Goal: Task Accomplishment & Management: Complete application form

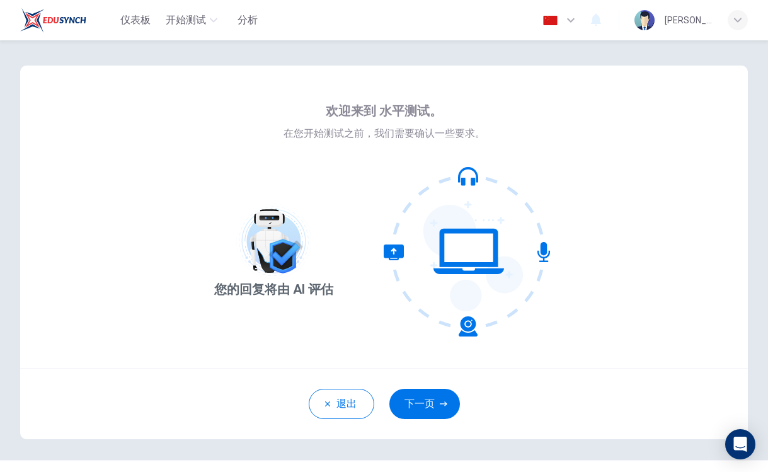
click at [584, 290] on div "欢迎来到 水平测试。 在您开始测试之前，我们需要确认一些要求。 您的回复将由 AI 评估" at bounding box center [384, 217] width 728 height 303
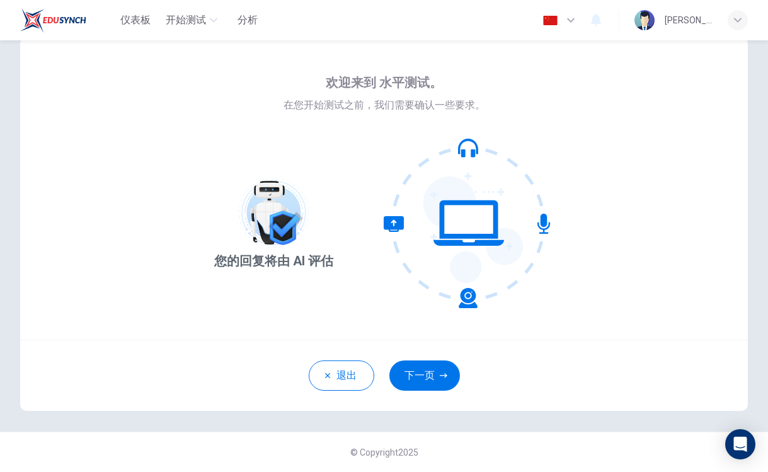
scroll to position [28, 0]
click at [437, 377] on button "下一页" at bounding box center [424, 375] width 71 height 30
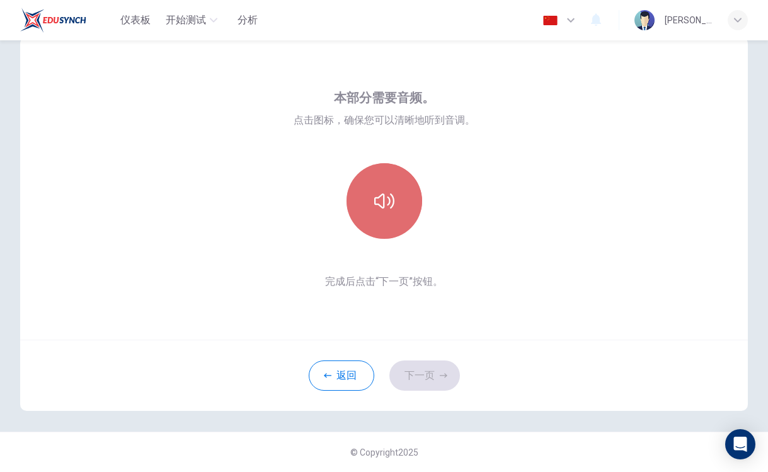
click at [395, 205] on button "button" at bounding box center [385, 201] width 76 height 76
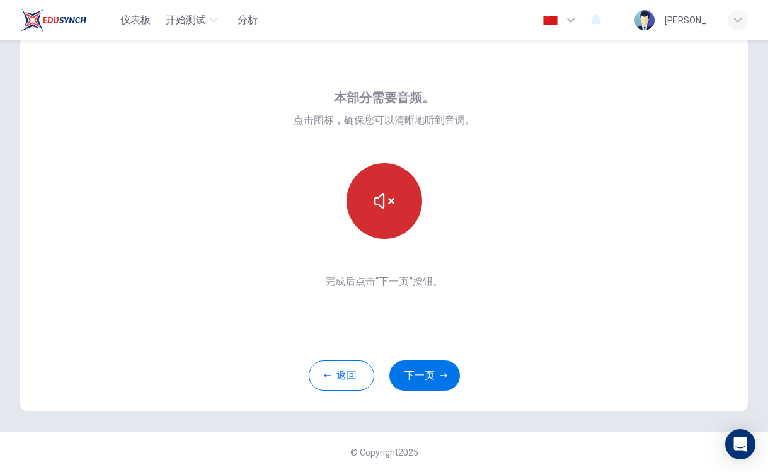
click at [395, 208] on button "button" at bounding box center [385, 201] width 76 height 76
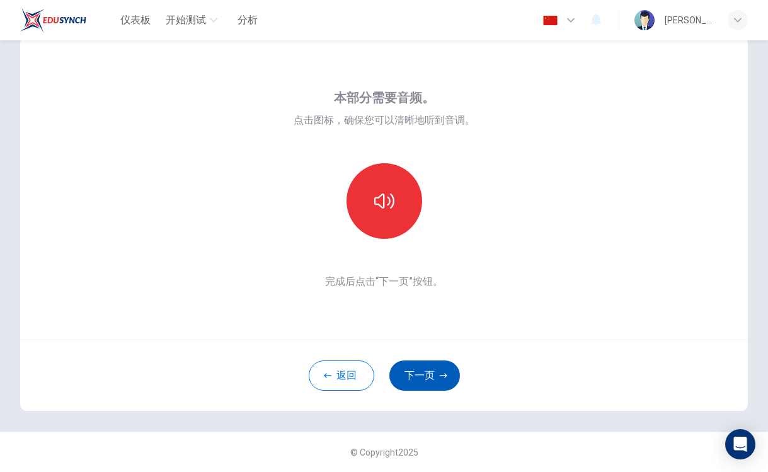
click at [418, 371] on button "下一页" at bounding box center [424, 375] width 71 height 30
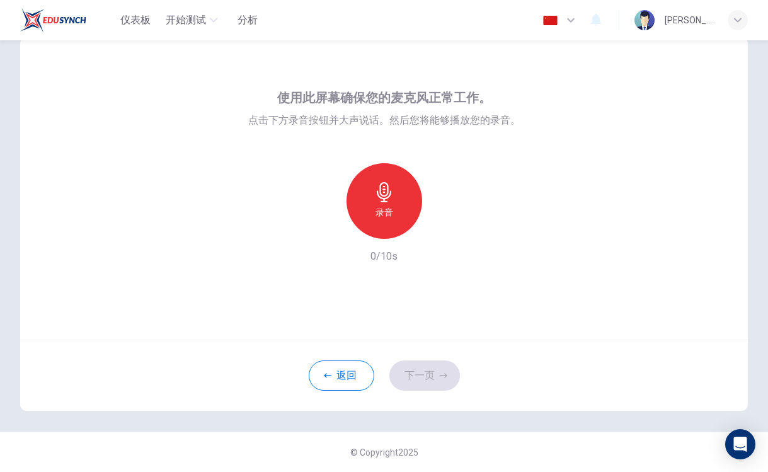
click at [395, 228] on div "录音" at bounding box center [385, 201] width 76 height 76
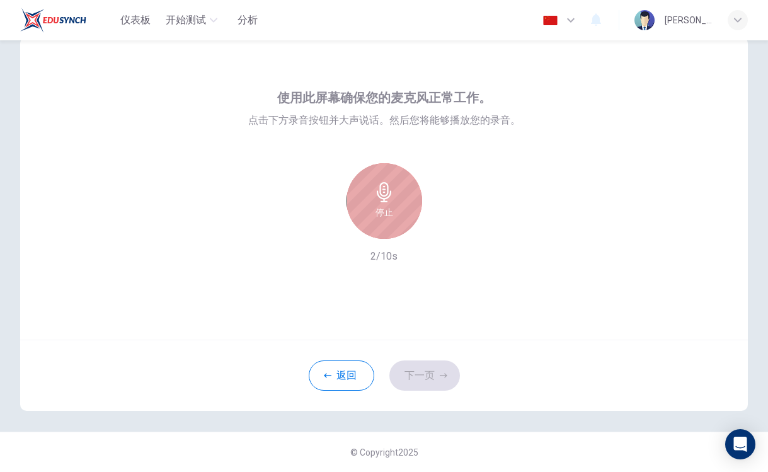
click at [395, 228] on div "停止" at bounding box center [385, 201] width 76 height 76
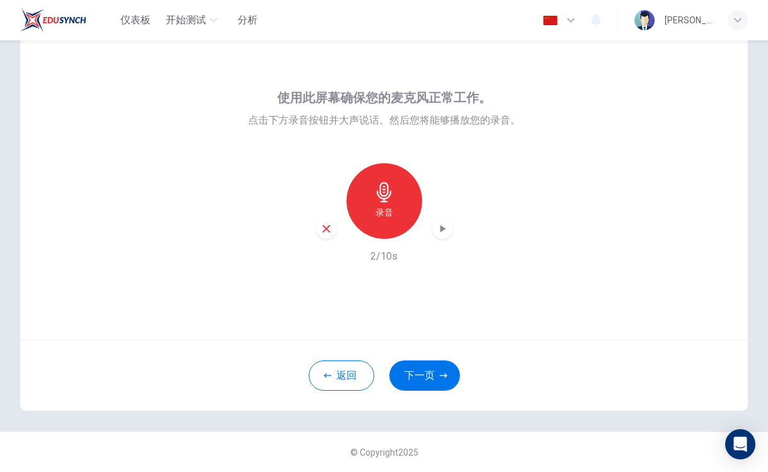
click at [438, 234] on icon "button" at bounding box center [442, 228] width 13 height 13
click at [409, 367] on button "下一页" at bounding box center [424, 375] width 71 height 30
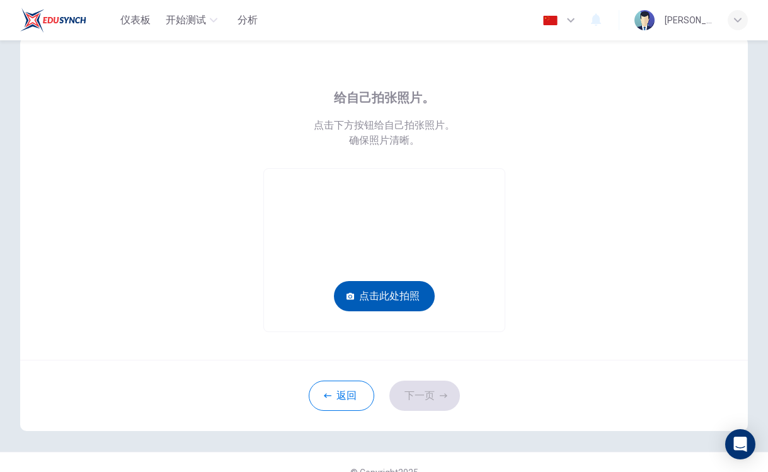
click at [384, 295] on button "点击此处拍照" at bounding box center [384, 296] width 101 height 30
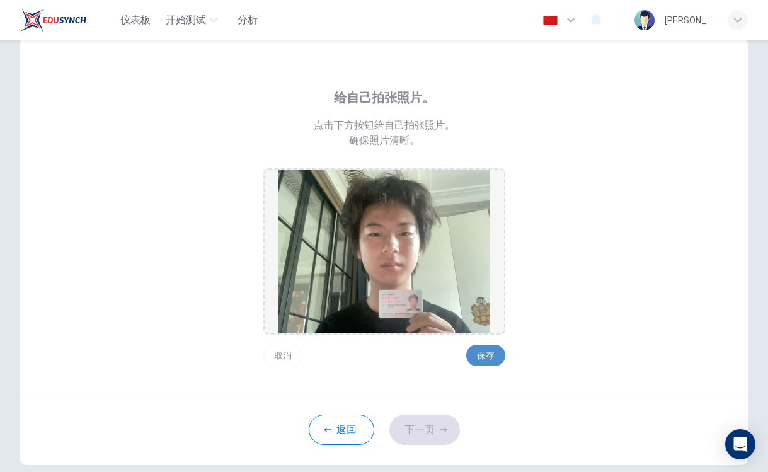
click at [488, 364] on button "保存" at bounding box center [485, 355] width 39 height 21
click at [434, 425] on button "下一页" at bounding box center [424, 430] width 71 height 30
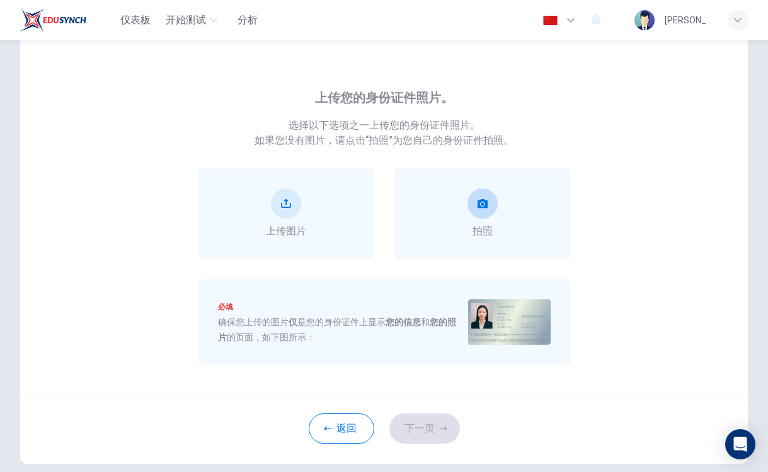
click at [479, 207] on icon "take photo" at bounding box center [483, 203] width 10 height 9
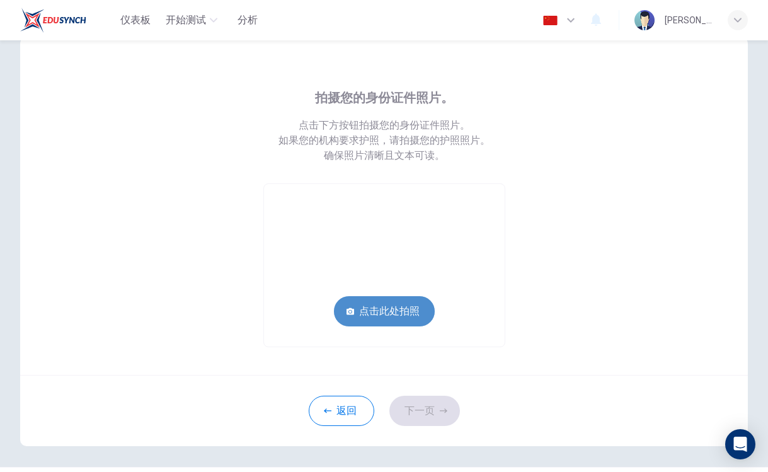
click at [403, 303] on button "点击此处拍照" at bounding box center [384, 311] width 101 height 30
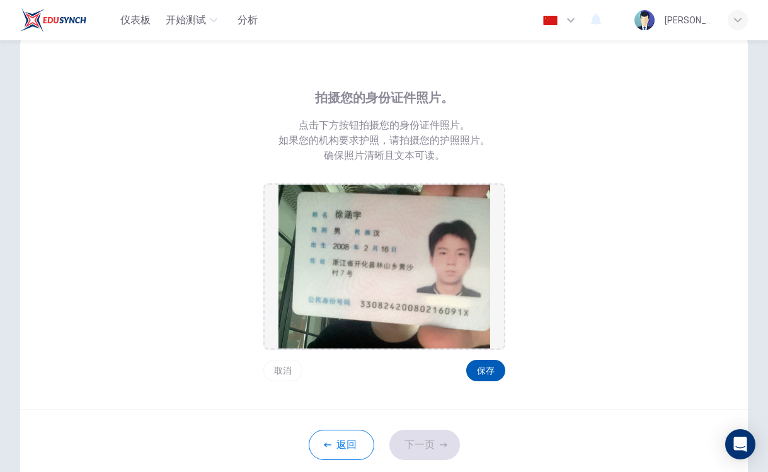
click at [488, 372] on button "保存" at bounding box center [485, 370] width 39 height 21
click at [429, 439] on button "下一页" at bounding box center [424, 445] width 71 height 30
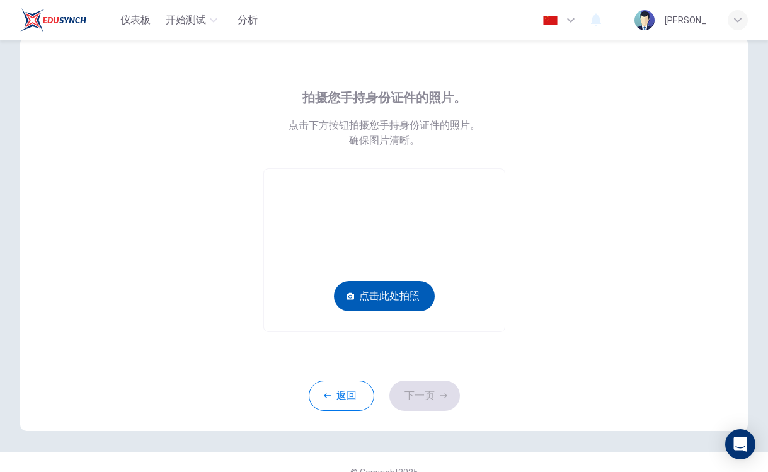
click at [381, 290] on button "点击此处拍照" at bounding box center [384, 296] width 101 height 30
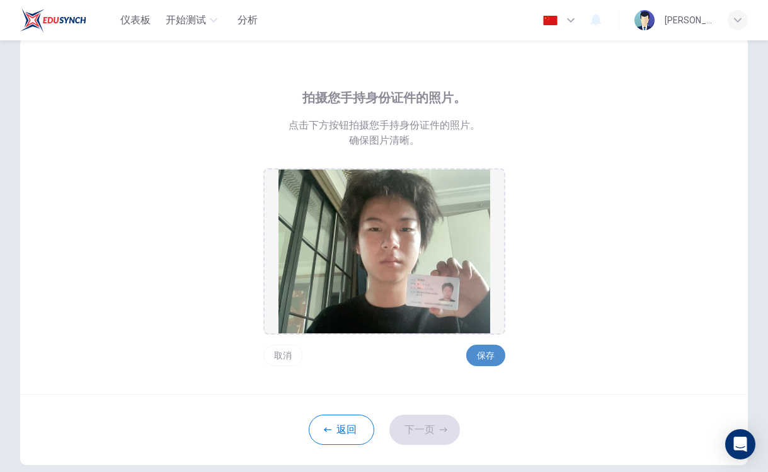
click at [486, 362] on button "保存" at bounding box center [485, 355] width 39 height 21
click at [429, 429] on button "下一页" at bounding box center [424, 430] width 71 height 30
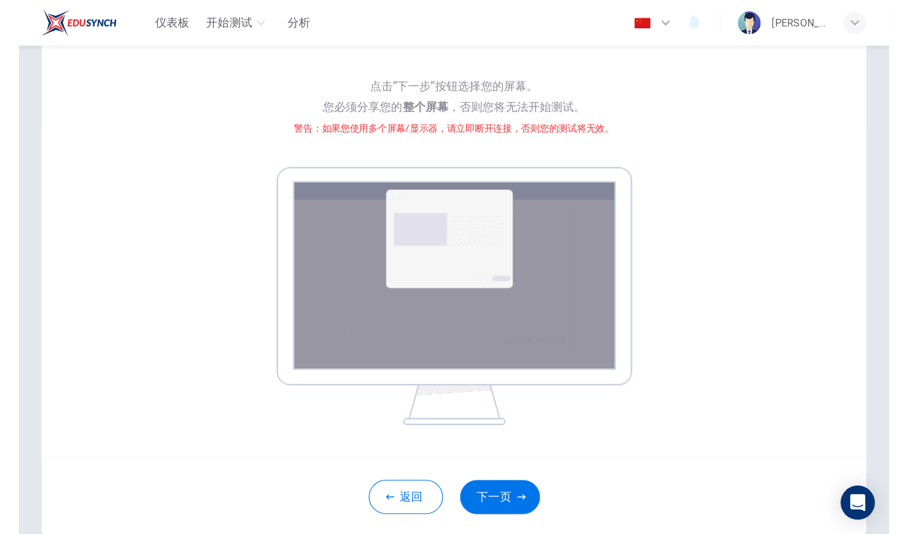
scroll to position [98, 0]
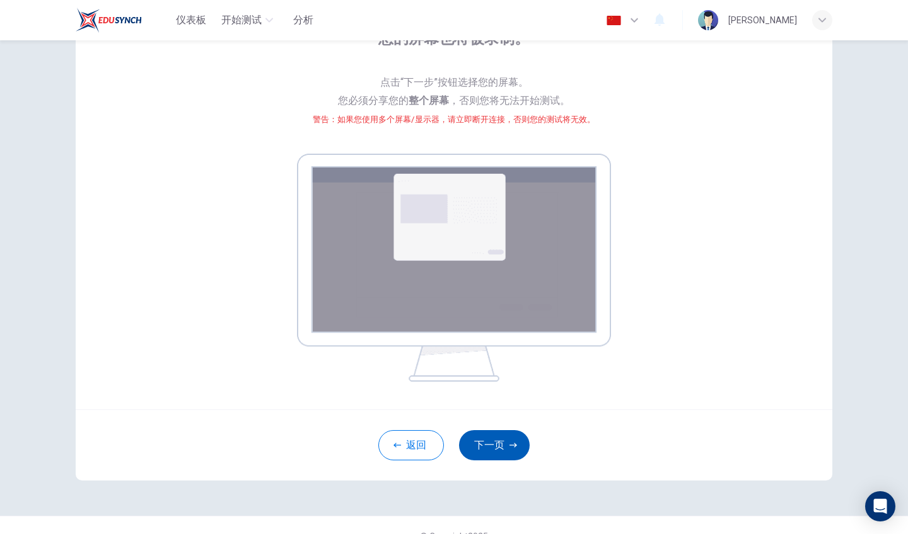
click at [503, 439] on button "下一页" at bounding box center [494, 445] width 71 height 30
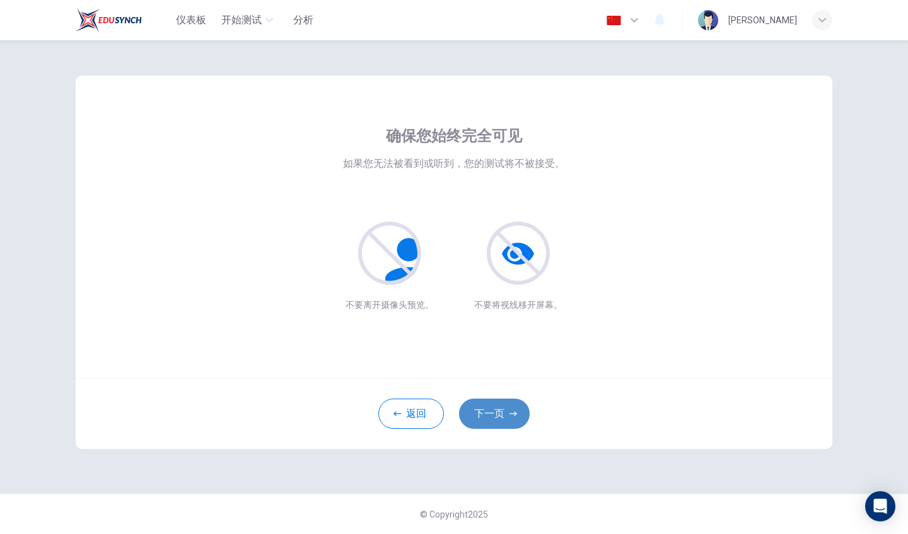
click at [509, 414] on button "下一页" at bounding box center [494, 414] width 71 height 30
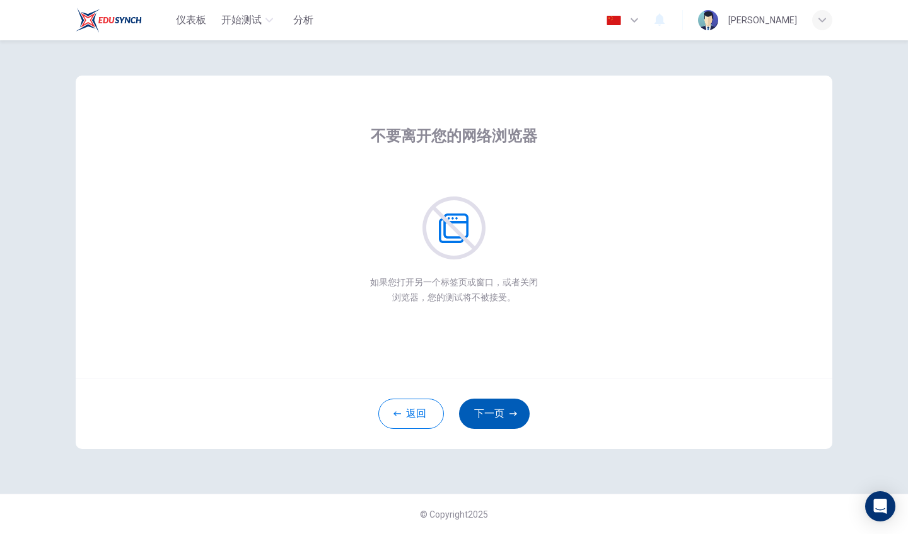
click at [512, 423] on button "下一页" at bounding box center [494, 414] width 71 height 30
click at [478, 412] on button "下一页" at bounding box center [494, 414] width 71 height 30
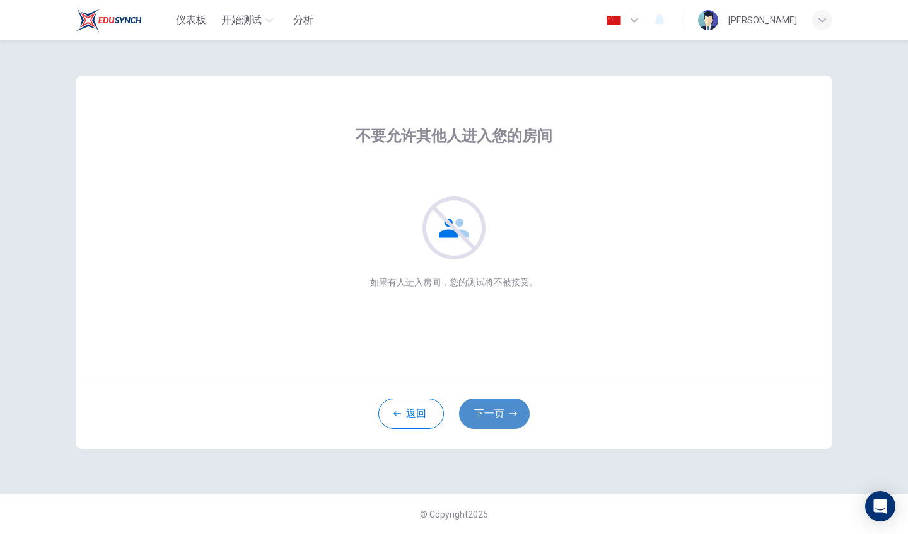
click at [486, 413] on button "下一页" at bounding box center [494, 414] width 71 height 30
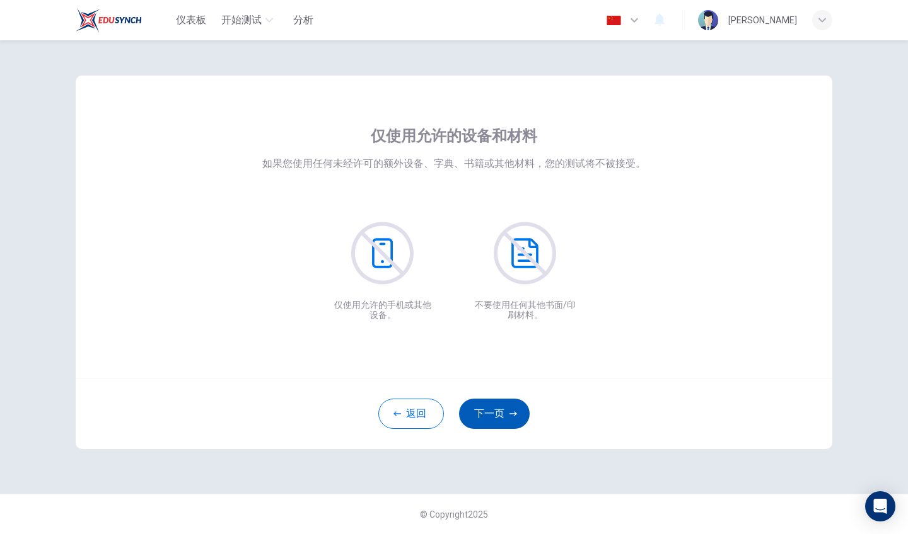
click at [486, 413] on button "下一页" at bounding box center [494, 414] width 71 height 30
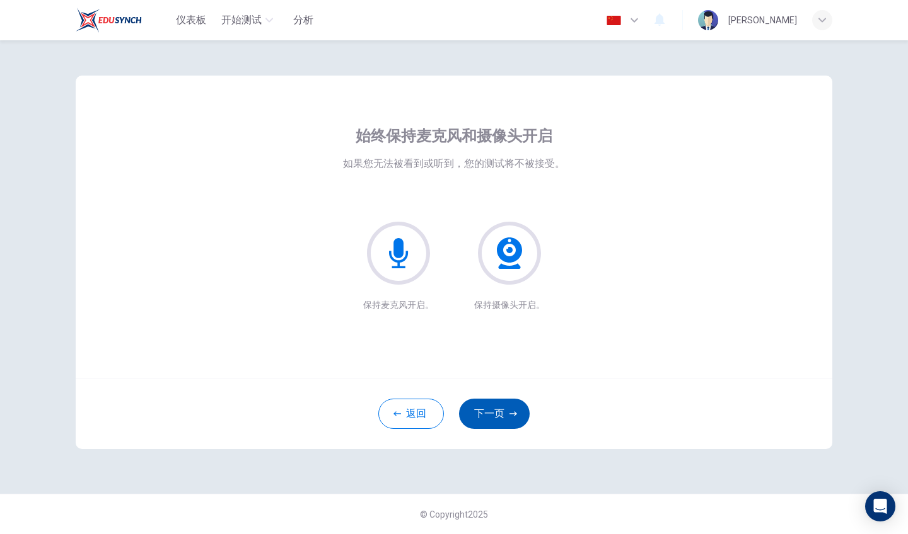
click at [487, 410] on button "下一页" at bounding box center [494, 414] width 71 height 30
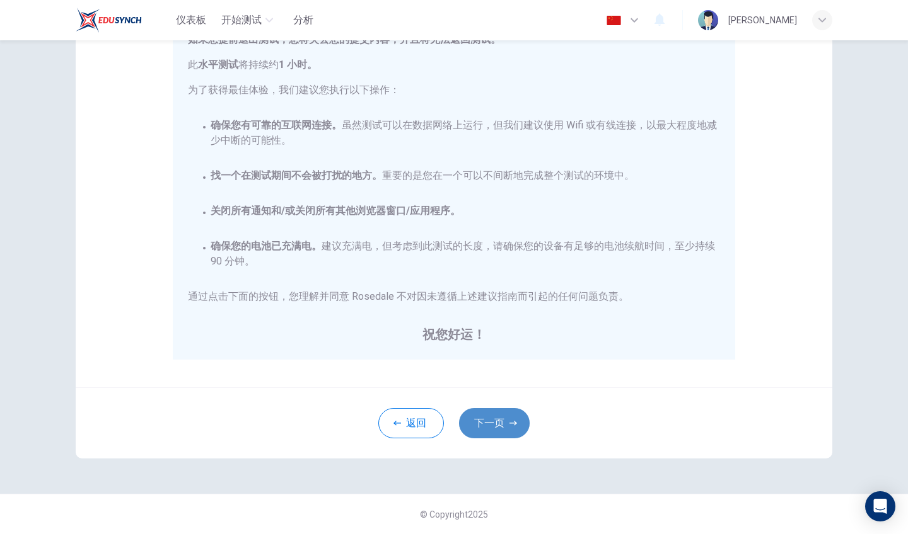
click at [490, 410] on button "下一页" at bounding box center [494, 423] width 71 height 30
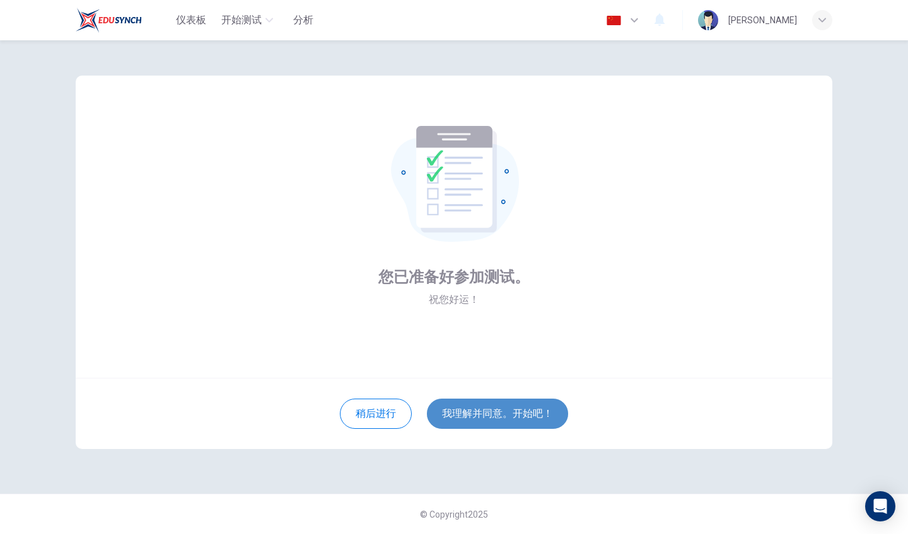
click at [464, 408] on button "我理解并同意。开始吧！" at bounding box center [497, 414] width 141 height 30
click at [522, 417] on button "我理解并同意。开始吧！" at bounding box center [497, 414] width 141 height 30
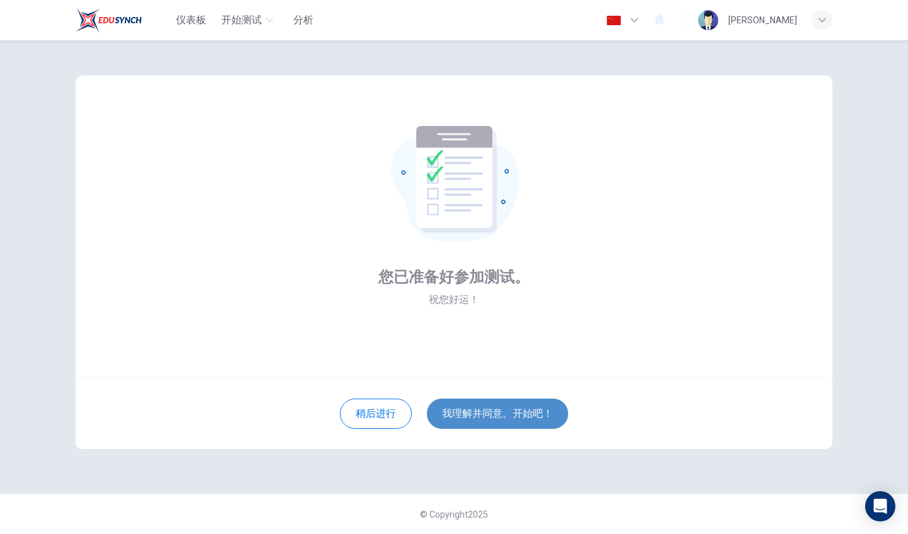
click at [522, 417] on button "我理解并同意。开始吧！" at bounding box center [497, 414] width 141 height 30
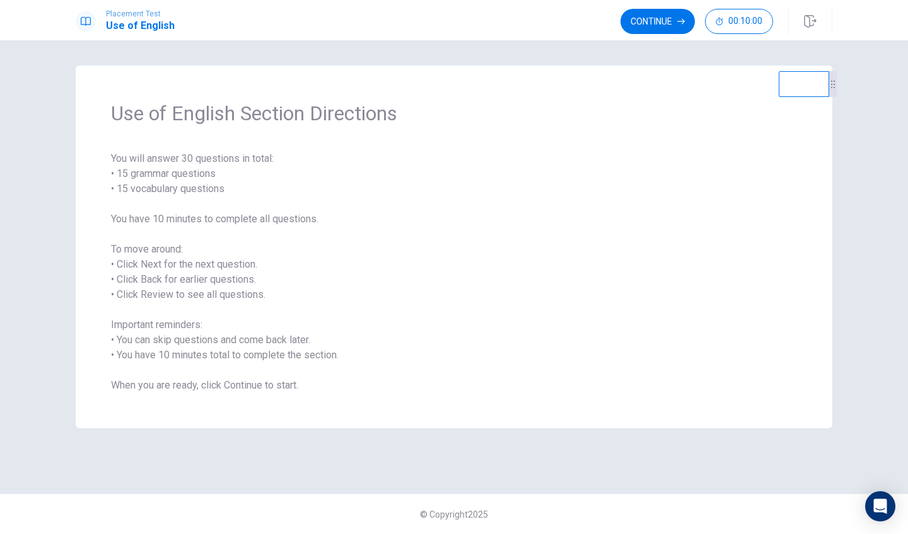
drag, startPoint x: 817, startPoint y: 91, endPoint x: 828, endPoint y: 96, distance: 12.4
click at [768, 96] on video at bounding box center [803, 84] width 50 height 26
click at [768, 96] on div at bounding box center [828, 84] width 8 height 26
drag, startPoint x: 829, startPoint y: 97, endPoint x: 831, endPoint y: 176, distance: 79.4
click at [768, 176] on div at bounding box center [830, 164] width 8 height 26
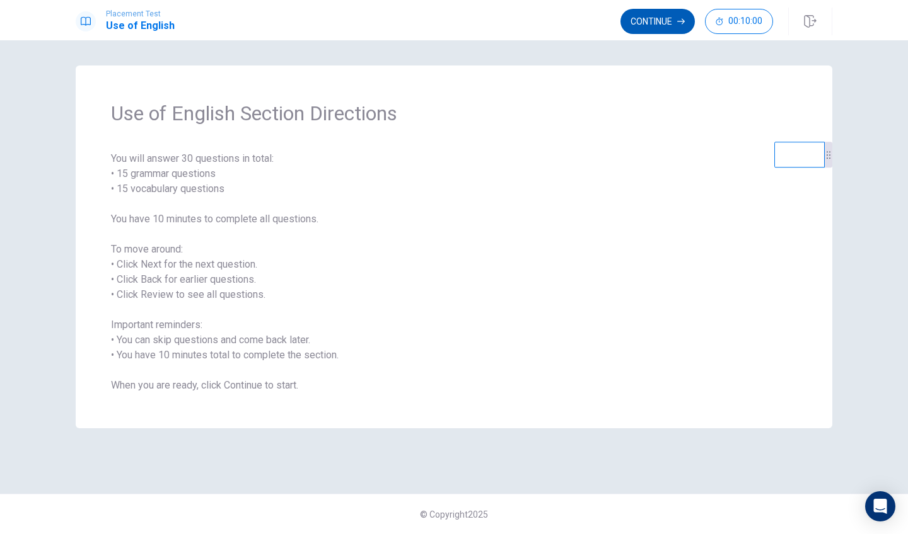
click at [642, 26] on button "Continue" at bounding box center [657, 21] width 74 height 25
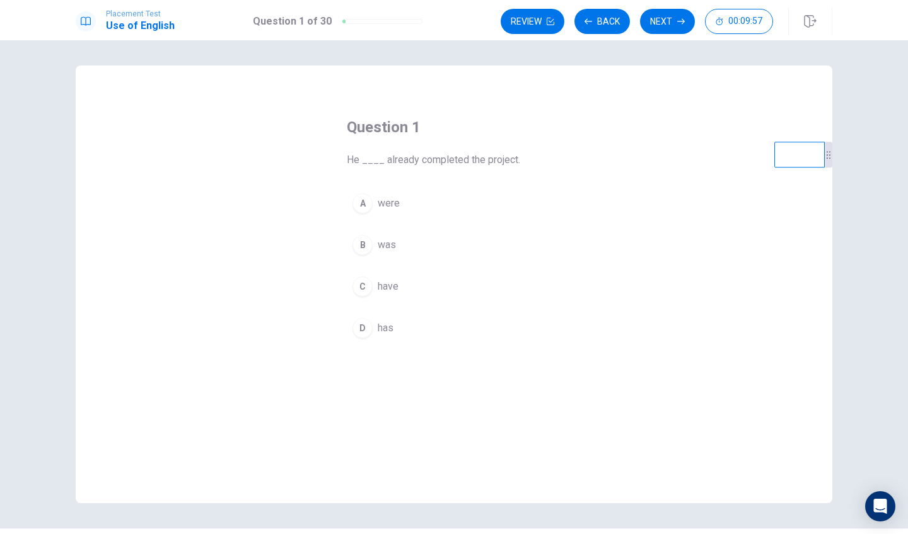
drag, startPoint x: 393, startPoint y: 160, endPoint x: 406, endPoint y: 161, distance: 13.9
click at [406, 161] on span "He ____ already completed the project." at bounding box center [454, 160] width 214 height 15
click at [359, 245] on div "B" at bounding box center [362, 245] width 20 height 20
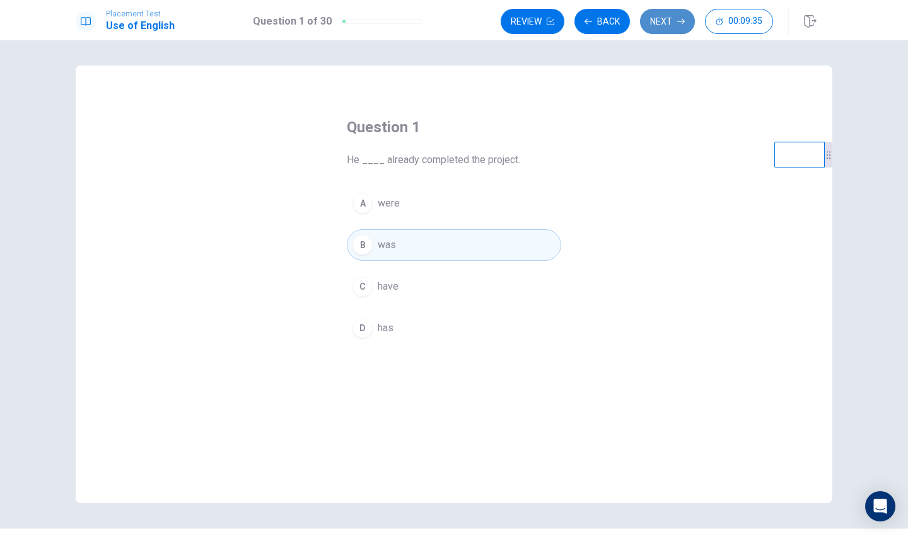
click at [657, 23] on button "Next" at bounding box center [667, 21] width 55 height 25
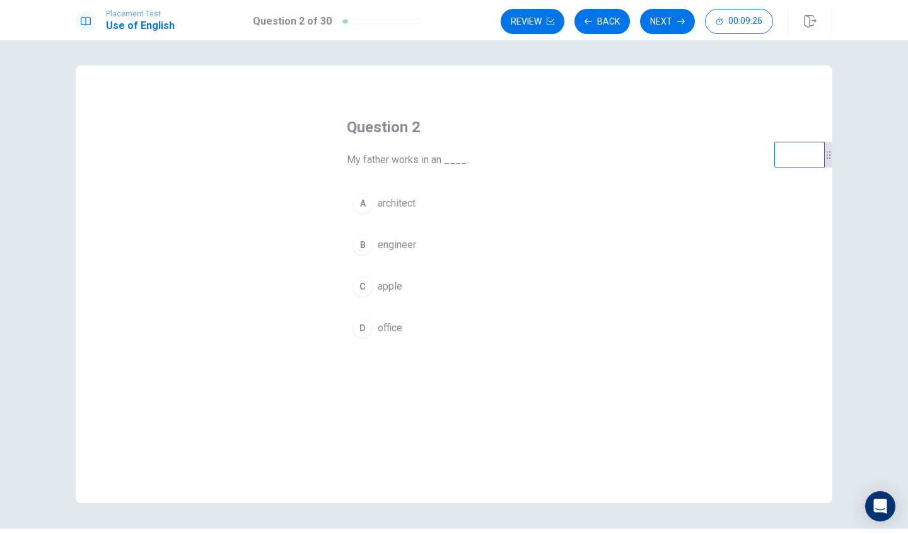
click at [367, 327] on div "D" at bounding box center [362, 328] width 20 height 20
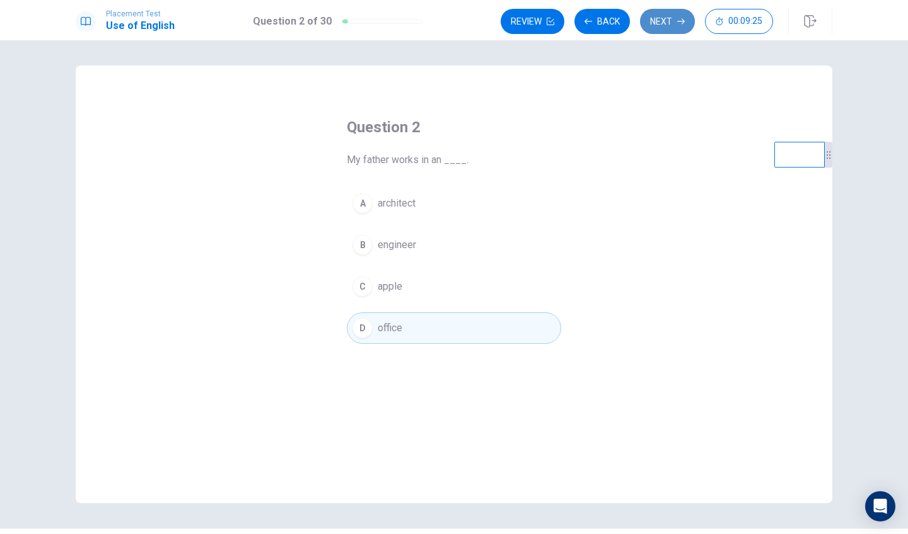
click at [681, 22] on icon "button" at bounding box center [681, 22] width 8 height 8
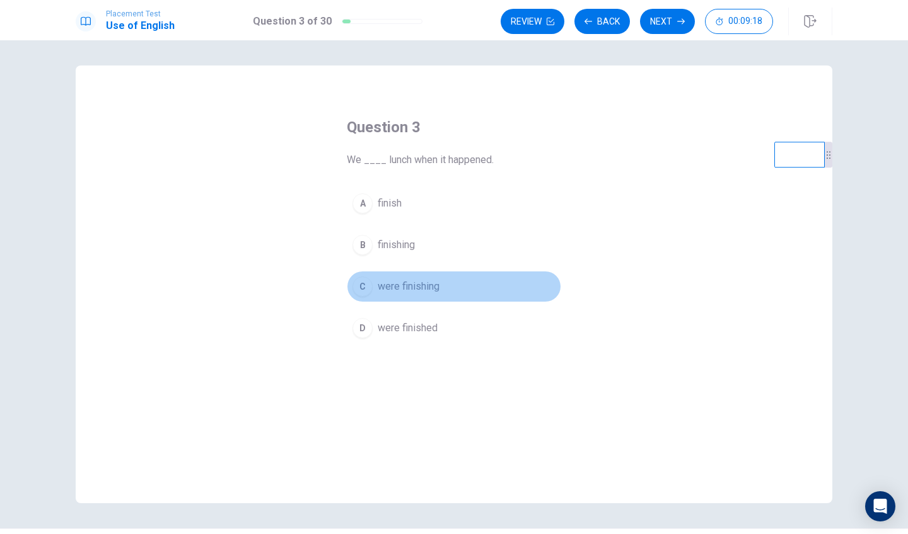
click at [391, 285] on span "were finishing" at bounding box center [408, 286] width 62 height 15
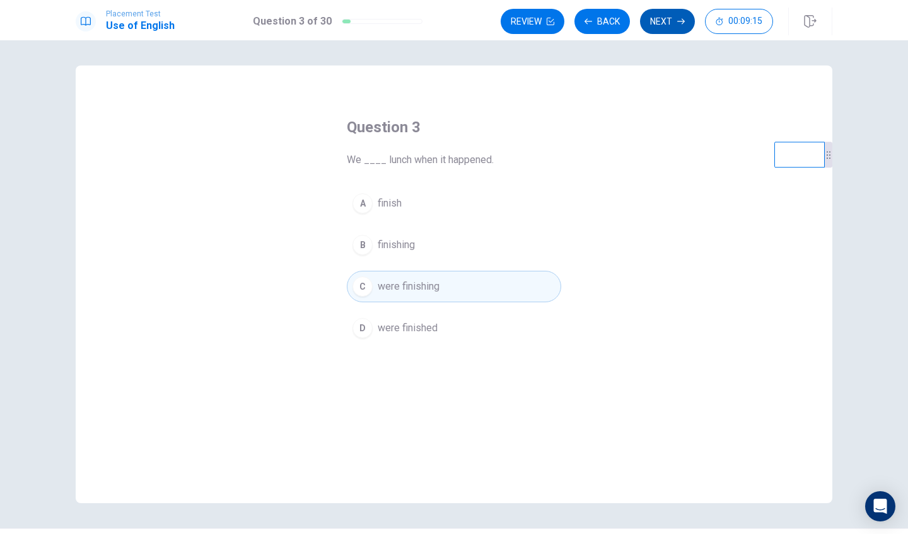
click at [651, 20] on button "Next" at bounding box center [667, 21] width 55 height 25
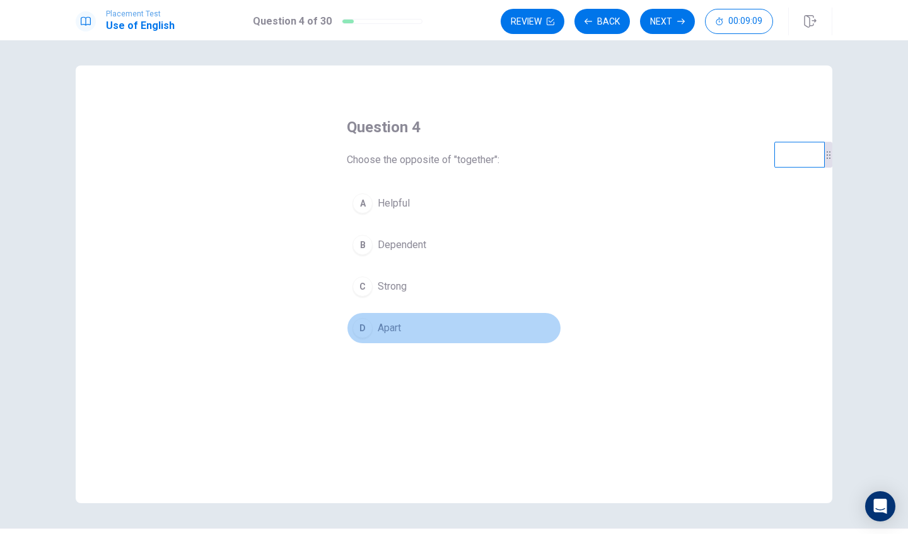
click at [386, 328] on span "Apart" at bounding box center [388, 328] width 23 height 15
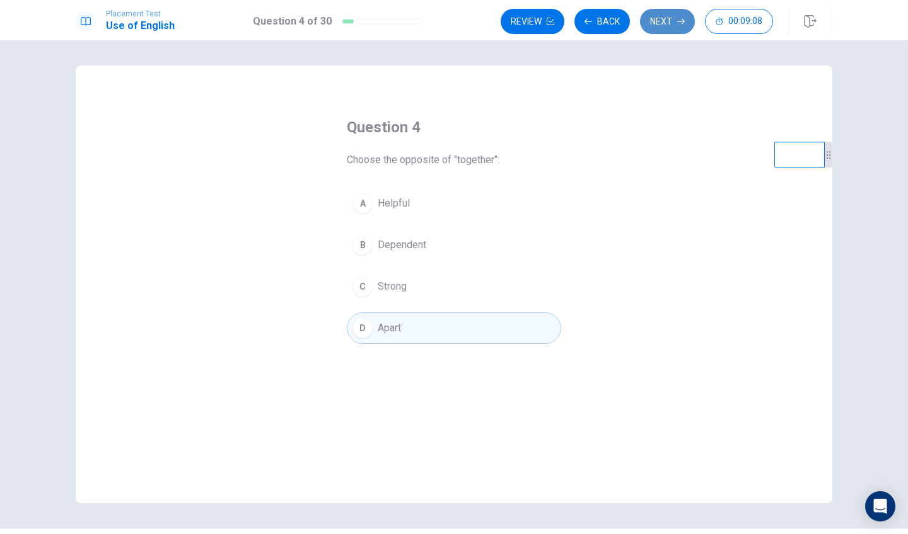
click at [669, 30] on button "Next" at bounding box center [667, 21] width 55 height 25
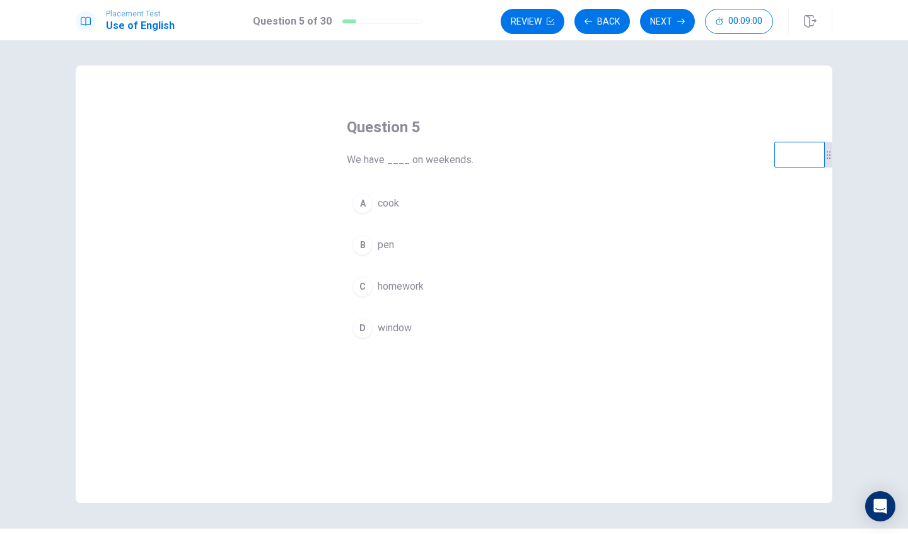
click at [368, 284] on div "C" at bounding box center [362, 287] width 20 height 20
click at [651, 17] on button "Next" at bounding box center [667, 21] width 55 height 25
click at [357, 330] on div "D" at bounding box center [362, 328] width 20 height 20
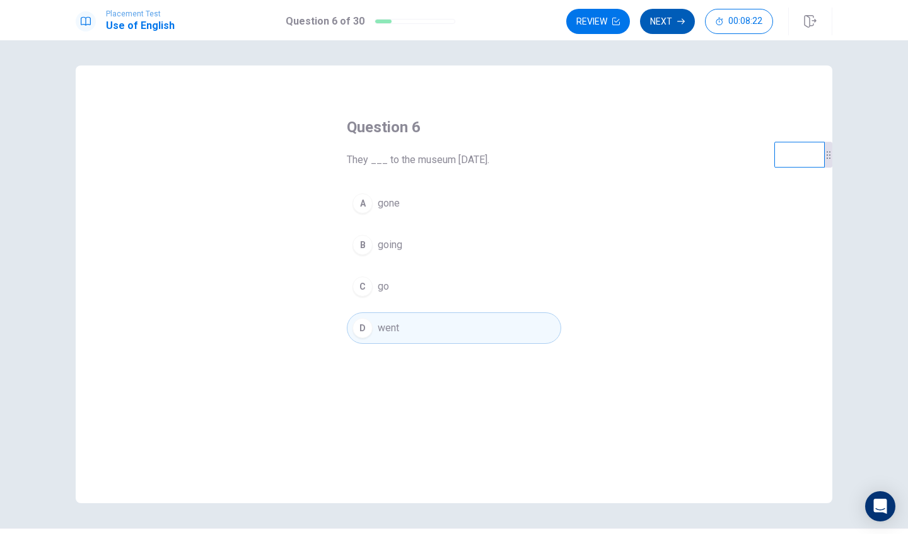
click at [672, 14] on button "Next" at bounding box center [667, 21] width 55 height 25
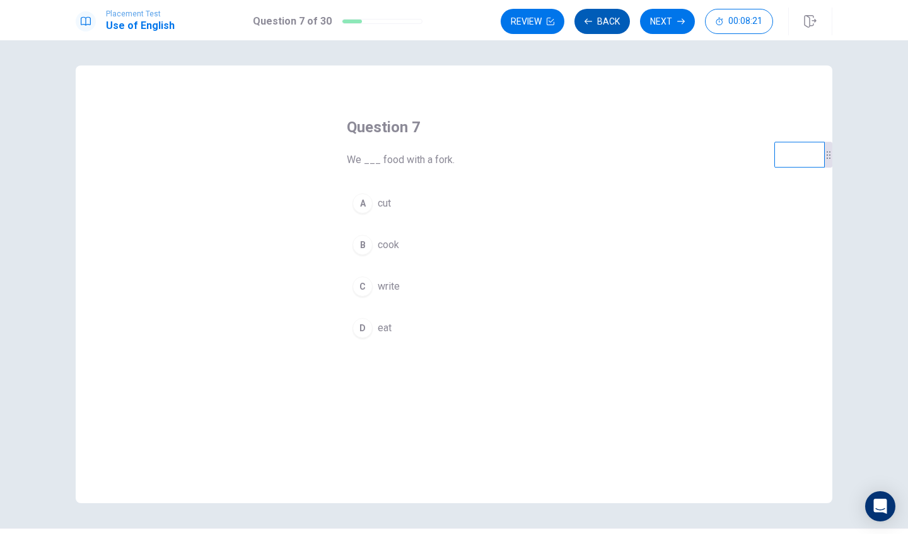
click at [616, 14] on button "Back" at bounding box center [601, 21] width 55 height 25
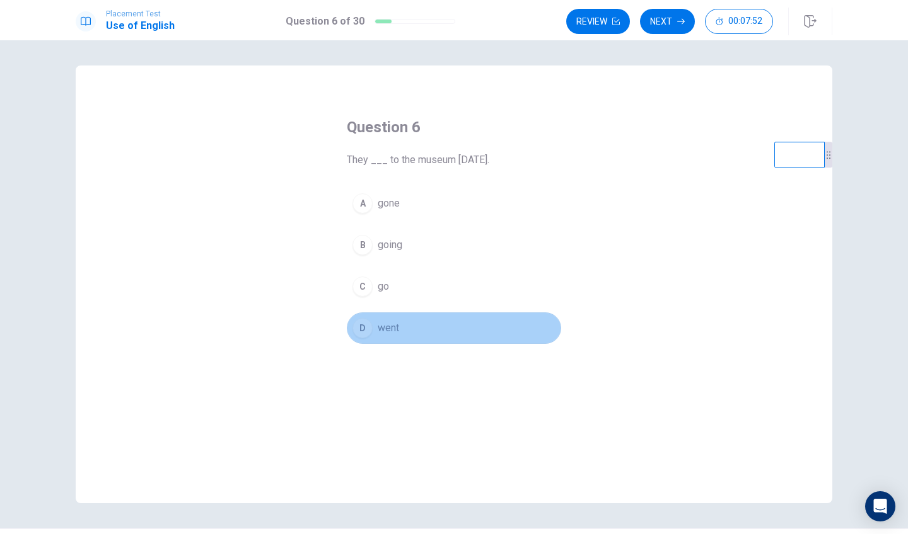
click at [410, 326] on button "D went" at bounding box center [454, 329] width 214 height 32
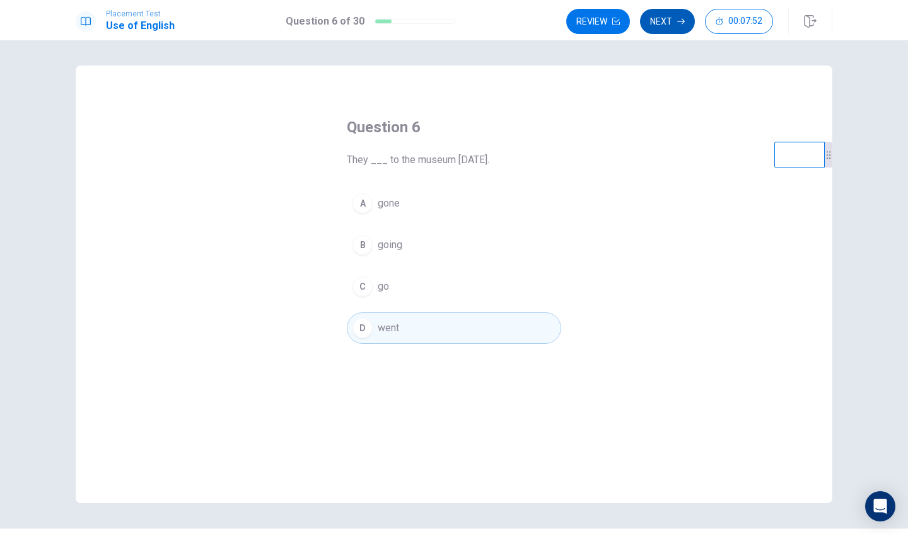
click at [657, 12] on button "Next" at bounding box center [667, 21] width 55 height 25
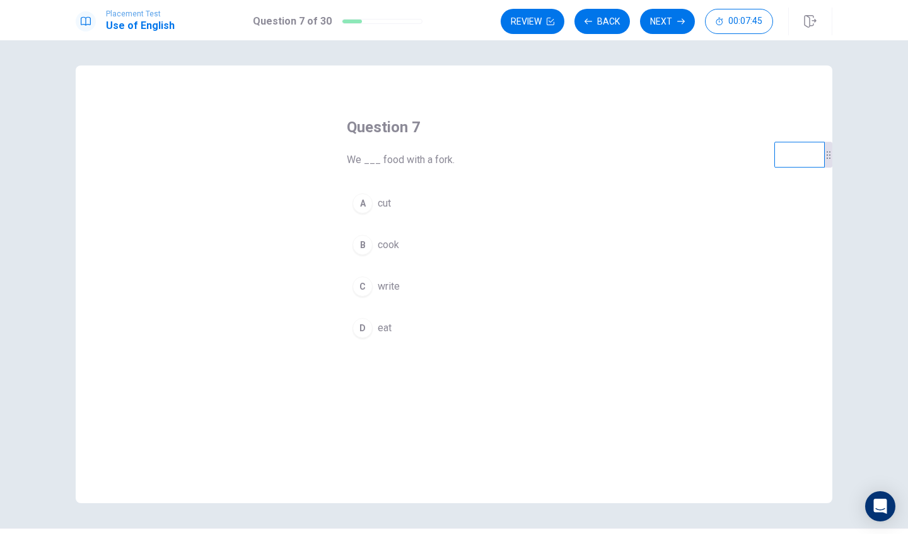
click at [389, 239] on span "cook" at bounding box center [387, 245] width 21 height 15
click at [384, 321] on span "eat" at bounding box center [384, 328] width 14 height 15
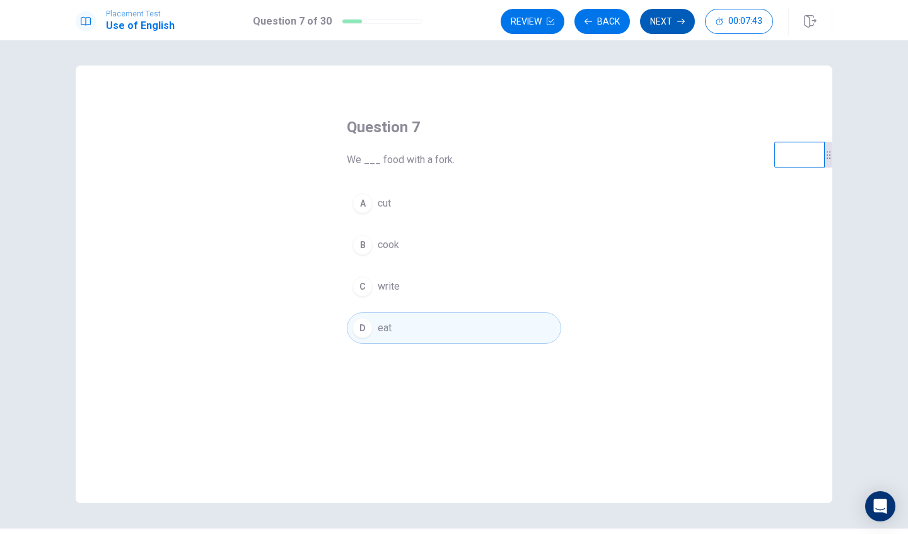
click at [668, 30] on button "Next" at bounding box center [667, 21] width 55 height 25
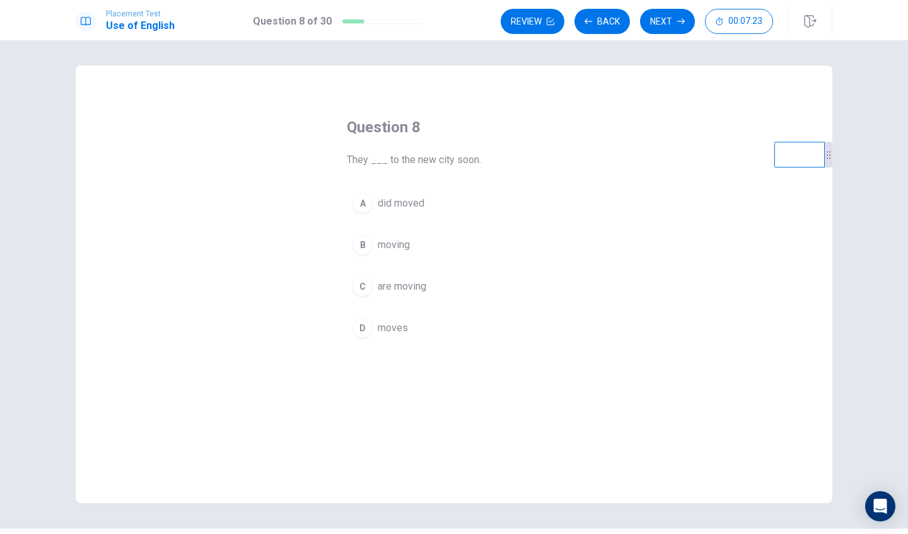
click at [371, 211] on button "A did moved" at bounding box center [454, 204] width 214 height 32
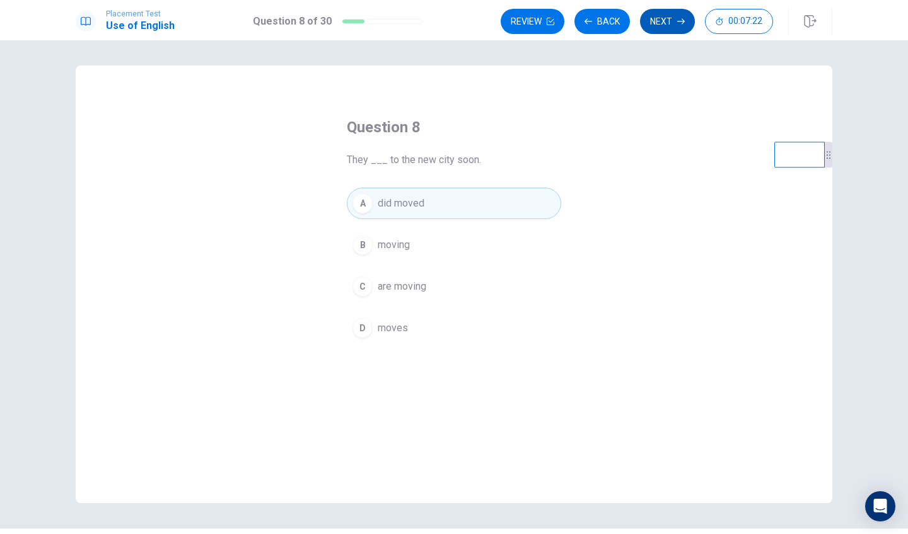
click at [667, 27] on button "Next" at bounding box center [667, 21] width 55 height 25
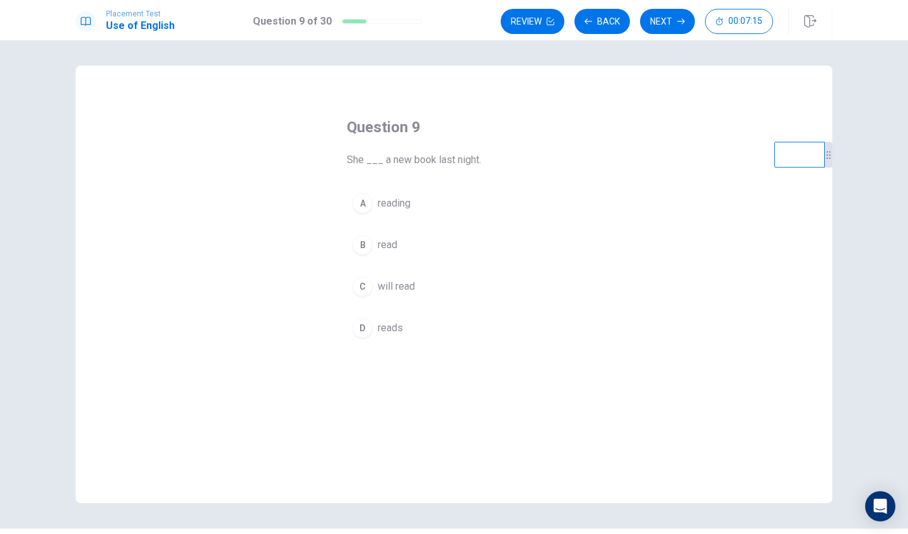
click at [372, 243] on div "B" at bounding box center [362, 245] width 20 height 20
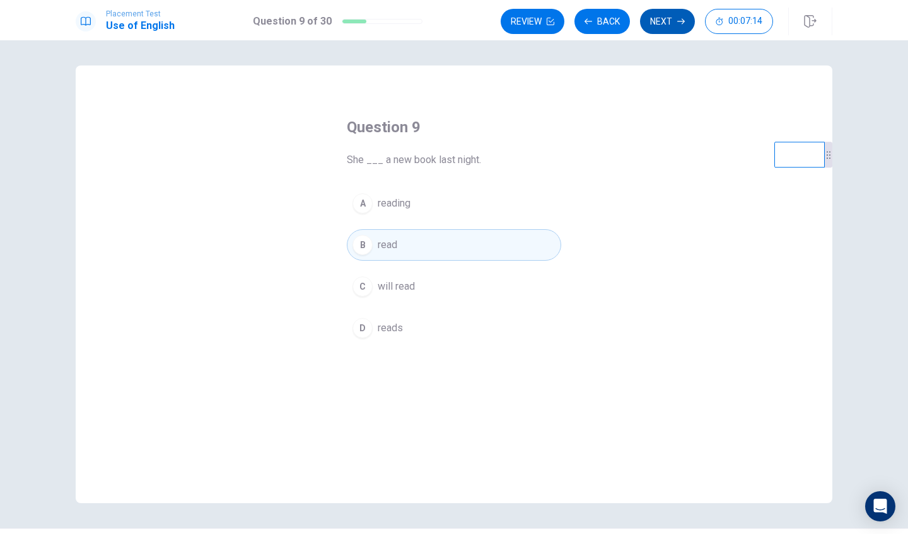
click at [669, 19] on button "Next" at bounding box center [667, 21] width 55 height 25
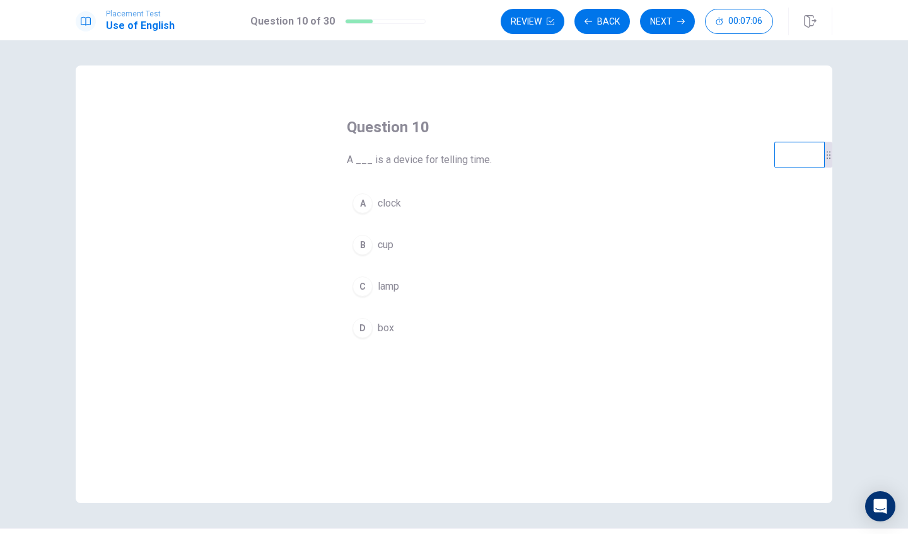
click at [391, 213] on button "A clock" at bounding box center [454, 204] width 214 height 32
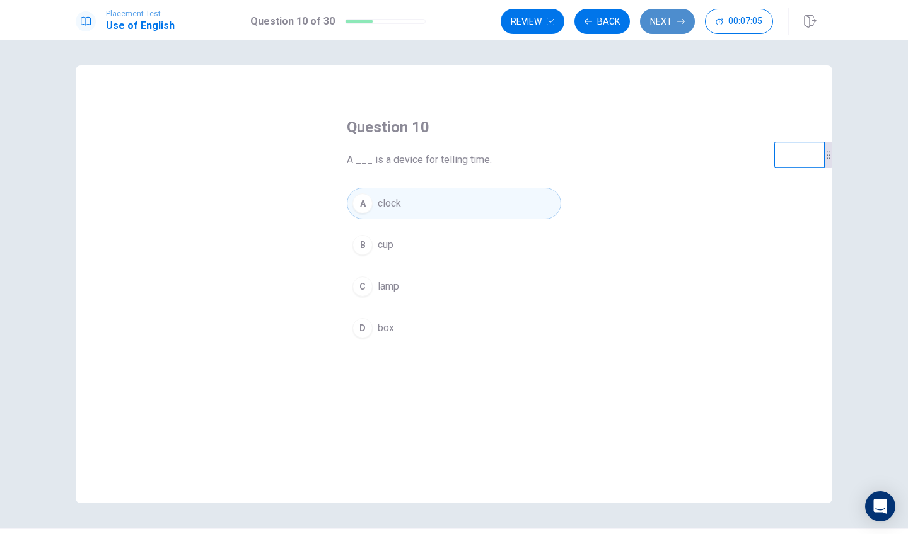
click at [663, 32] on button "Next" at bounding box center [667, 21] width 55 height 25
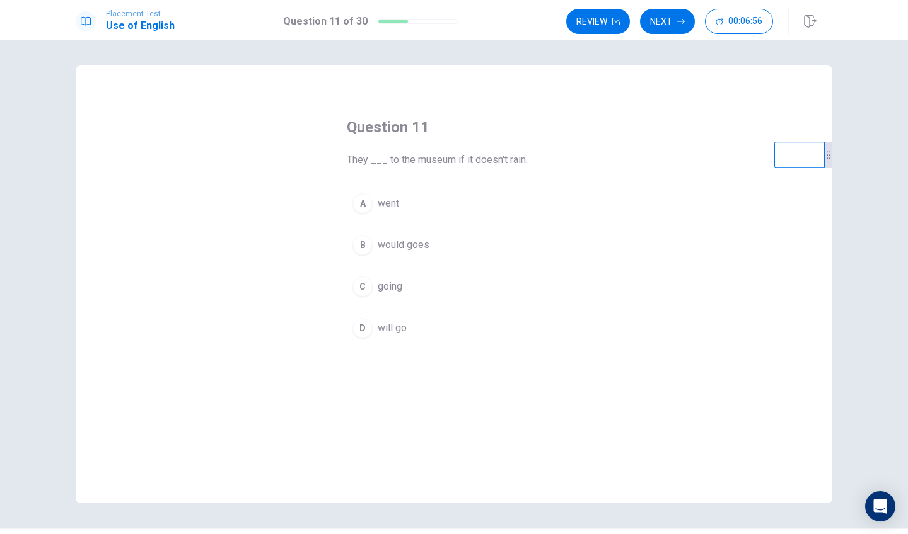
click at [390, 337] on button "D will go" at bounding box center [454, 329] width 214 height 32
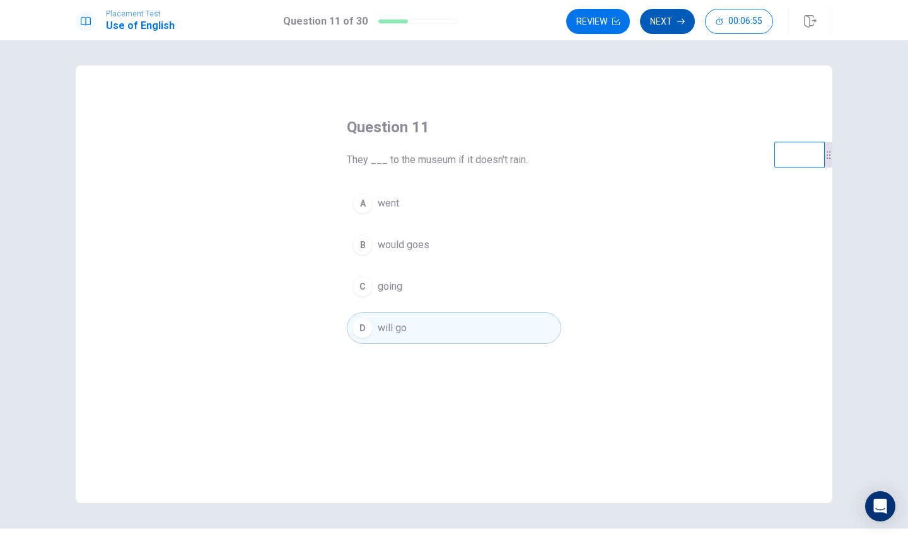
click at [671, 31] on button "Next" at bounding box center [667, 21] width 55 height 25
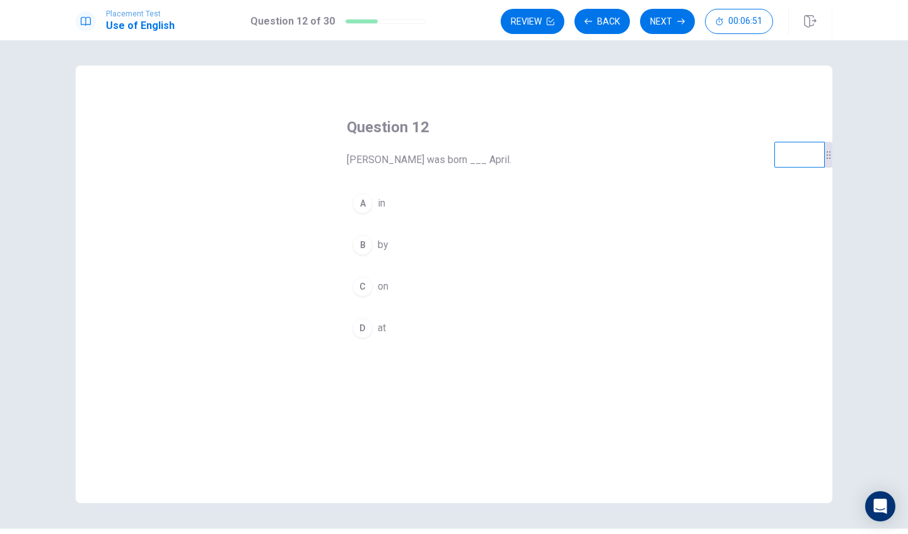
click at [376, 197] on button "A in" at bounding box center [454, 204] width 214 height 32
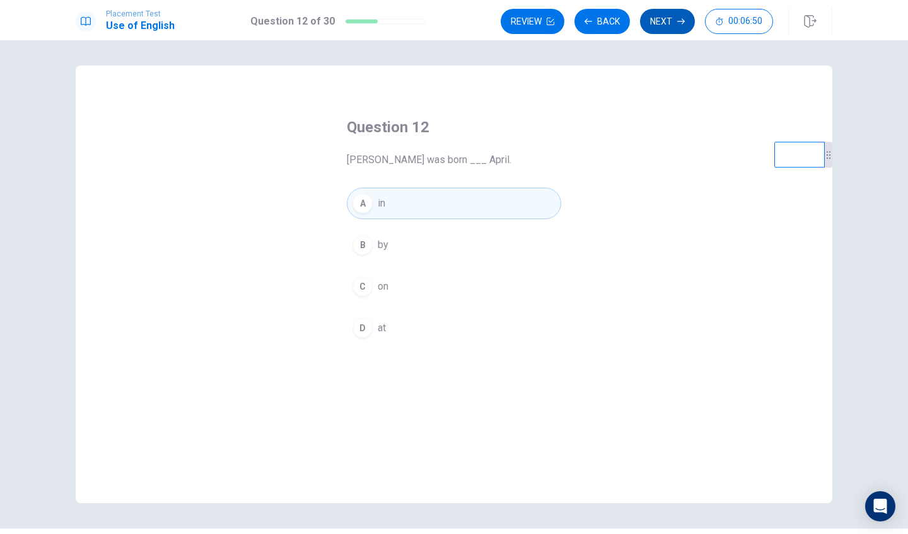
click at [664, 21] on button "Next" at bounding box center [667, 21] width 55 height 25
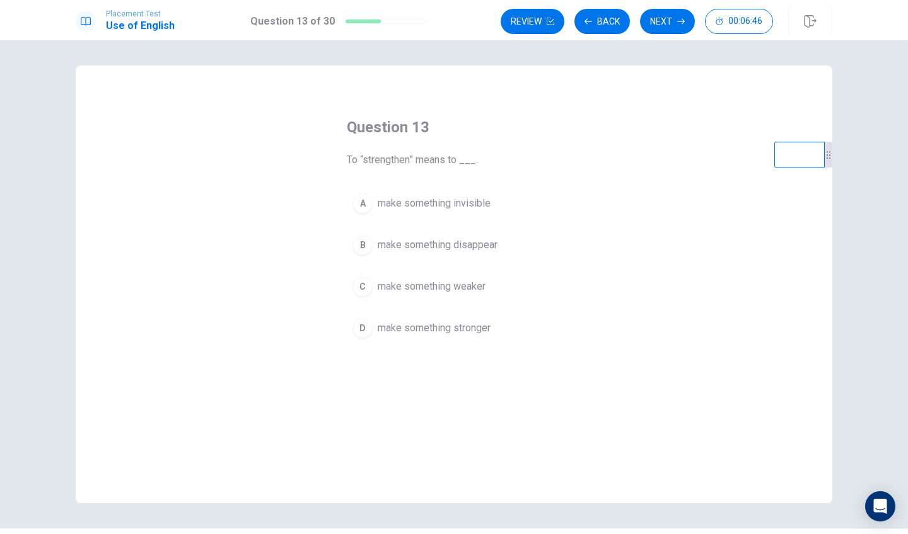
click at [427, 323] on span "make something stronger" at bounding box center [433, 328] width 113 height 15
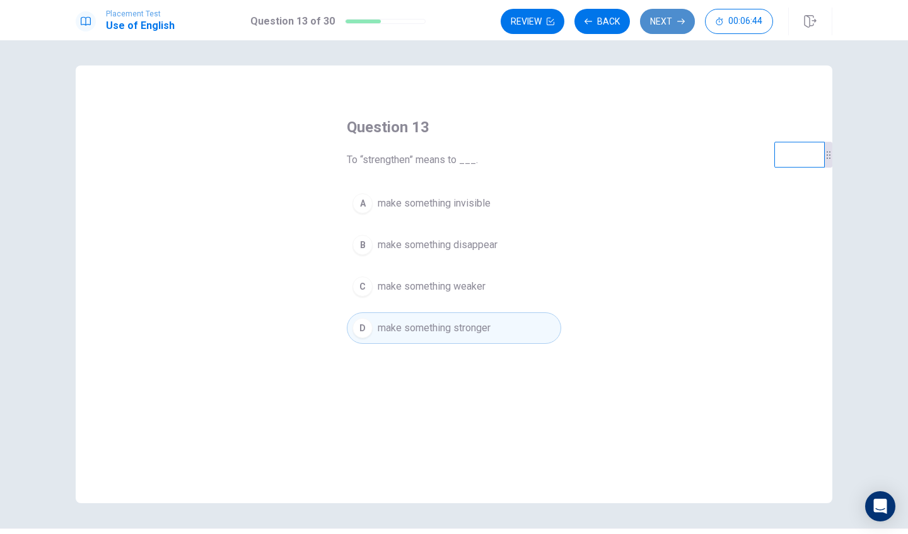
click at [669, 31] on button "Next" at bounding box center [667, 21] width 55 height 25
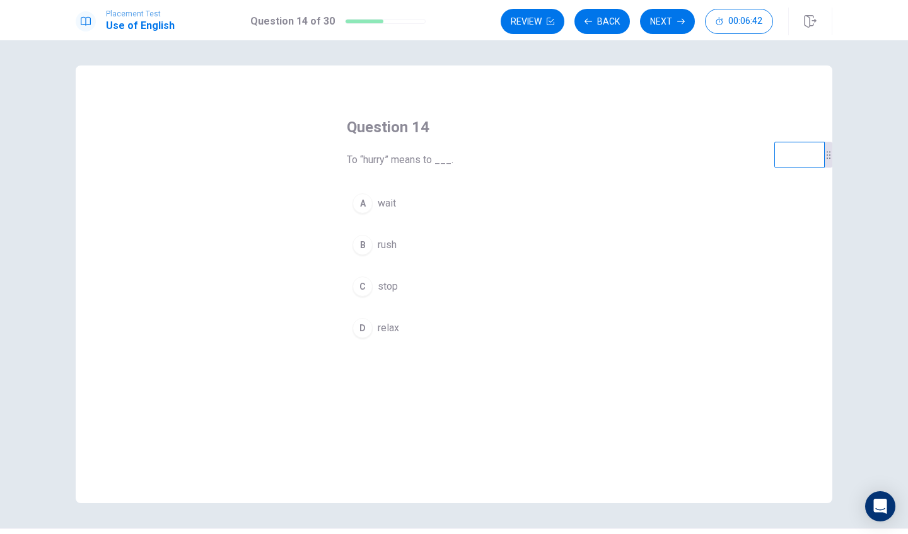
click at [377, 258] on button "B rush" at bounding box center [454, 245] width 214 height 32
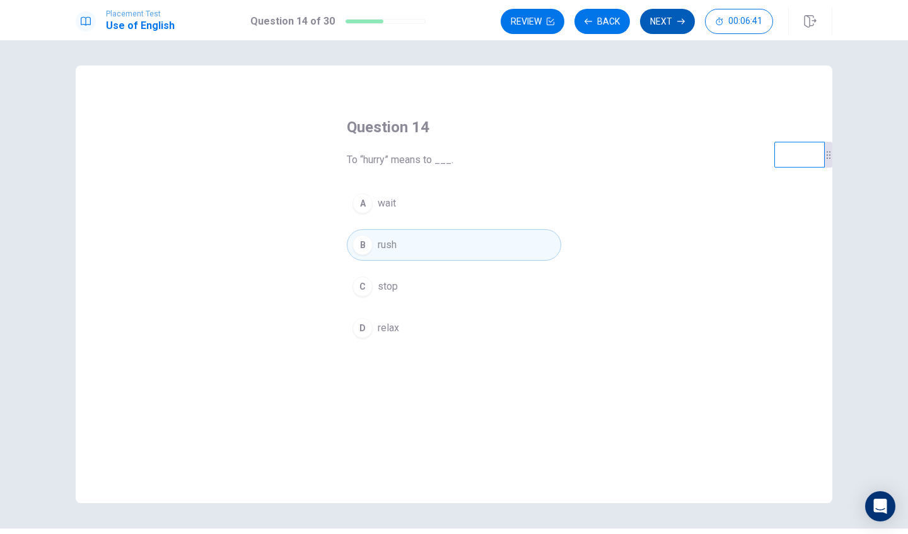
click at [673, 26] on button "Next" at bounding box center [667, 21] width 55 height 25
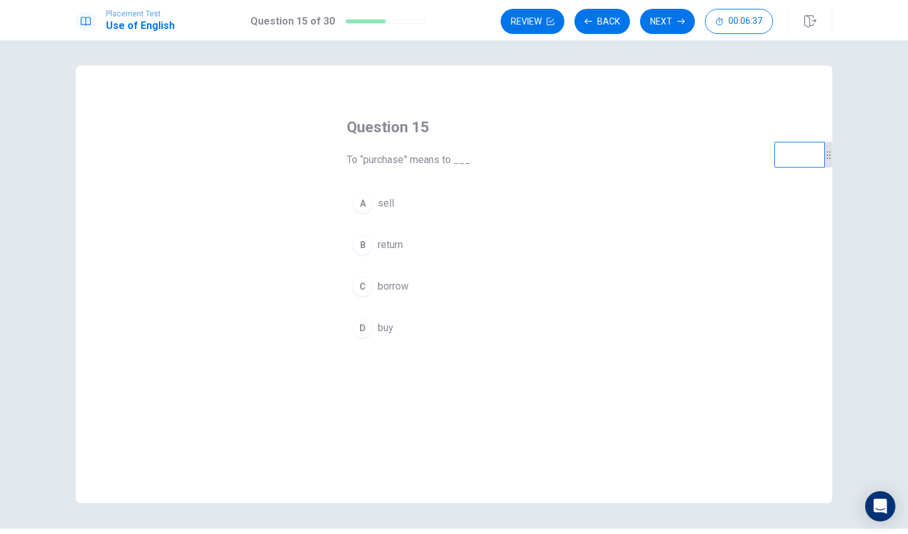
click at [387, 321] on span "buy" at bounding box center [385, 328] width 16 height 15
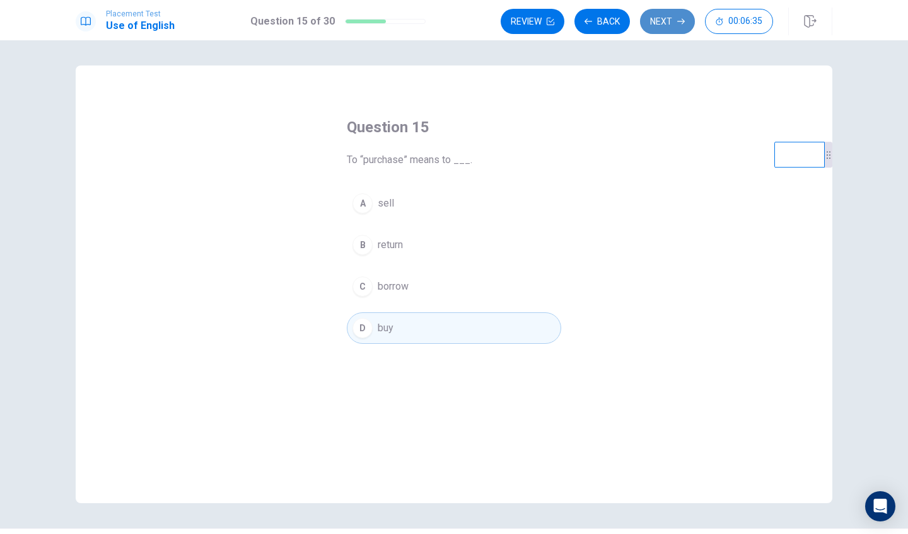
click at [661, 18] on button "Next" at bounding box center [667, 21] width 55 height 25
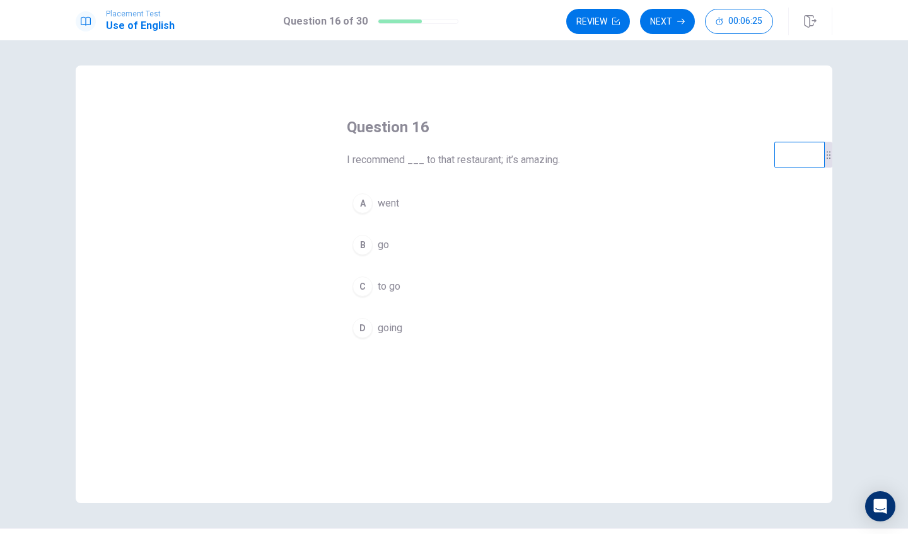
click at [389, 291] on button "C to go" at bounding box center [454, 287] width 214 height 32
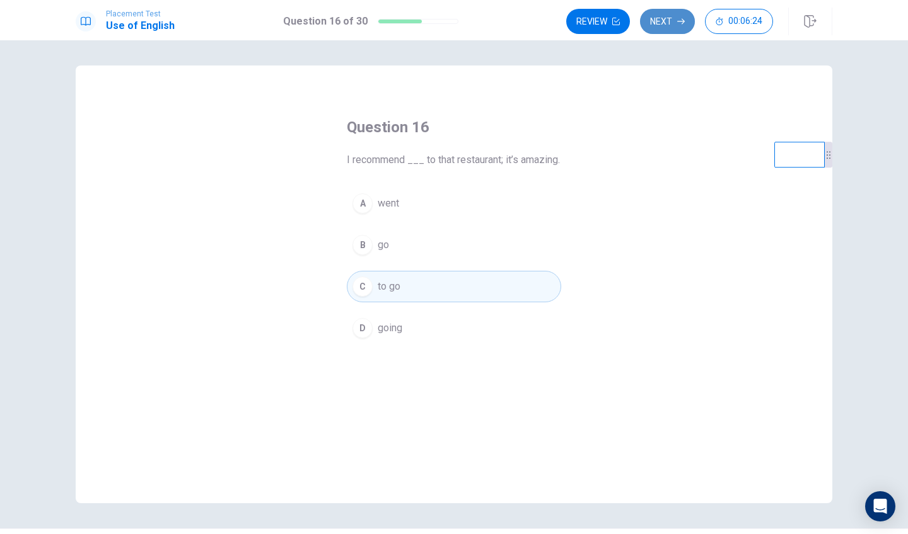
click at [676, 17] on button "Next" at bounding box center [667, 21] width 55 height 25
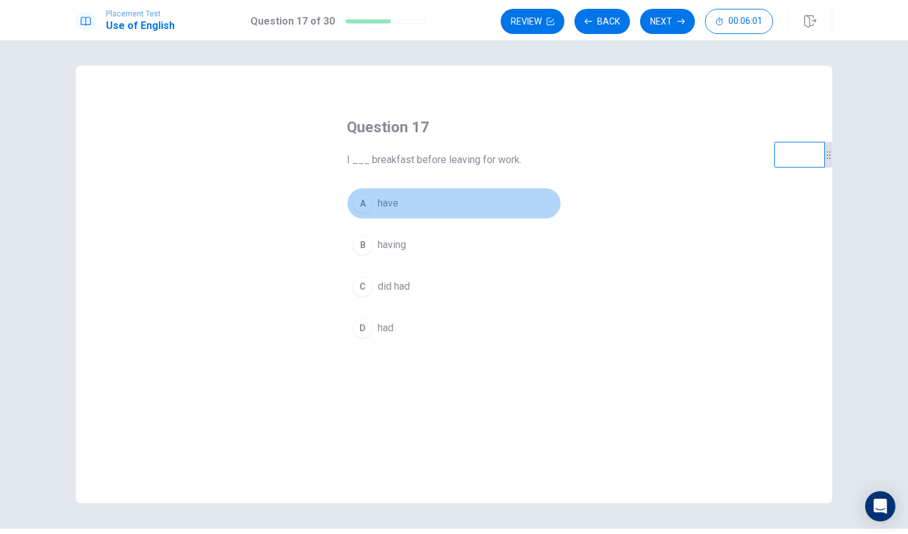
click at [406, 216] on button "A have" at bounding box center [454, 204] width 214 height 32
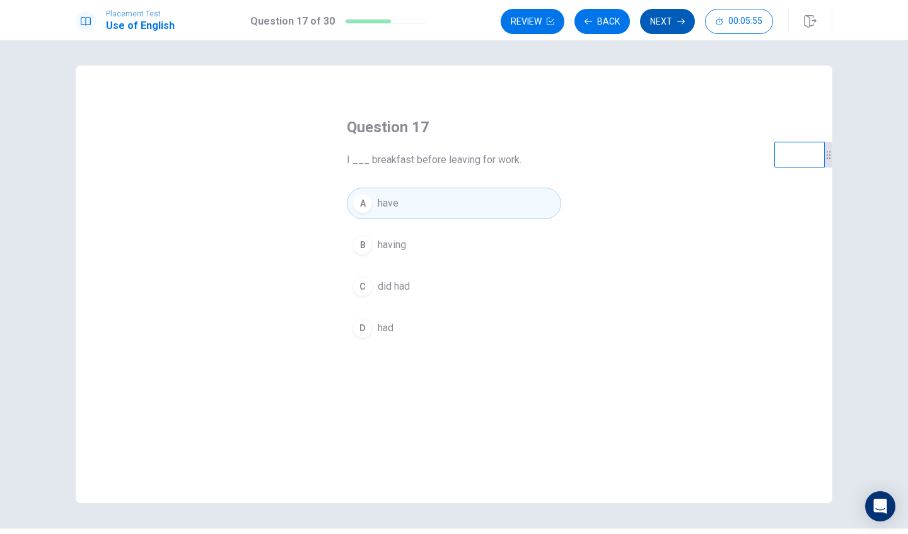
click at [673, 23] on button "Next" at bounding box center [667, 21] width 55 height 25
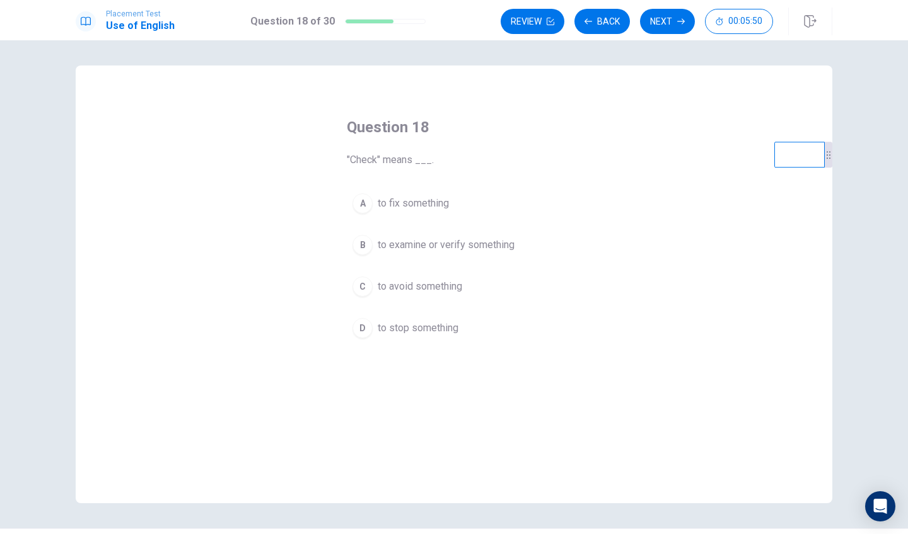
click at [401, 197] on span "to fix something" at bounding box center [412, 203] width 71 height 15
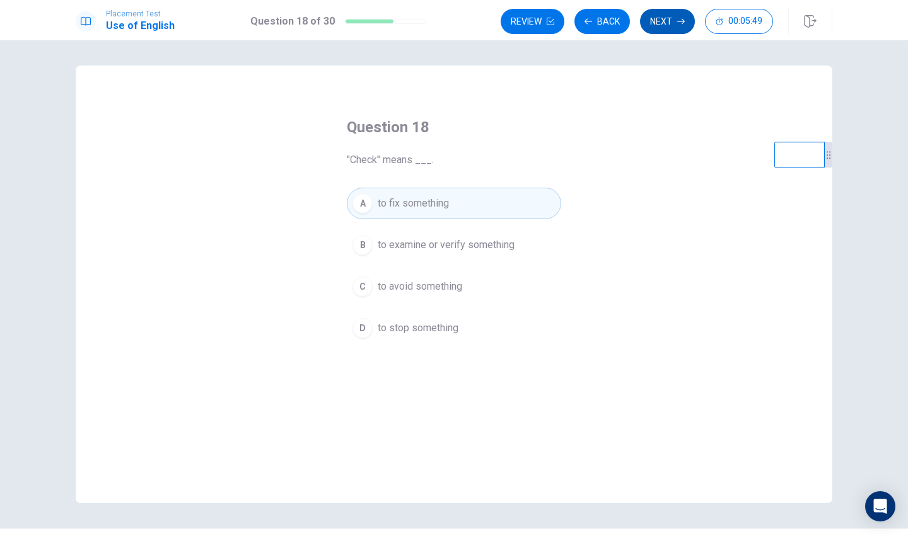
click at [669, 28] on button "Next" at bounding box center [667, 21] width 55 height 25
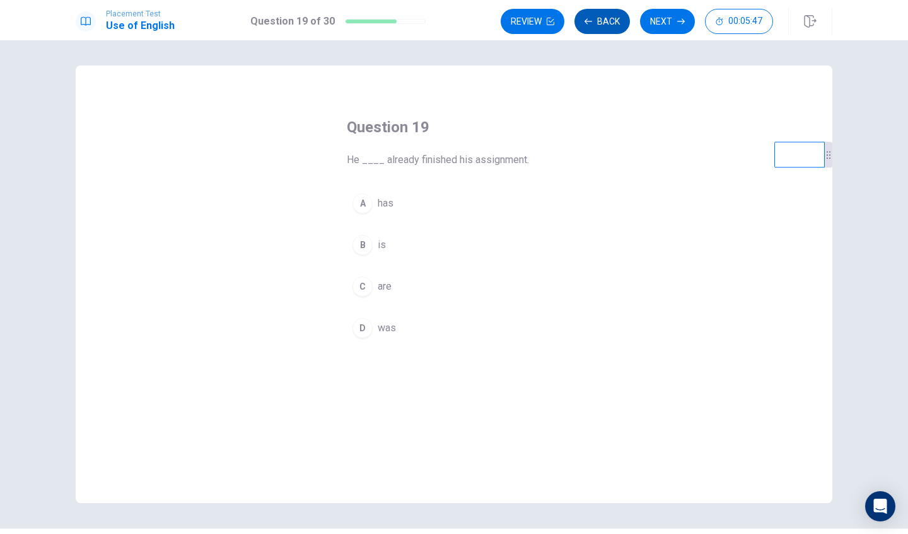
click at [618, 27] on button "Back" at bounding box center [601, 21] width 55 height 25
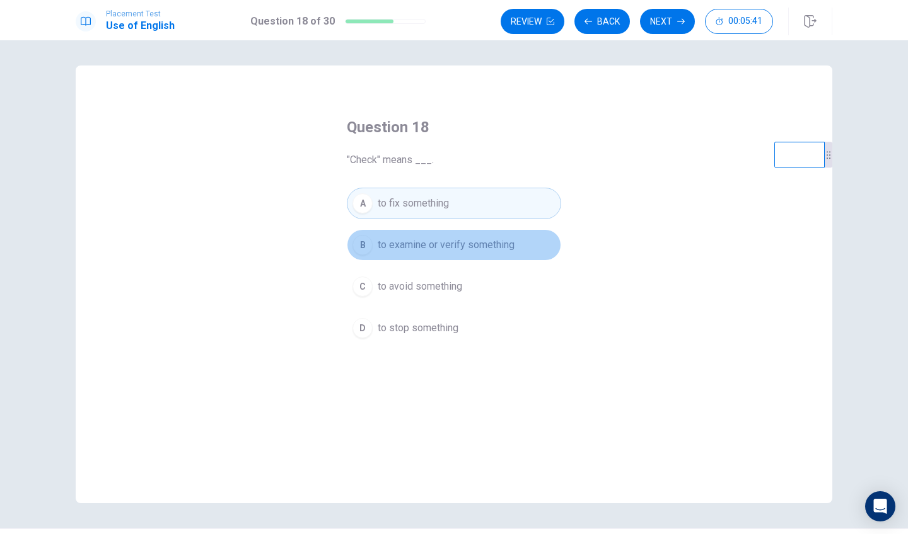
click at [433, 253] on button "B to examine or verify something" at bounding box center [454, 245] width 214 height 32
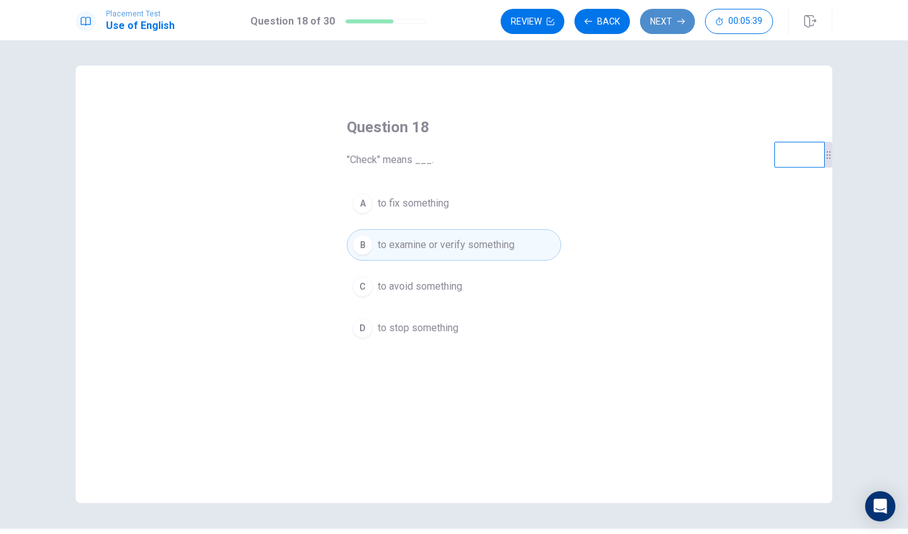
click at [655, 28] on button "Next" at bounding box center [667, 21] width 55 height 25
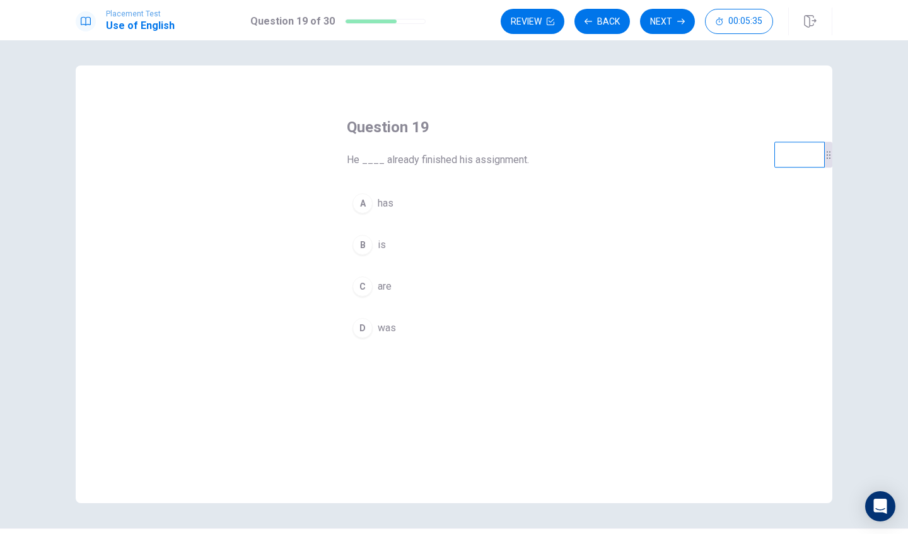
click at [377, 251] on button "B is" at bounding box center [454, 245] width 214 height 32
click at [432, 338] on button "D was" at bounding box center [454, 329] width 214 height 32
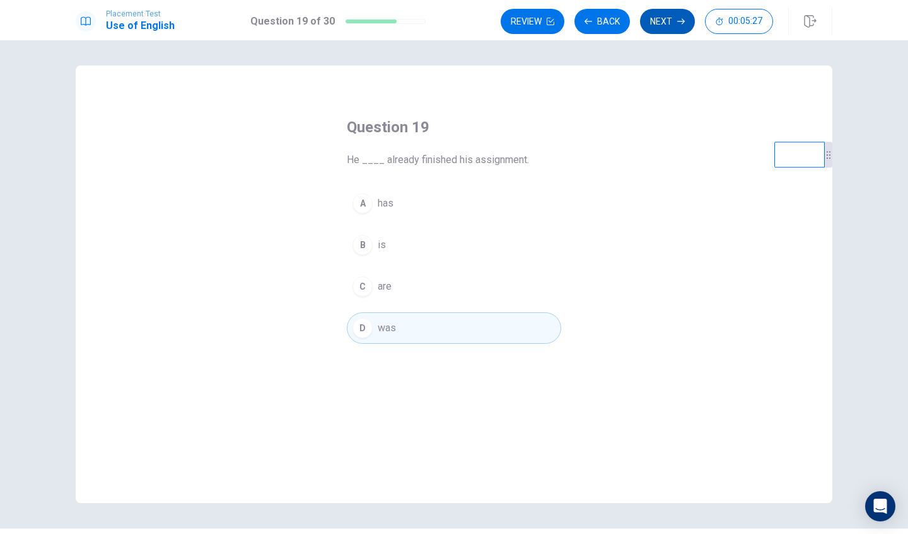
click at [655, 29] on button "Next" at bounding box center [667, 21] width 55 height 25
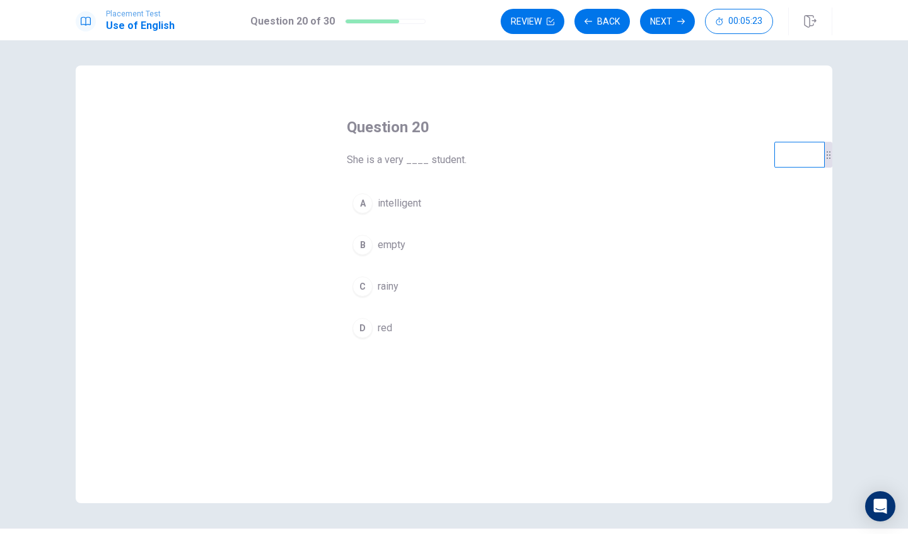
click at [409, 214] on button "A intelligent" at bounding box center [454, 204] width 214 height 32
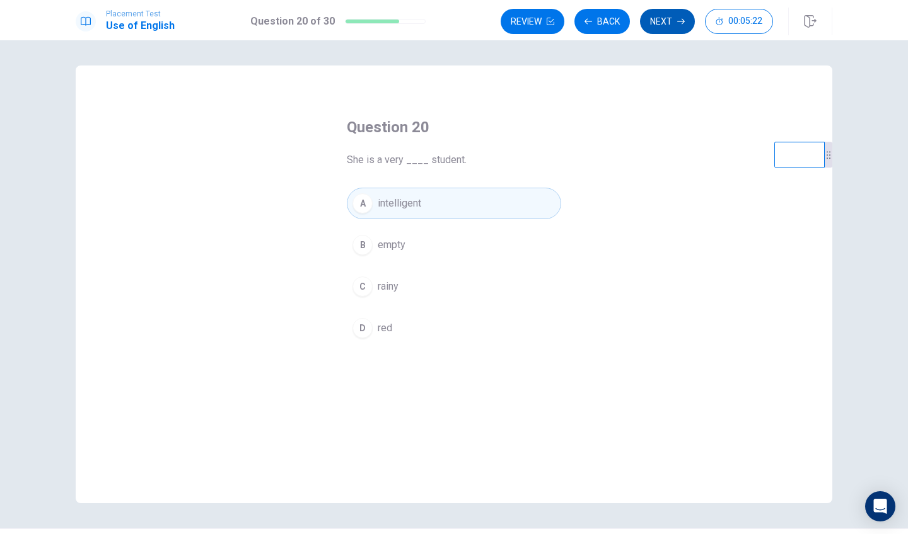
click at [677, 32] on button "Next" at bounding box center [667, 21] width 55 height 25
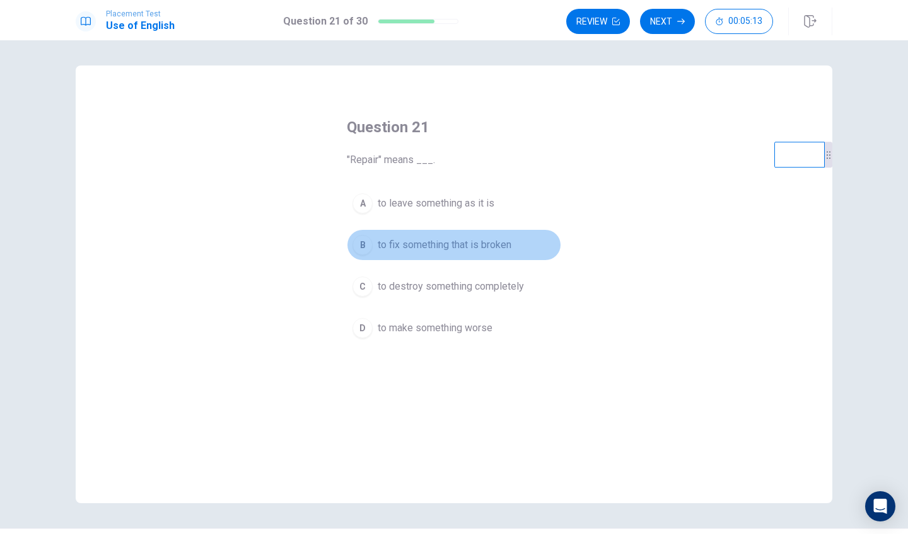
click at [405, 250] on span "to fix something that is broken" at bounding box center [444, 245] width 134 height 15
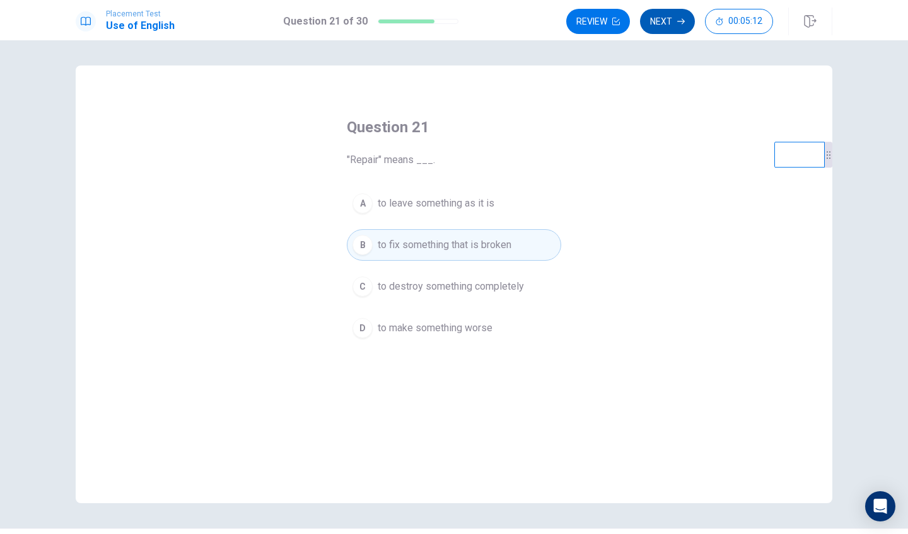
click at [659, 30] on button "Next" at bounding box center [667, 21] width 55 height 25
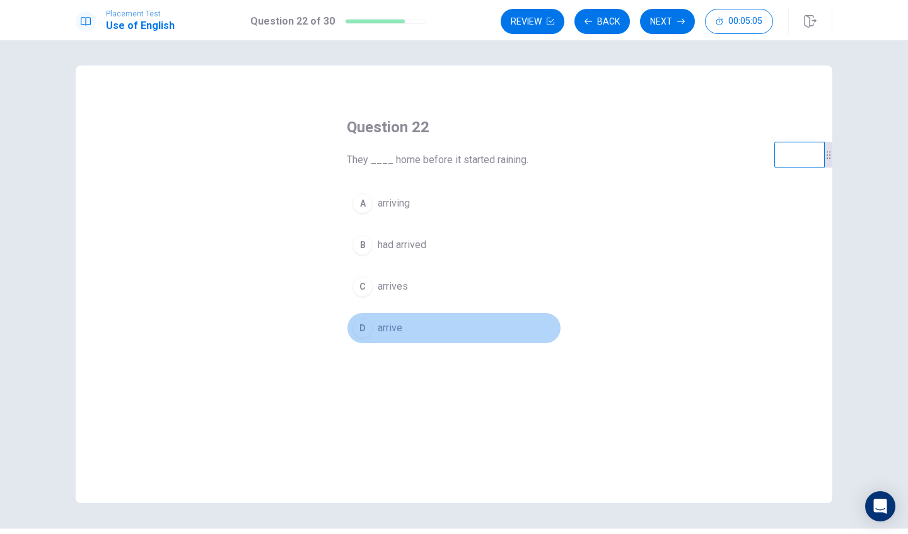
click at [385, 327] on span "arrive" at bounding box center [389, 328] width 25 height 15
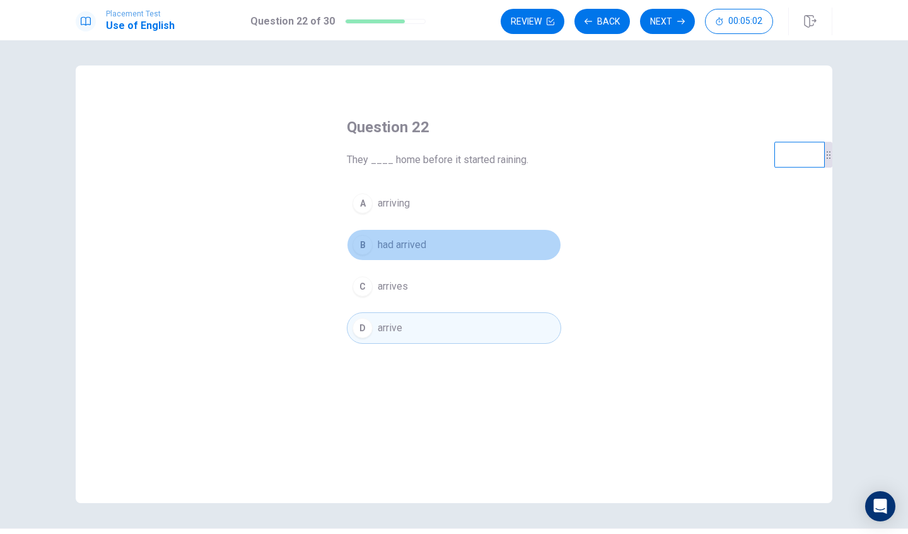
click at [421, 229] on button "B had arrived" at bounding box center [454, 245] width 214 height 32
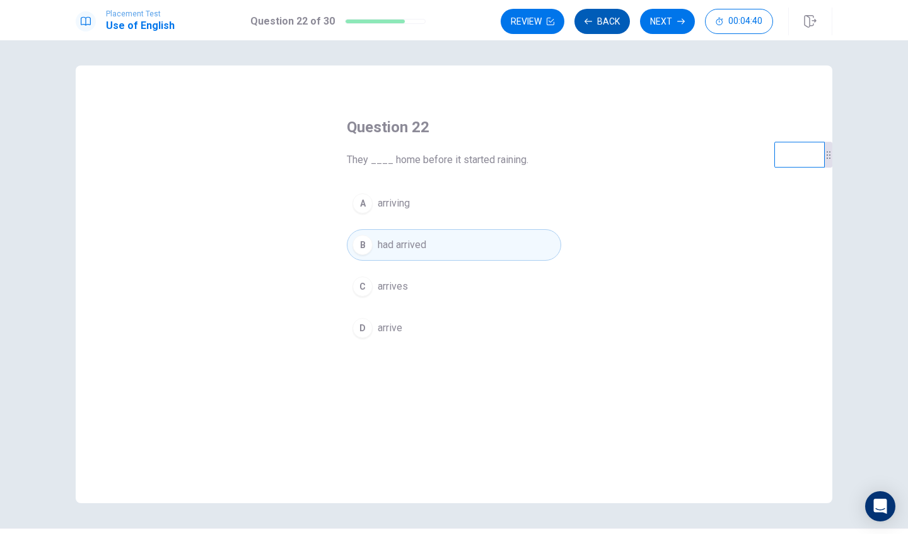
click at [606, 14] on button "Back" at bounding box center [601, 21] width 55 height 25
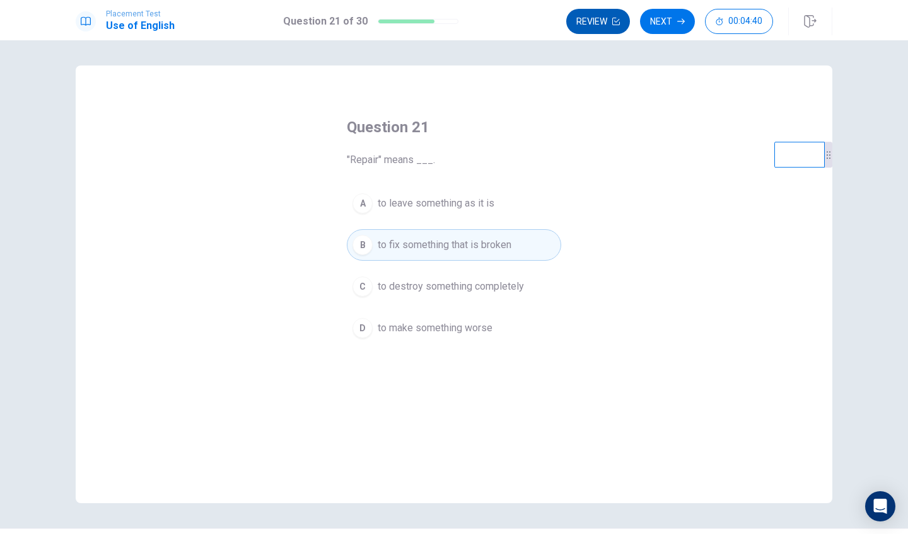
click at [606, 16] on button "Review" at bounding box center [598, 21] width 64 height 25
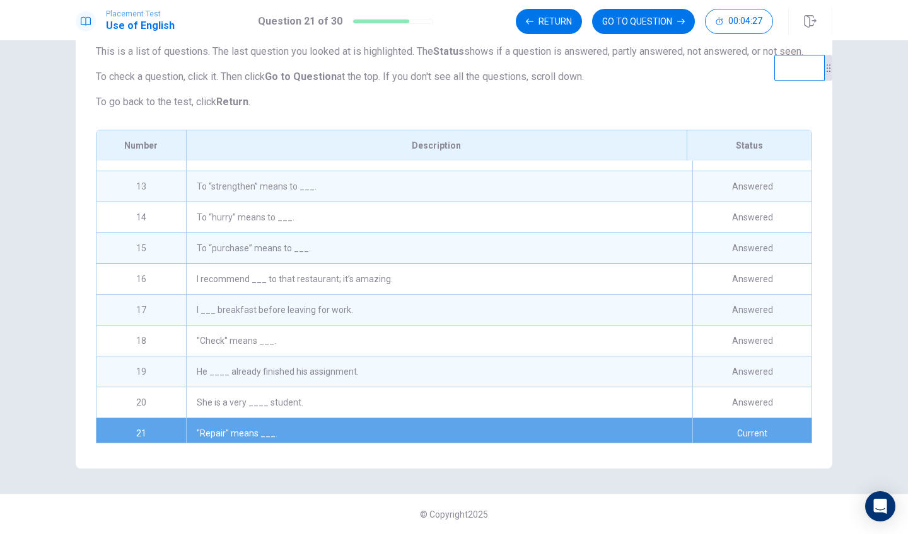
scroll to position [359, 0]
click at [333, 322] on div "I ___ breakfast before leaving for work." at bounding box center [439, 311] width 506 height 30
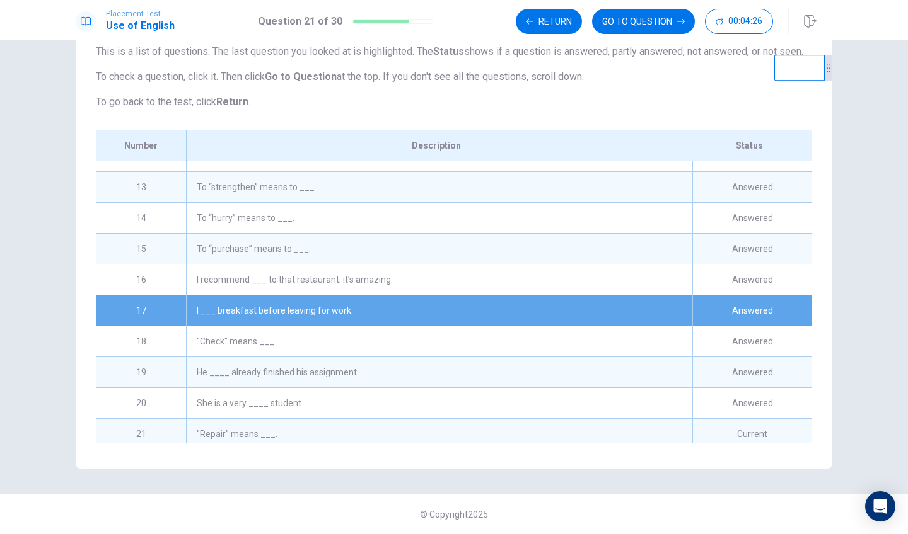
click at [333, 322] on div "I ___ breakfast before leaving for work." at bounding box center [439, 311] width 506 height 30
click at [628, 26] on button "GO TO QUESTION" at bounding box center [643, 21] width 103 height 25
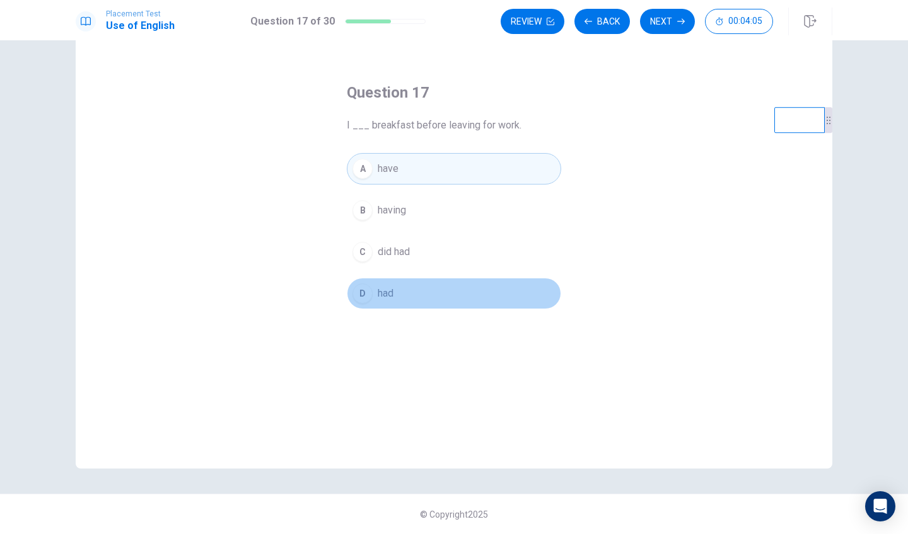
click at [488, 281] on button "D had" at bounding box center [454, 294] width 214 height 32
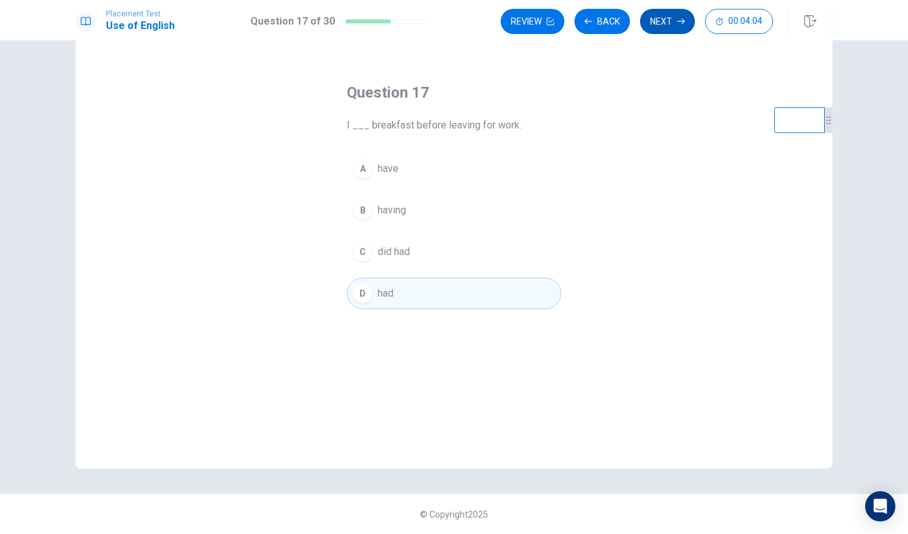
click at [664, 28] on button "Next" at bounding box center [667, 21] width 55 height 25
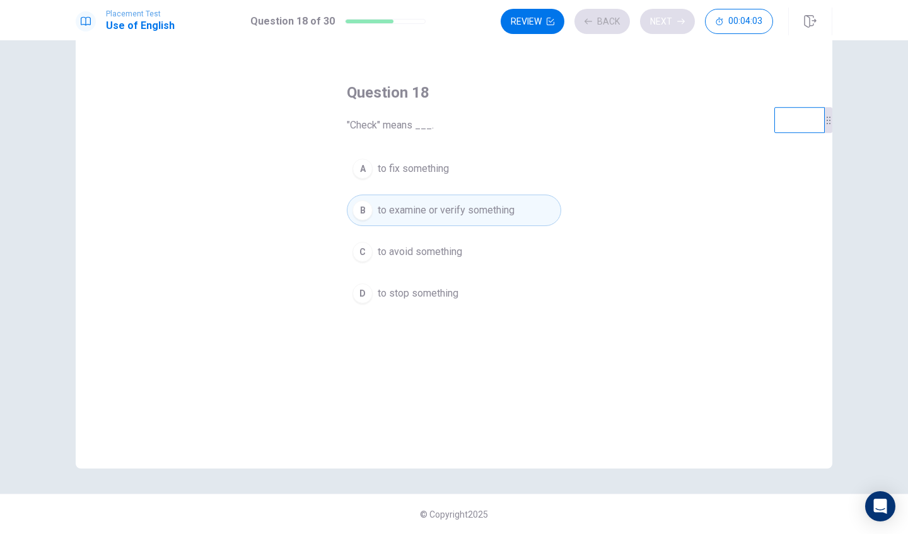
click at [664, 28] on div "Review Back Next 00:04:03" at bounding box center [636, 21] width 272 height 25
click at [677, 25] on icon "button" at bounding box center [681, 22] width 8 height 8
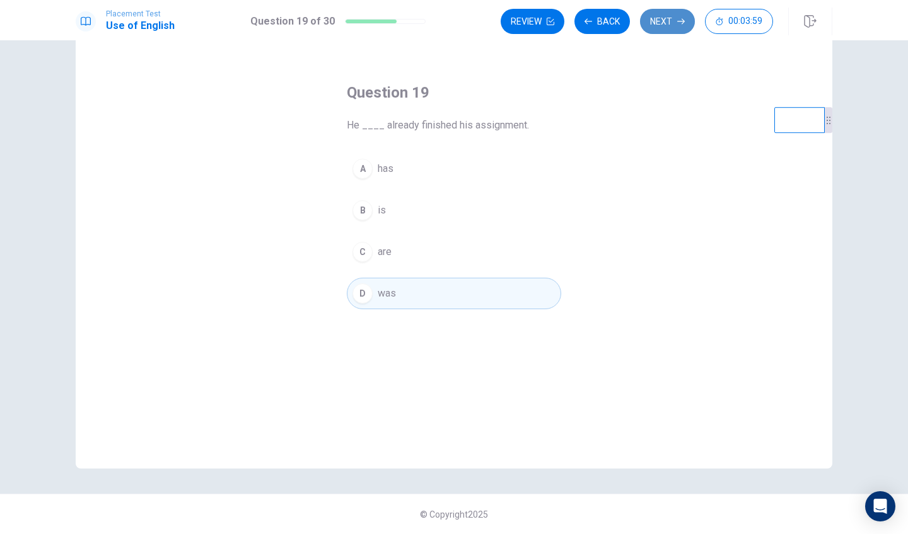
click at [666, 26] on button "Next" at bounding box center [667, 21] width 55 height 25
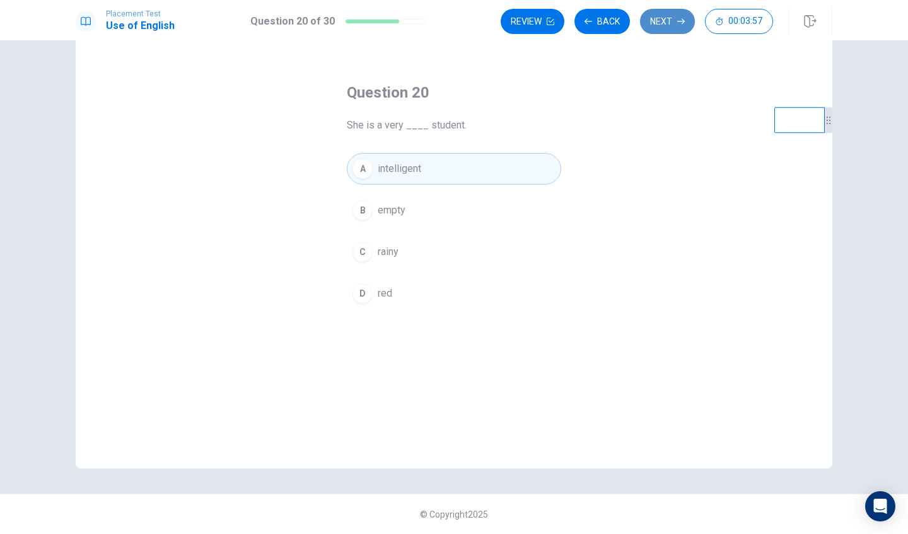
click at [666, 26] on button "Next" at bounding box center [667, 21] width 55 height 25
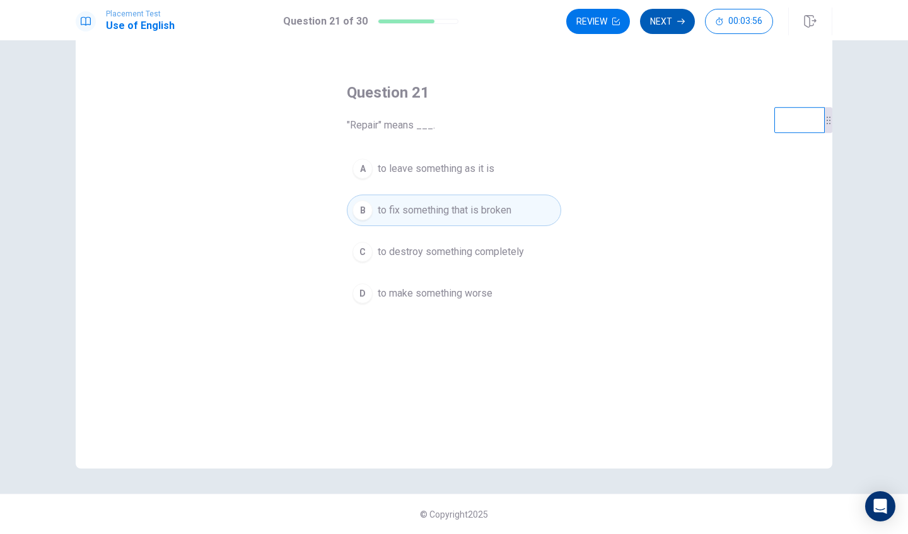
click at [660, 25] on button "Next" at bounding box center [667, 21] width 55 height 25
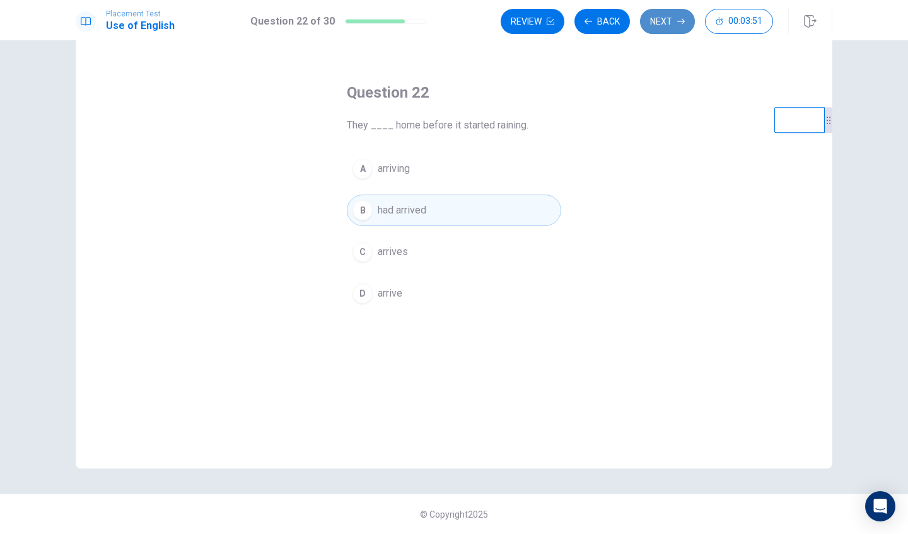
click at [645, 24] on button "Next" at bounding box center [667, 21] width 55 height 25
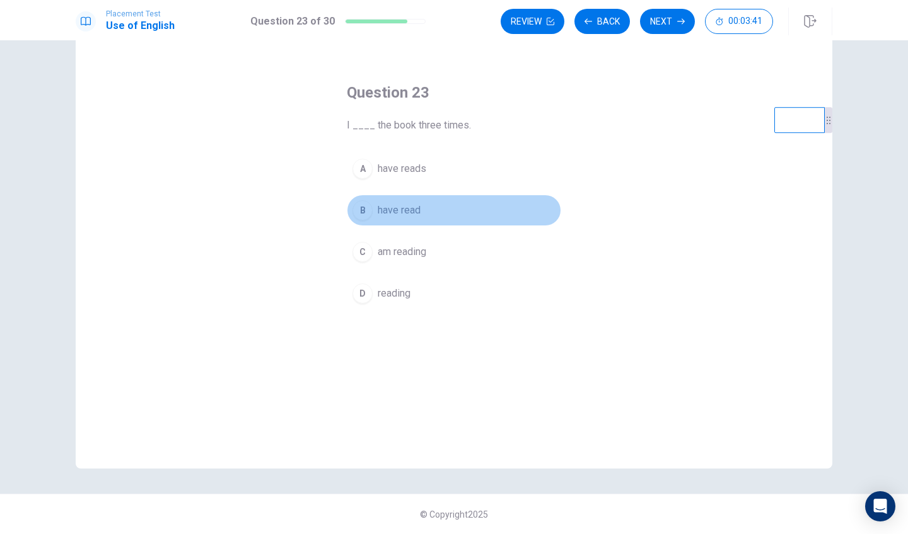
click at [420, 206] on span "have read" at bounding box center [398, 210] width 43 height 15
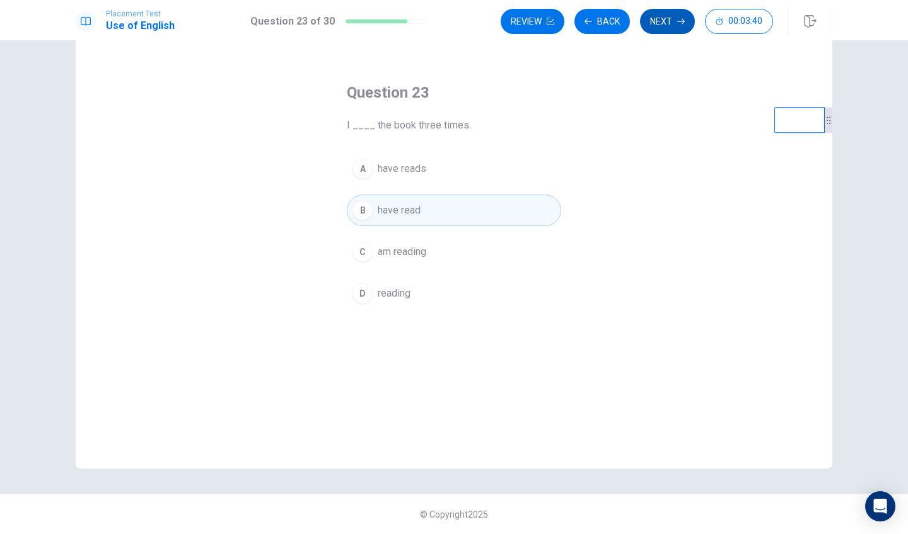
click at [652, 20] on button "Next" at bounding box center [667, 21] width 55 height 25
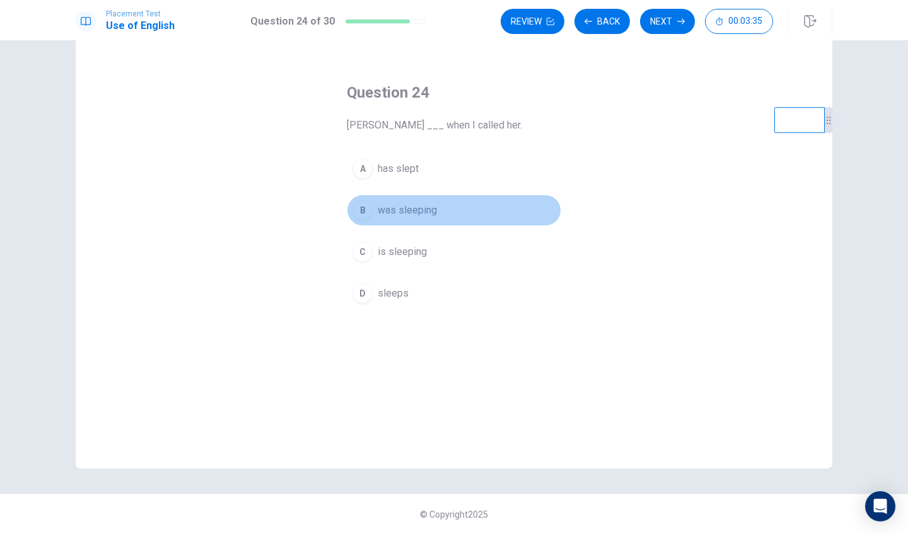
click at [439, 204] on button "B was sleeping" at bounding box center [454, 211] width 214 height 32
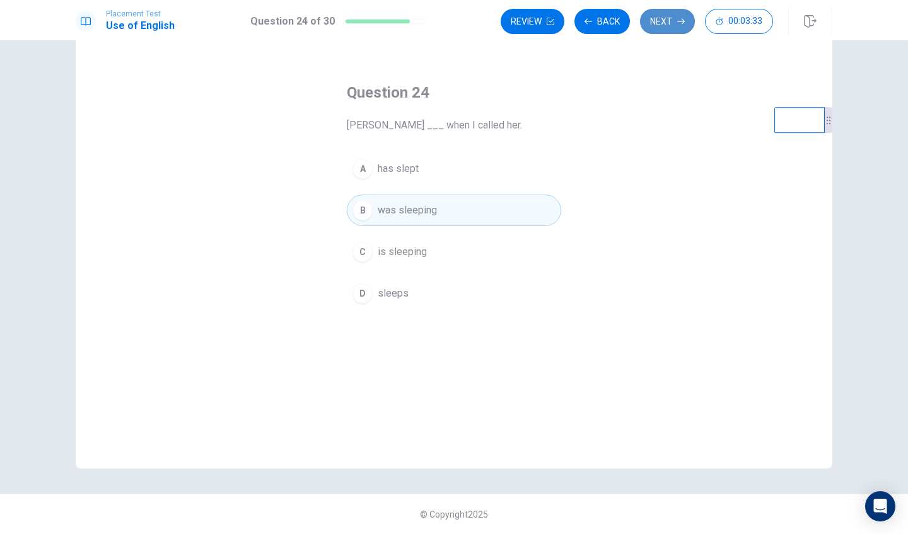
click at [667, 17] on button "Next" at bounding box center [667, 21] width 55 height 25
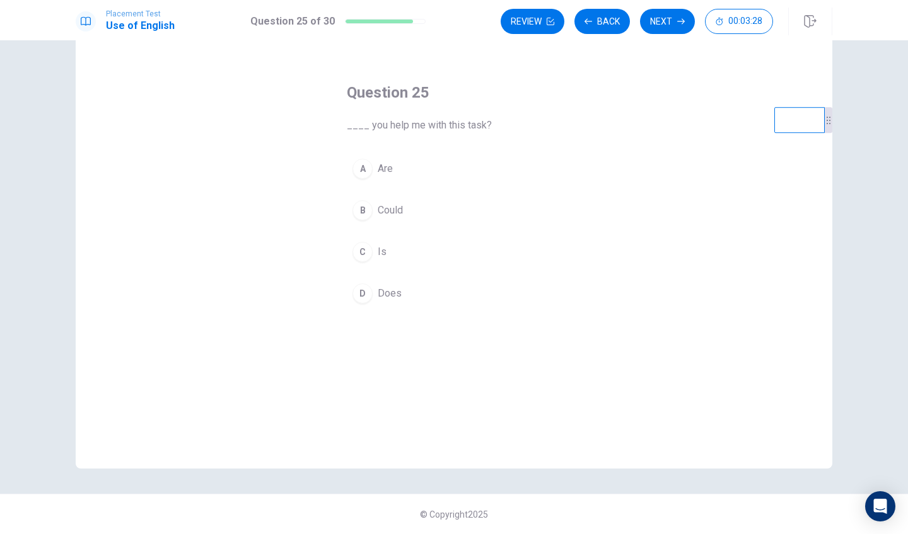
click at [425, 178] on button "A Are" at bounding box center [454, 169] width 214 height 32
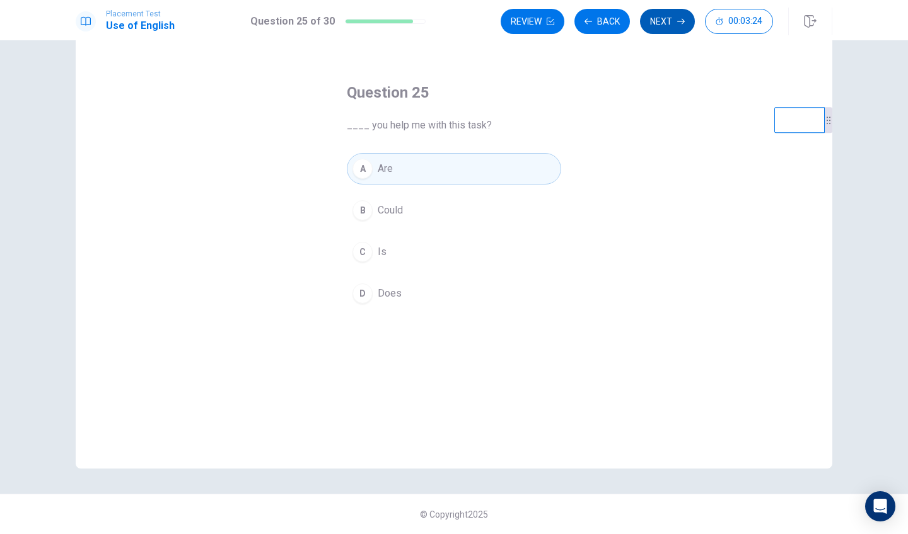
click at [652, 27] on button "Next" at bounding box center [667, 21] width 55 height 25
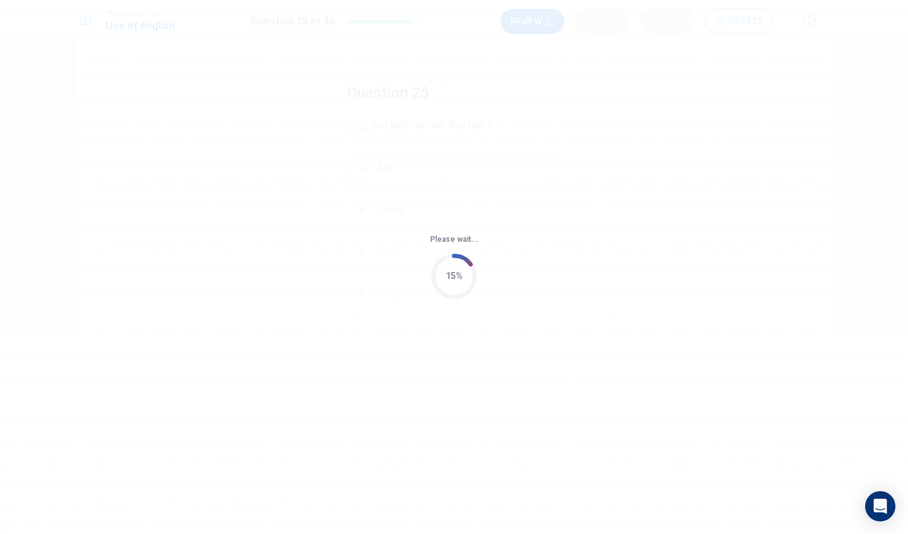
scroll to position [0, 0]
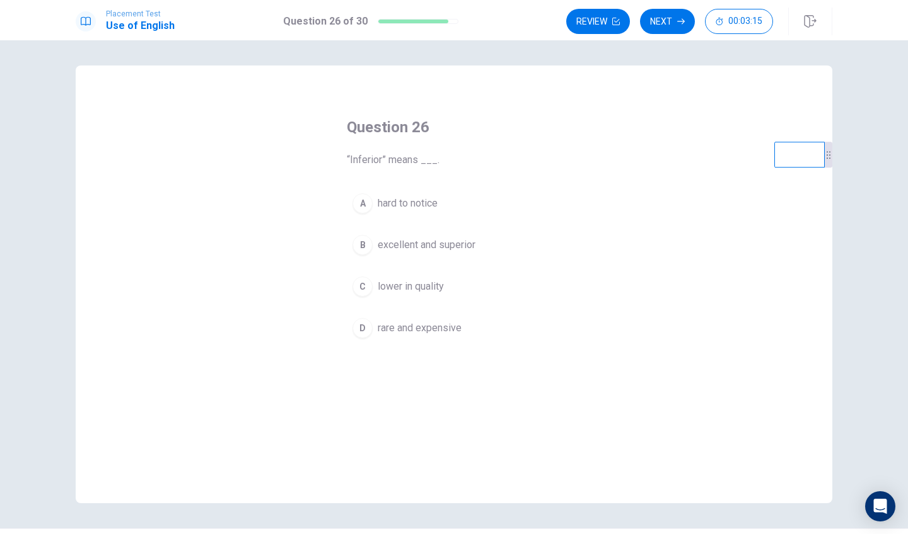
click at [414, 250] on span "excellent and superior" at bounding box center [426, 245] width 98 height 15
click at [668, 34] on div "Review Next 00:03:09" at bounding box center [699, 22] width 266 height 28
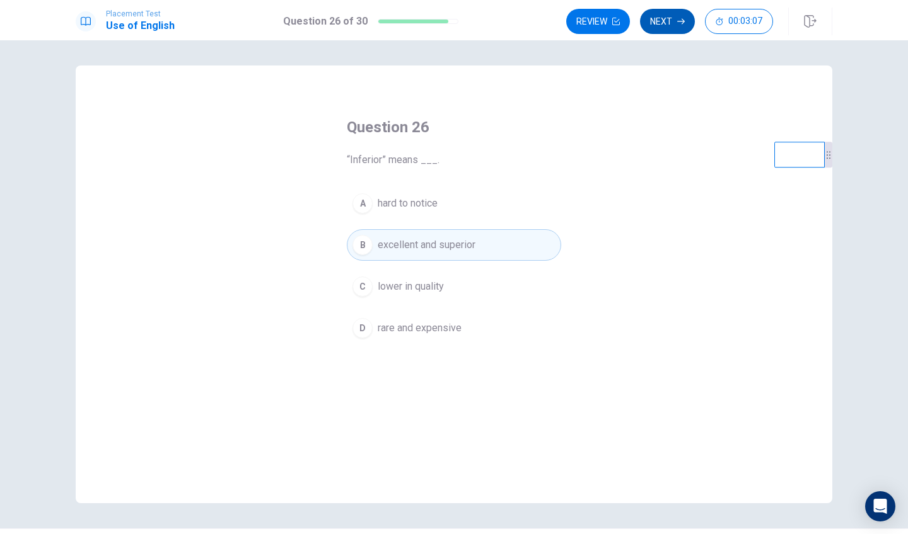
click at [672, 26] on button "Next" at bounding box center [667, 21] width 55 height 25
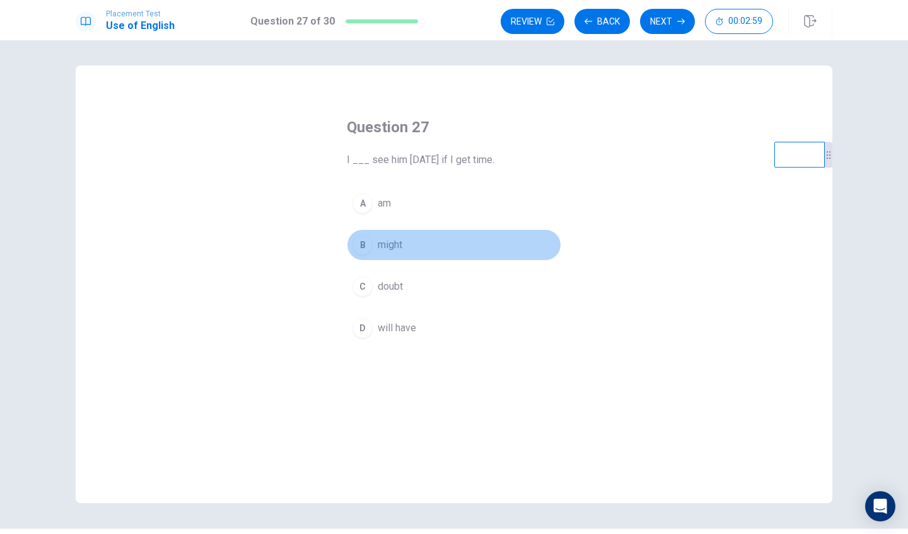
click at [402, 239] on span "might" at bounding box center [389, 245] width 25 height 15
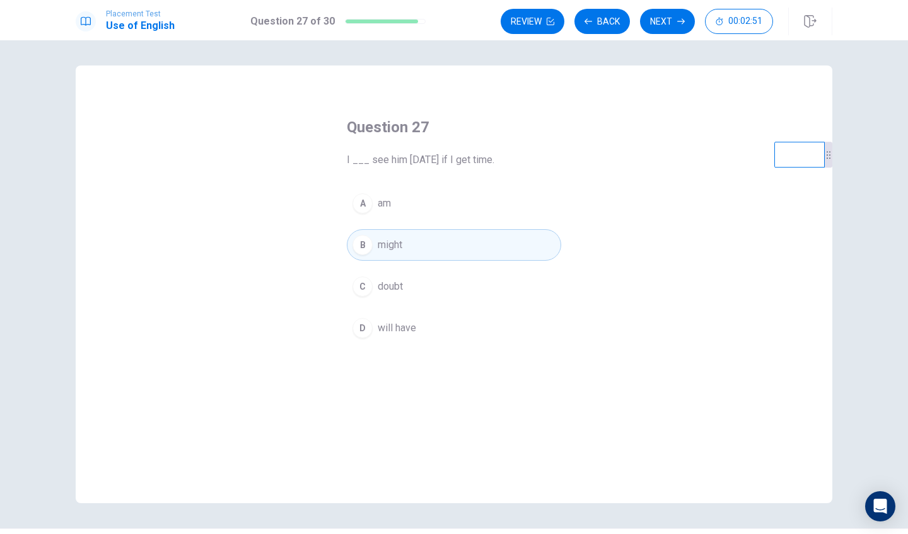
click at [451, 325] on button "D will have" at bounding box center [454, 329] width 214 height 32
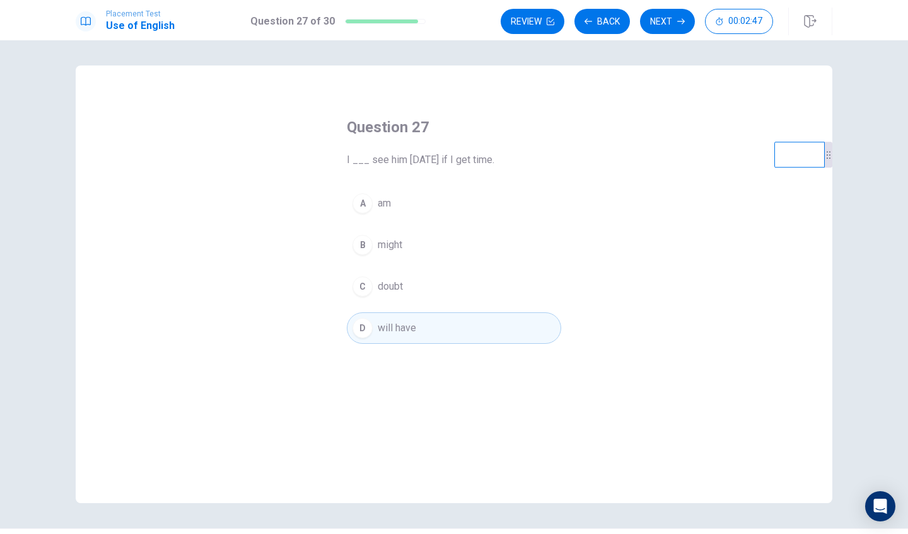
click at [410, 255] on button "B might" at bounding box center [454, 245] width 214 height 32
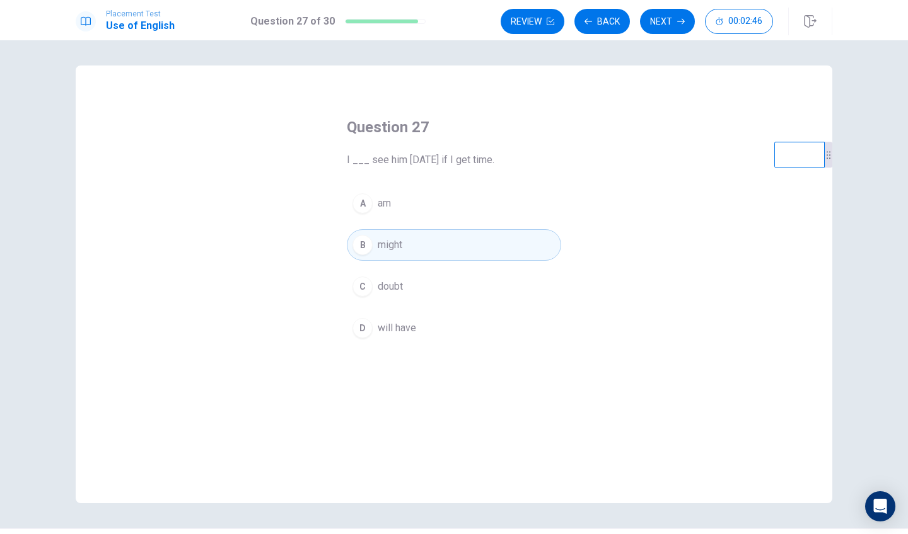
click at [676, 34] on div "Review Back Next 00:02:46" at bounding box center [665, 22] width 331 height 28
click at [671, 9] on button "Next" at bounding box center [667, 21] width 55 height 25
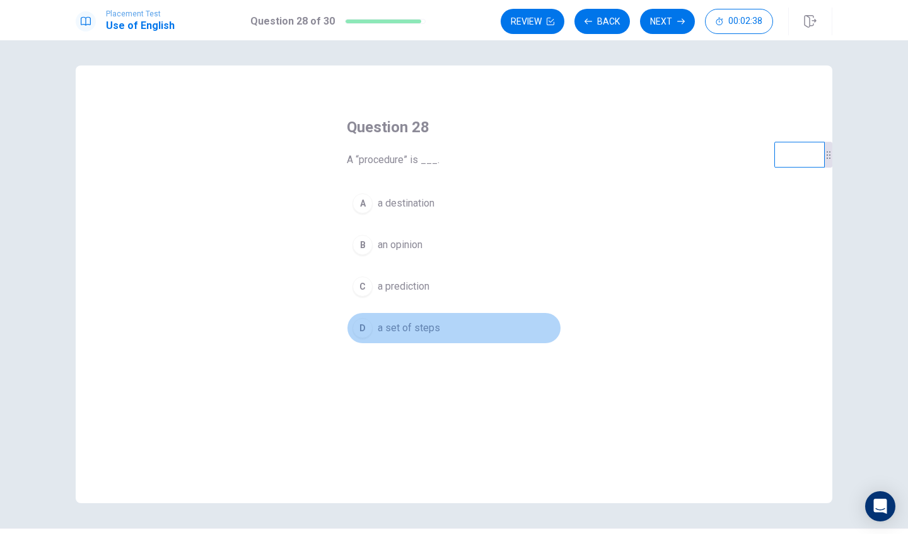
click at [425, 329] on span "a set of steps" at bounding box center [408, 328] width 62 height 15
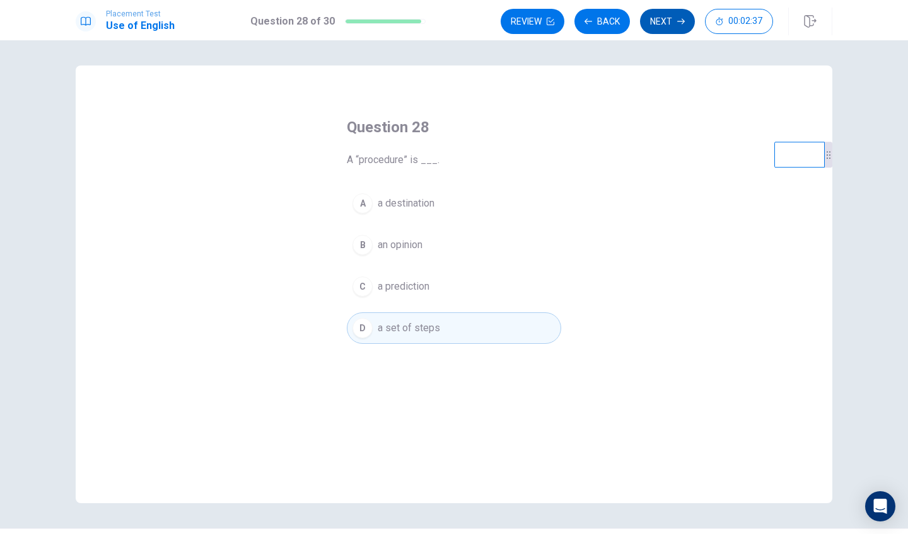
click at [660, 24] on button "Next" at bounding box center [667, 21] width 55 height 25
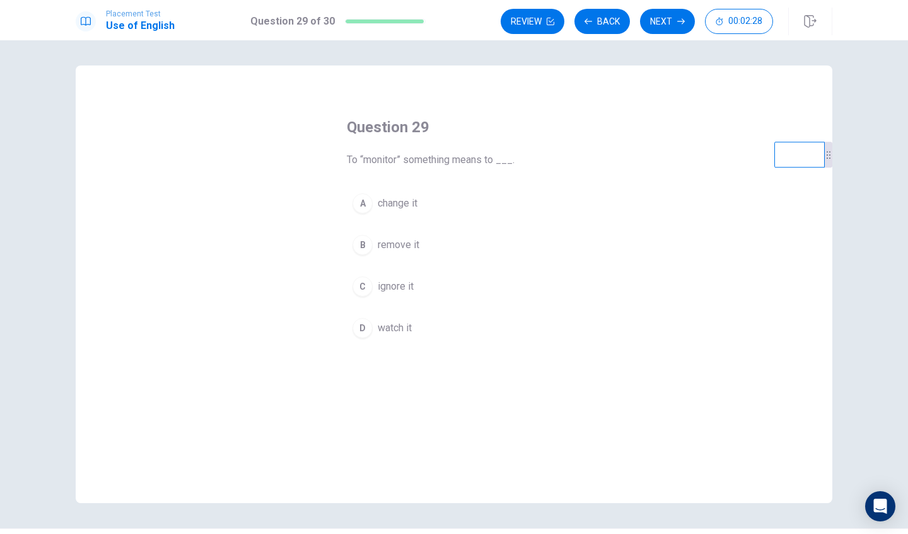
click at [419, 201] on button "A change it" at bounding box center [454, 204] width 214 height 32
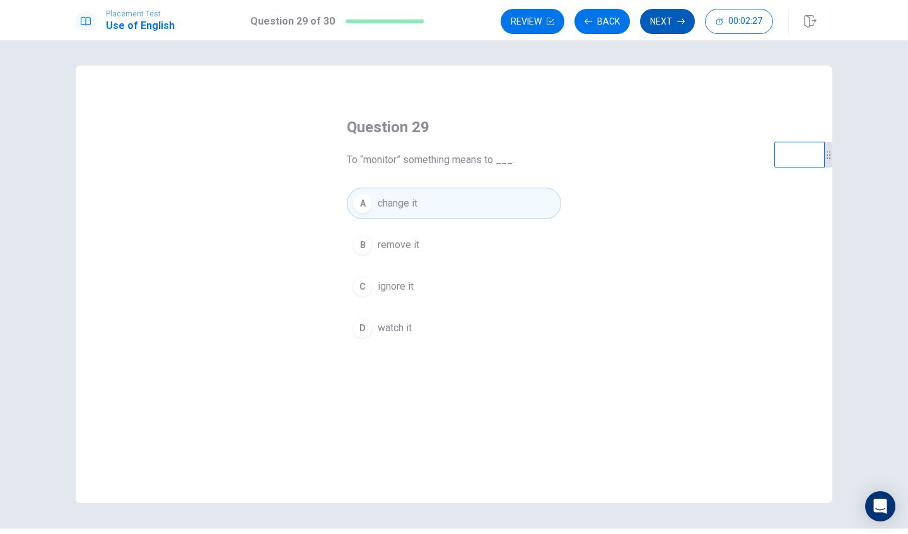
click at [660, 30] on button "Next" at bounding box center [667, 21] width 55 height 25
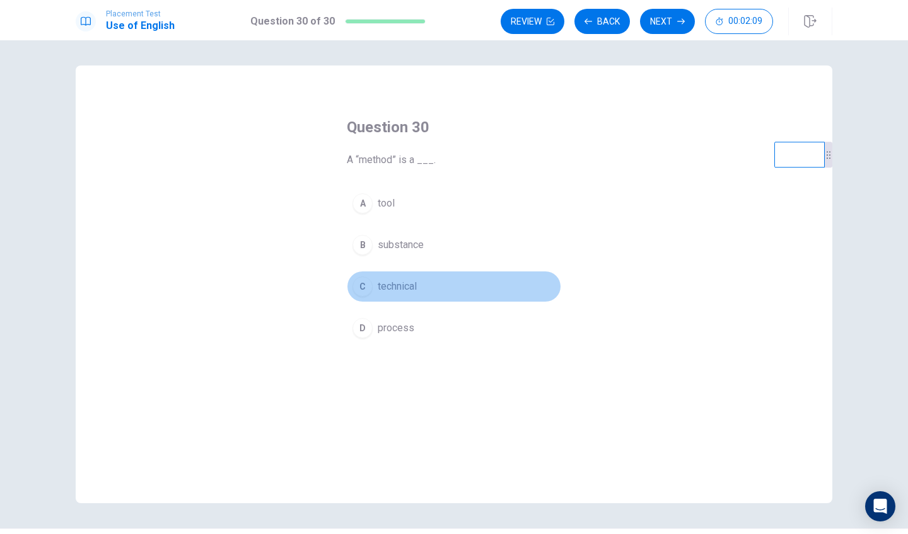
click at [420, 294] on button "C technical" at bounding box center [454, 287] width 214 height 32
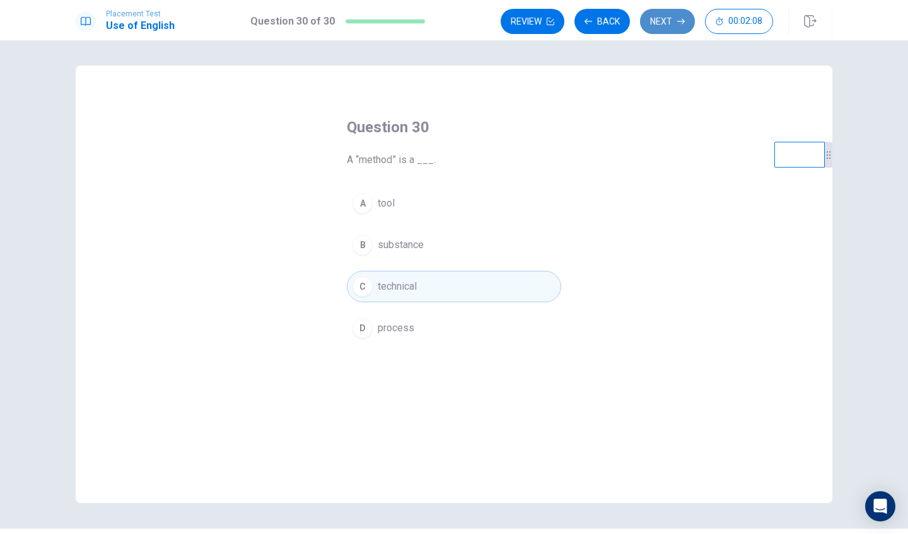
click at [672, 26] on button "Next" at bounding box center [667, 21] width 55 height 25
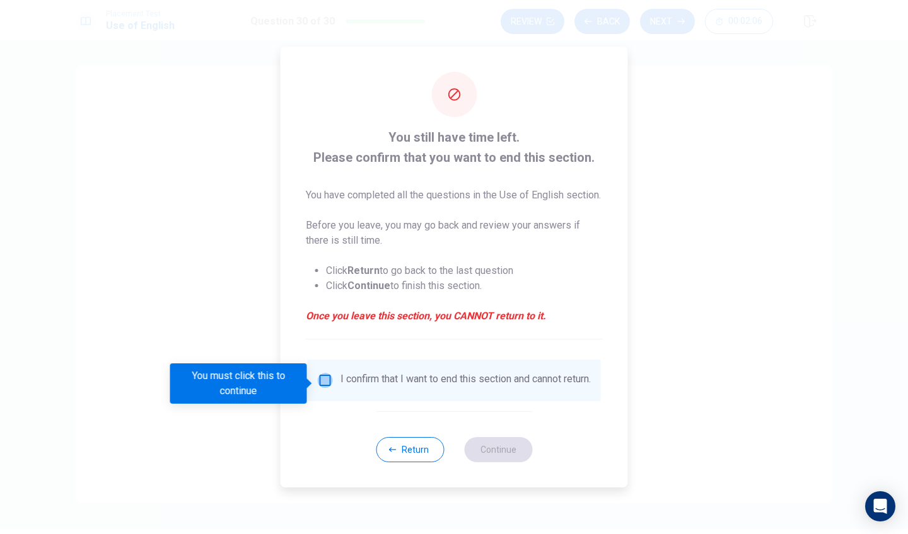
click at [323, 383] on input "You must click this to continue" at bounding box center [325, 380] width 15 height 15
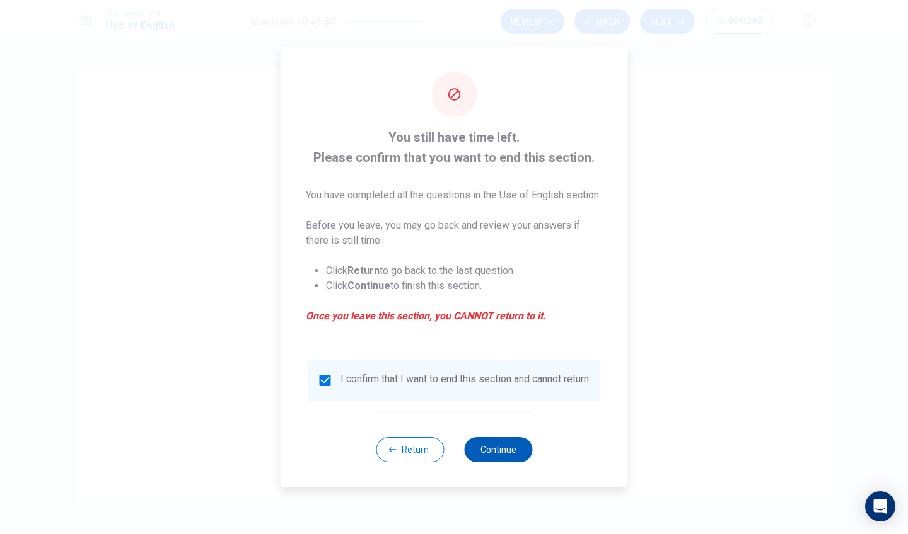
click at [480, 460] on button "Continue" at bounding box center [498, 449] width 68 height 25
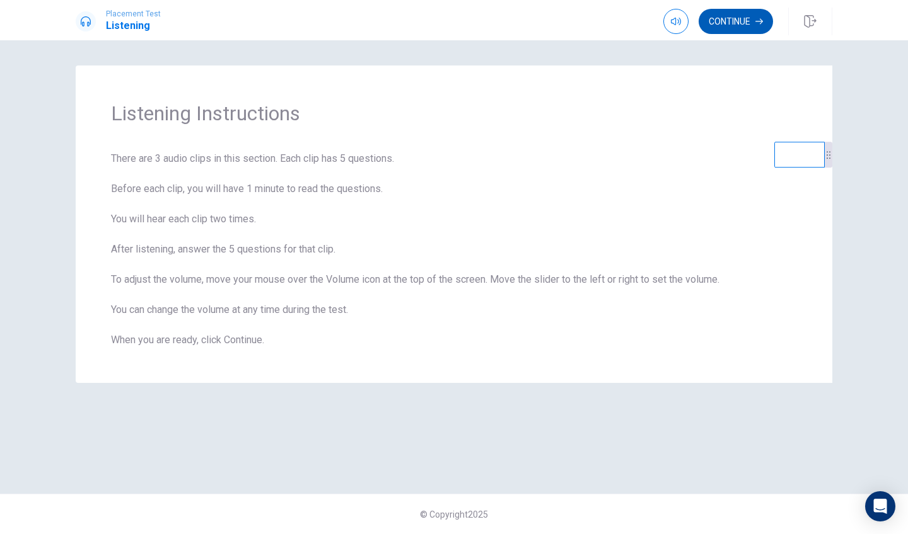
click at [720, 31] on button "Continue" at bounding box center [735, 21] width 74 height 25
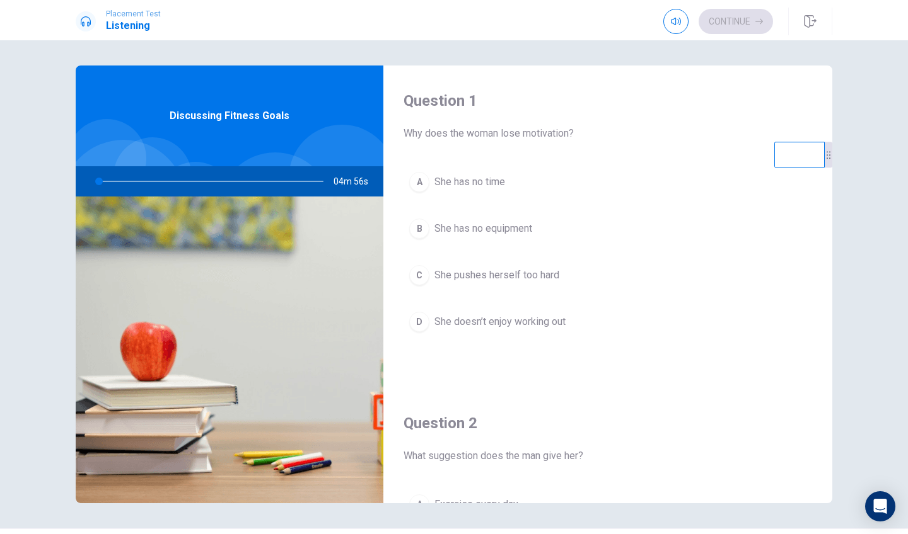
drag, startPoint x: 412, startPoint y: 135, endPoint x: 435, endPoint y: 135, distance: 23.9
click at [435, 135] on span "Why does the woman lose motivation?" at bounding box center [607, 133] width 408 height 15
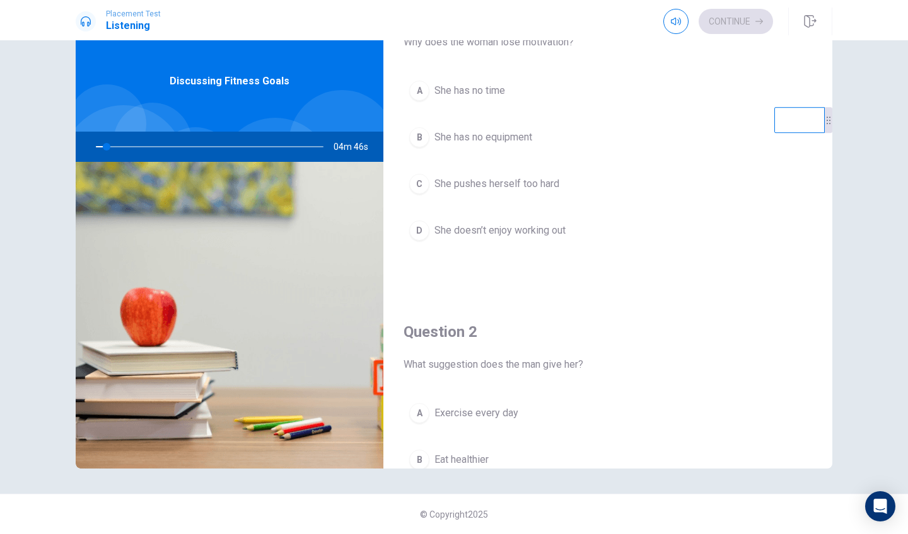
scroll to position [58, 0]
click at [111, 147] on div at bounding box center [207, 147] width 253 height 30
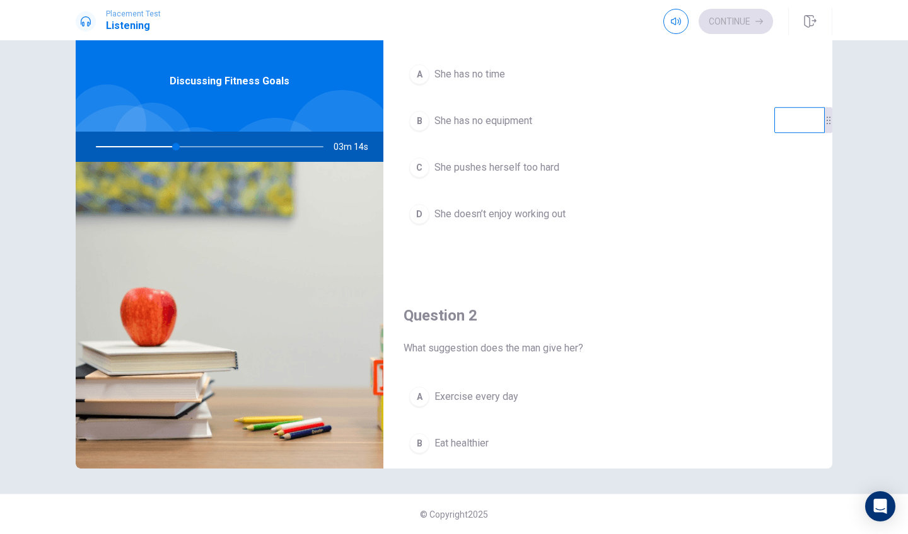
scroll to position [71, 0]
click at [507, 169] on span "She pushes herself too hard" at bounding box center [496, 170] width 125 height 15
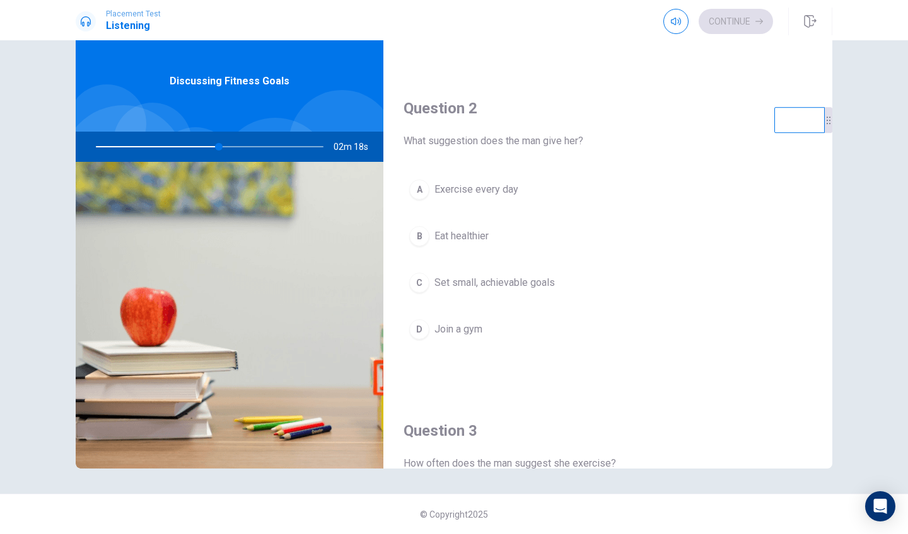
scroll to position [284, 0]
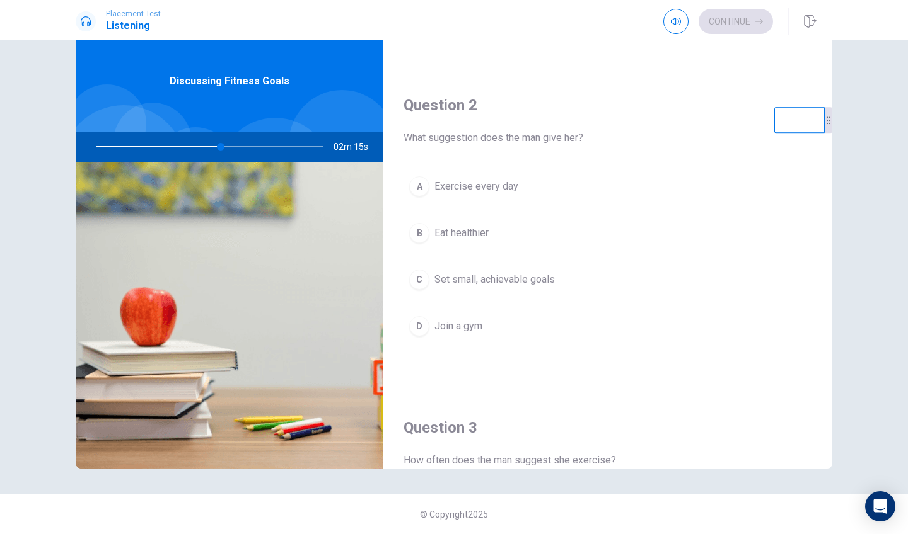
drag, startPoint x: 417, startPoint y: 142, endPoint x: 454, endPoint y: 141, distance: 37.2
click at [454, 141] on span "What suggestion does the man give her?" at bounding box center [607, 137] width 408 height 15
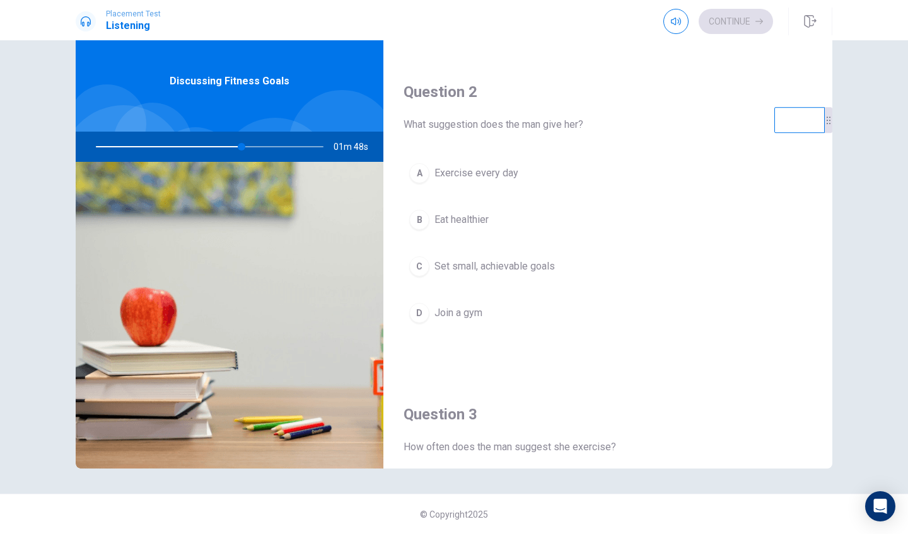
scroll to position [298, 0]
click at [478, 180] on button "A Exercise every day" at bounding box center [607, 172] width 408 height 32
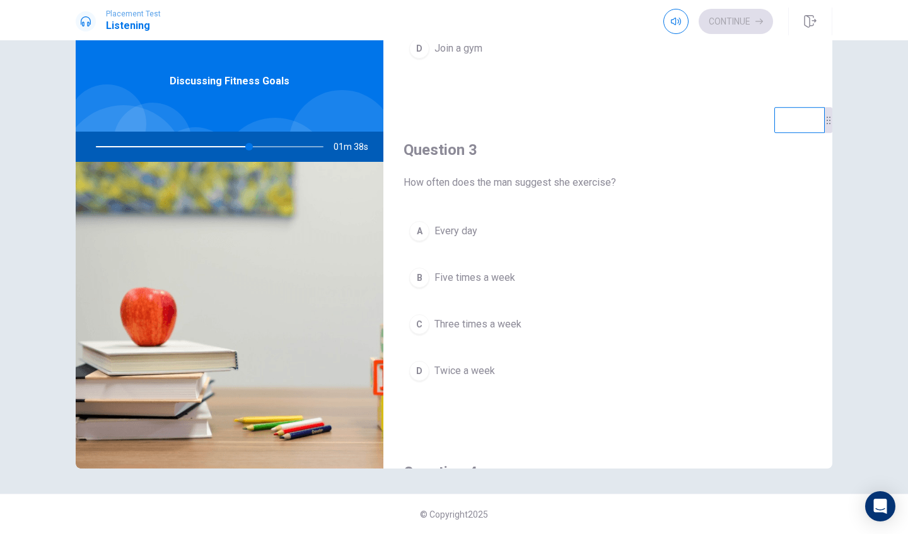
scroll to position [615, 0]
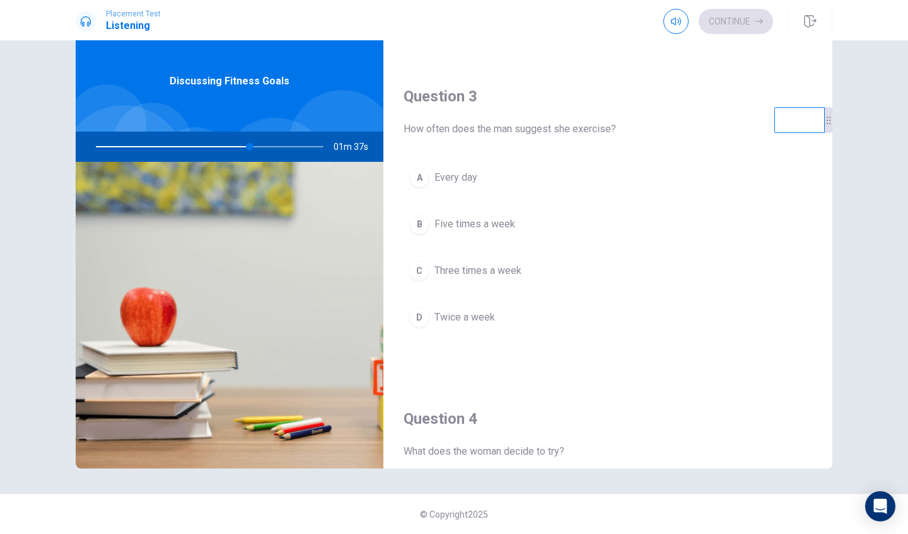
click at [473, 268] on span "Three times a week" at bounding box center [477, 270] width 87 height 15
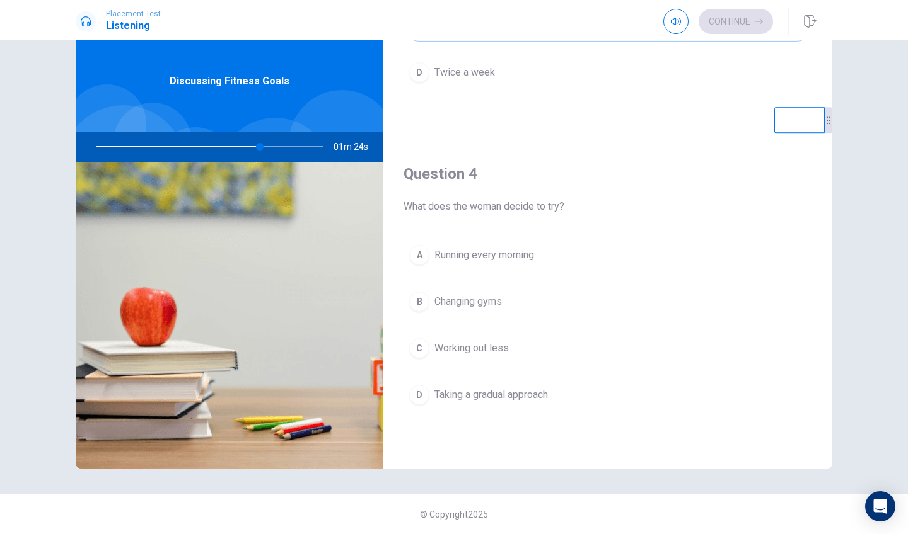
scroll to position [872, 0]
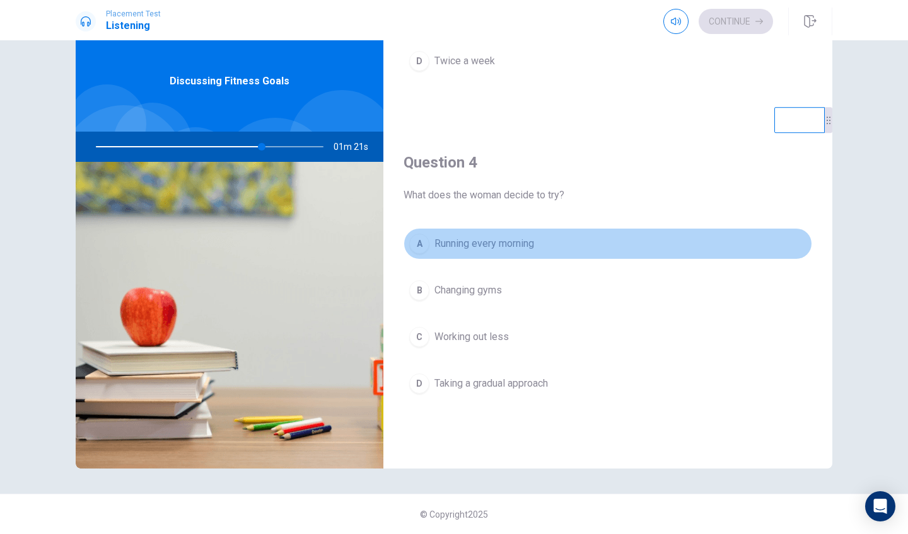
click at [459, 246] on span "Running every morning" at bounding box center [484, 243] width 100 height 15
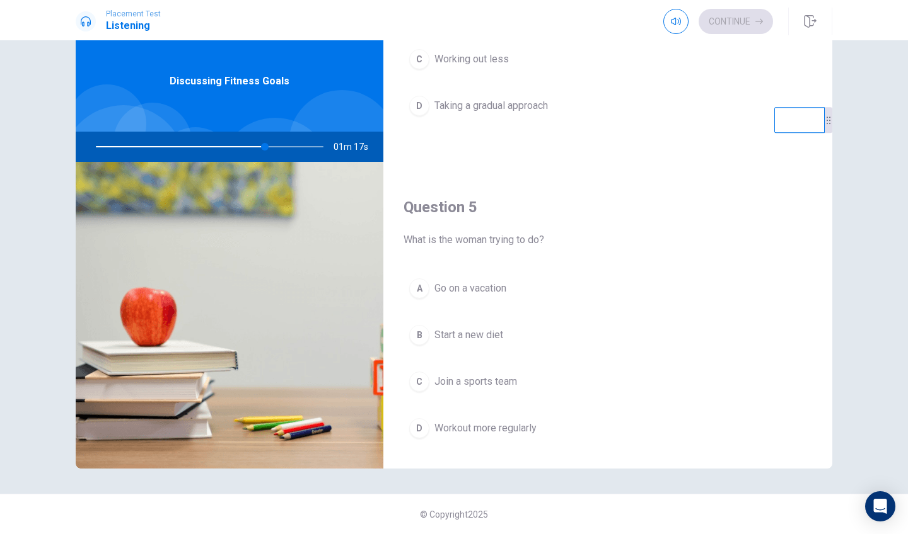
scroll to position [1170, 0]
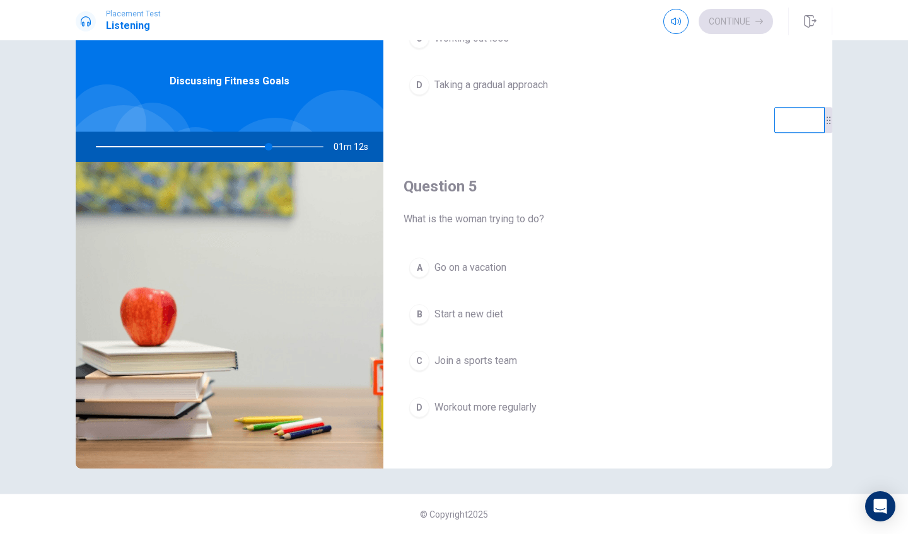
drag, startPoint x: 269, startPoint y: 147, endPoint x: 245, endPoint y: 149, distance: 24.0
click at [245, 149] on div at bounding box center [207, 147] width 253 height 30
click at [489, 316] on span "Start a new diet" at bounding box center [468, 314] width 69 height 15
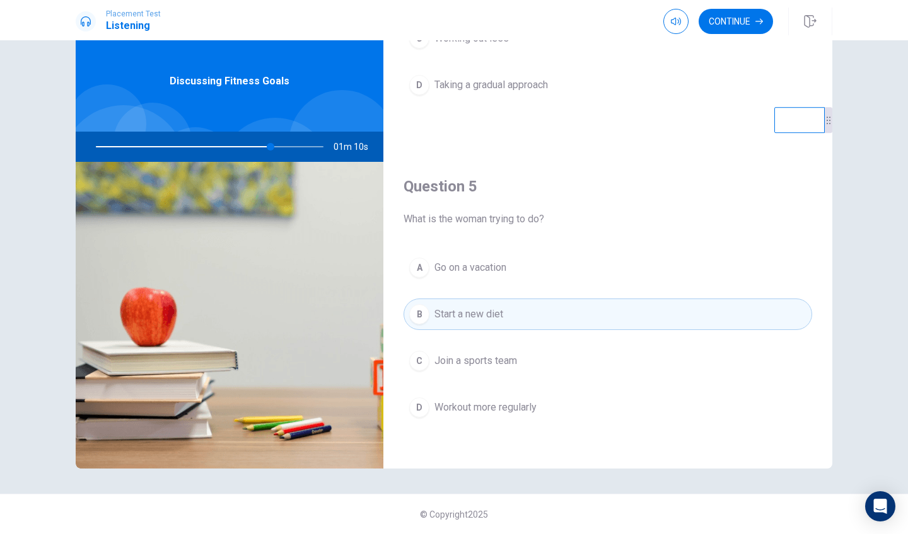
click at [489, 287] on div "A Go on a vacation B Start a new diet C Join a sports team D Workout more regul…" at bounding box center [607, 350] width 408 height 197
click at [492, 275] on span "Go on a vacation" at bounding box center [470, 267] width 72 height 15
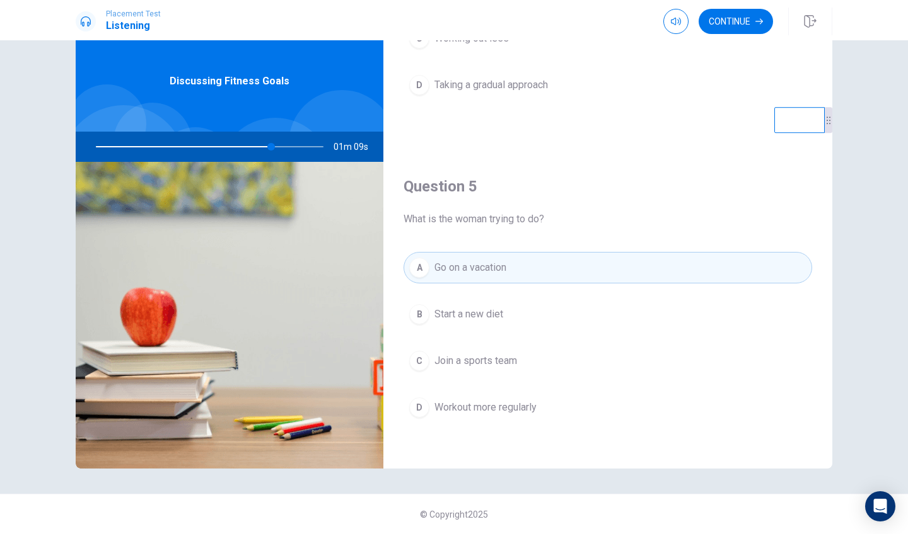
click at [492, 297] on div "A Go on a vacation B Start a new diet C Join a sports team D Workout more regul…" at bounding box center [607, 350] width 408 height 197
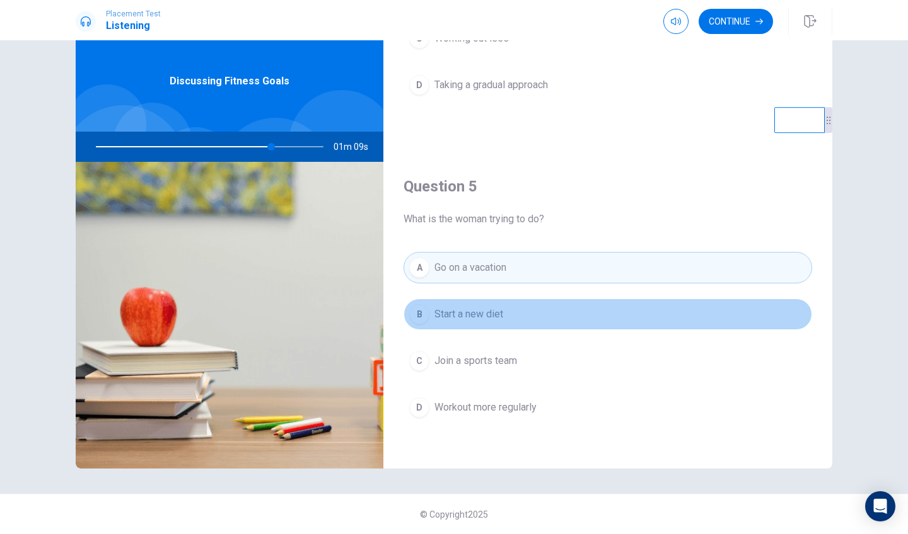
click at [492, 322] on button "B Start a new diet" at bounding box center [607, 315] width 408 height 32
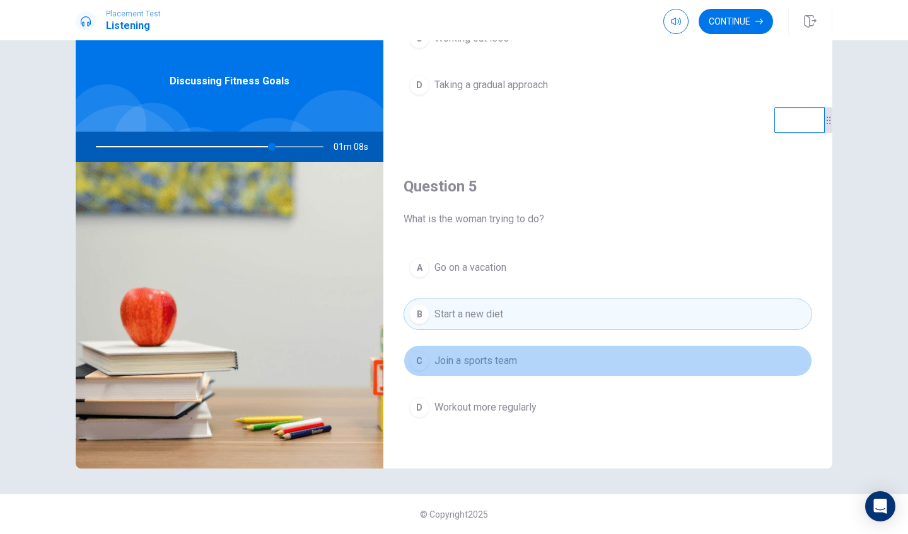
click at [490, 371] on button "C Join a sports team" at bounding box center [607, 361] width 408 height 32
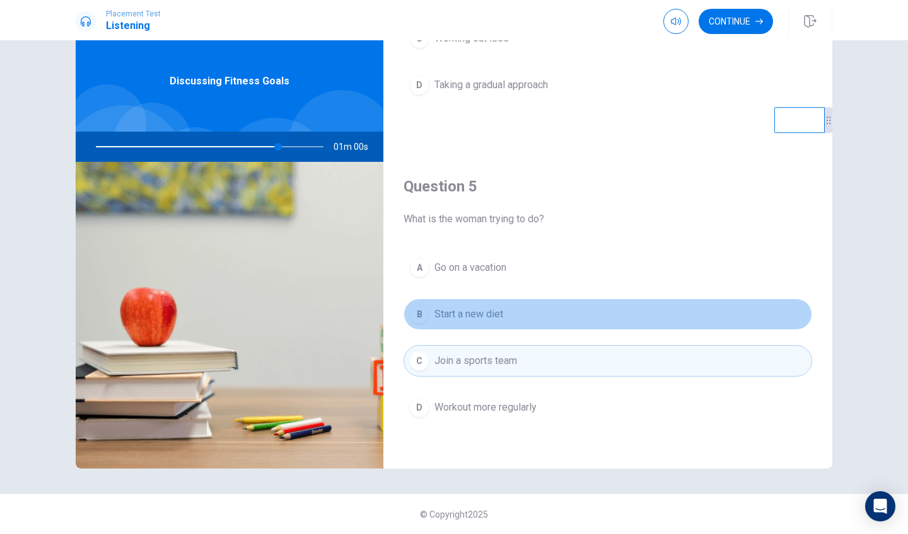
click at [505, 326] on button "B Start a new diet" at bounding box center [607, 315] width 408 height 32
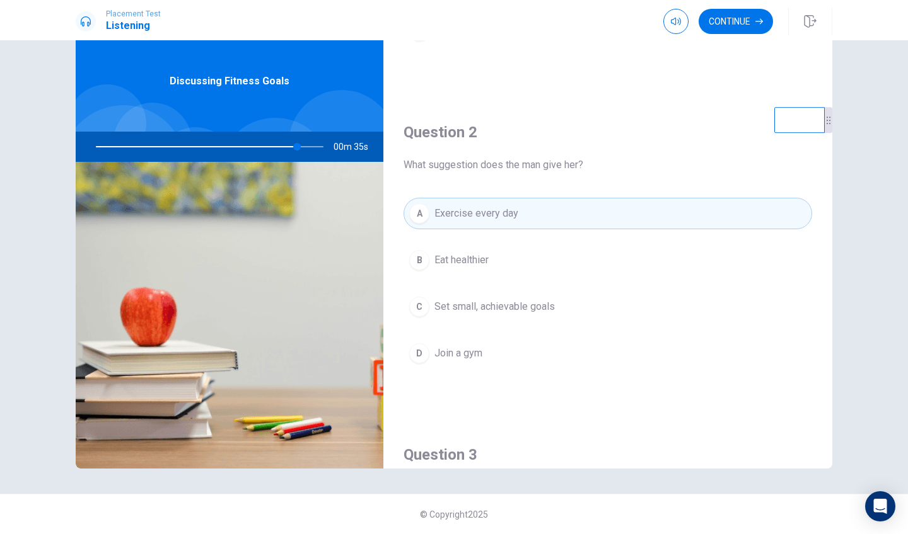
scroll to position [262, 0]
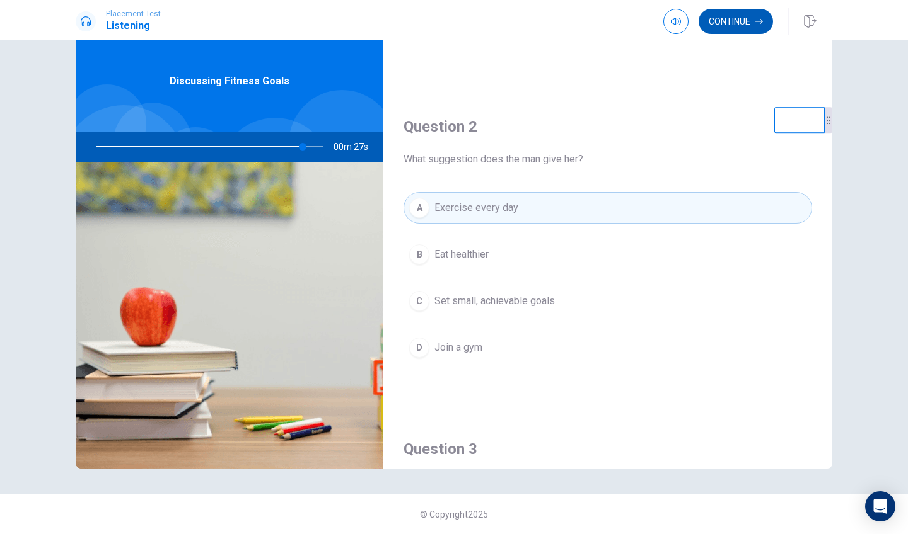
click at [746, 23] on button "Continue" at bounding box center [735, 21] width 74 height 25
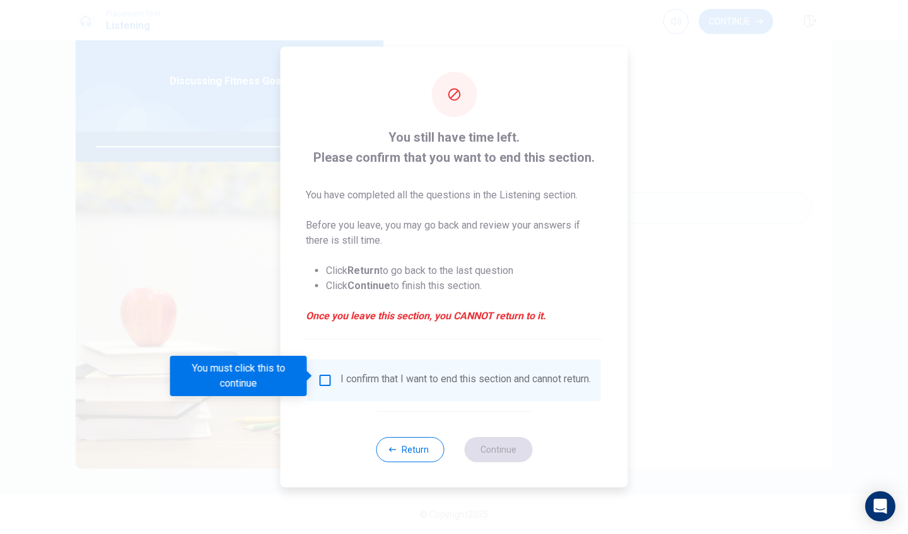
click at [320, 376] on input "You must click this to continue" at bounding box center [325, 380] width 15 height 15
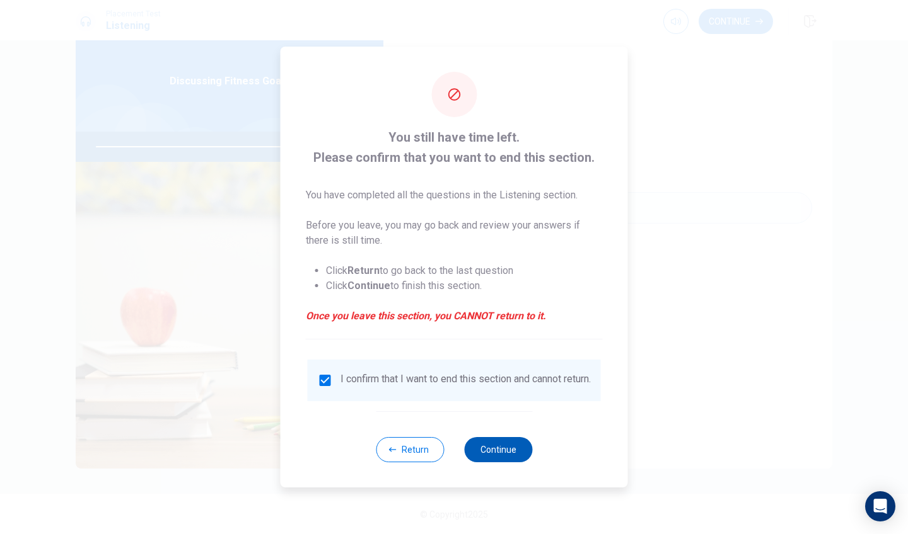
click at [488, 455] on button "Continue" at bounding box center [498, 449] width 68 height 25
type input "0"
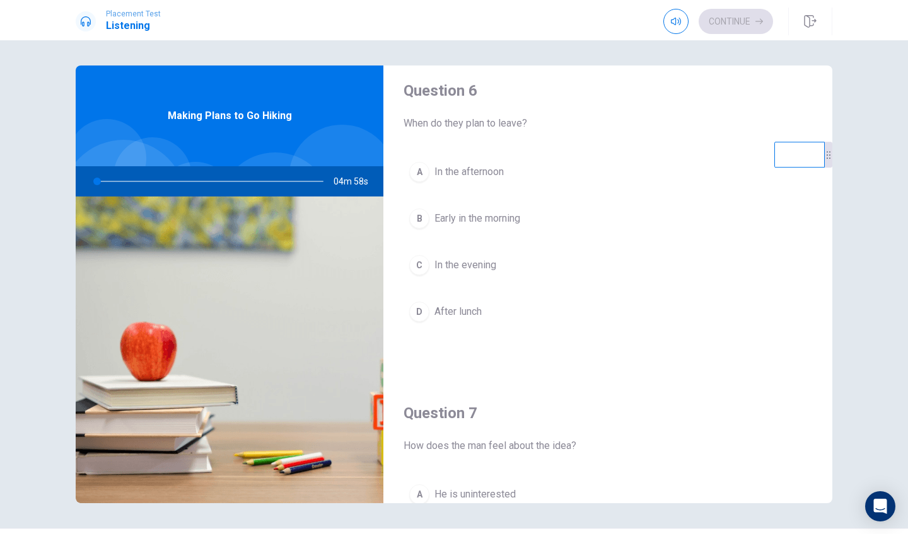
scroll to position [9, 0]
drag, startPoint x: 787, startPoint y: 162, endPoint x: 828, endPoint y: 193, distance: 51.3
click at [768, 193] on video at bounding box center [813, 180] width 50 height 26
drag, startPoint x: 406, startPoint y: 125, endPoint x: 470, endPoint y: 124, distance: 63.0
click at [470, 124] on span "When do they plan to leave?" at bounding box center [607, 124] width 408 height 15
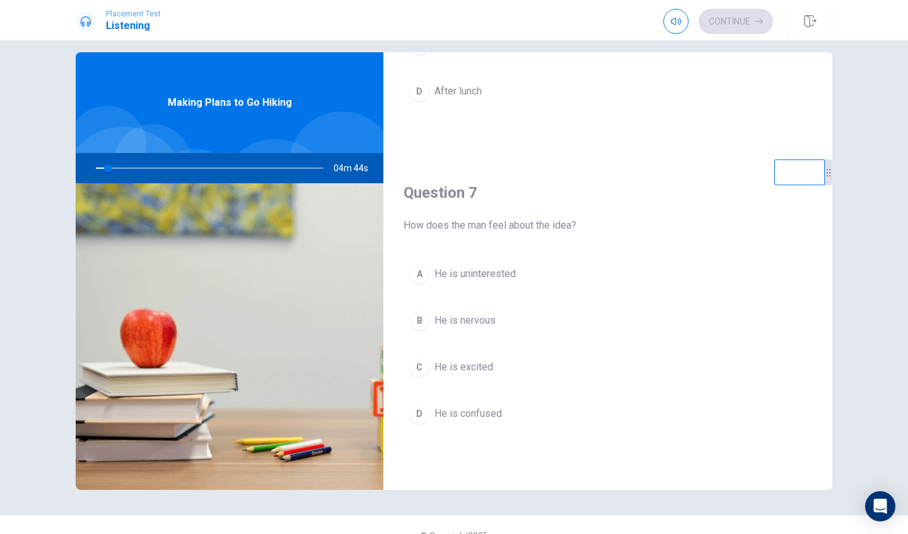
scroll to position [218, 0]
click at [408, 224] on span "How does the man feel about the idea?" at bounding box center [607, 224] width 408 height 15
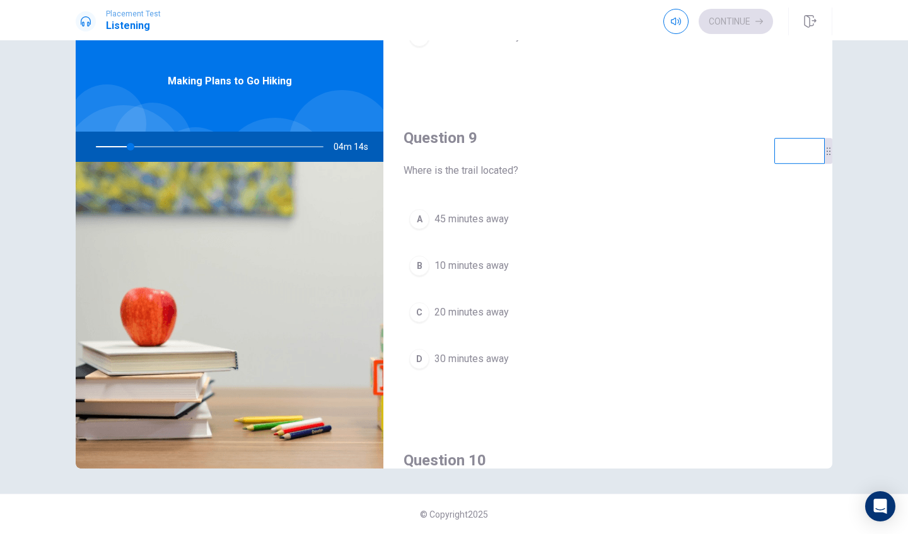
scroll to position [897, 0]
drag, startPoint x: 412, startPoint y: 170, endPoint x: 429, endPoint y: 170, distance: 17.0
click at [429, 170] on span "Where is the trail located?" at bounding box center [607, 170] width 408 height 15
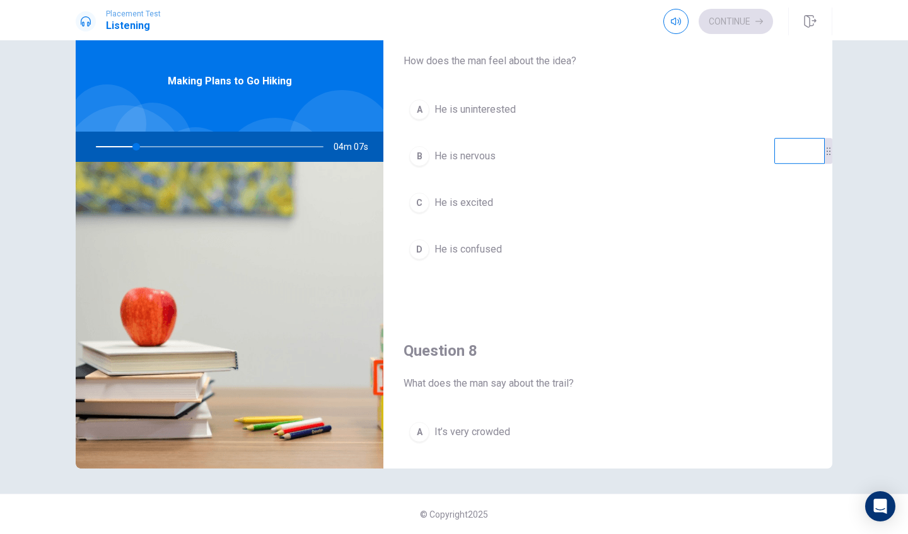
scroll to position [245, 0]
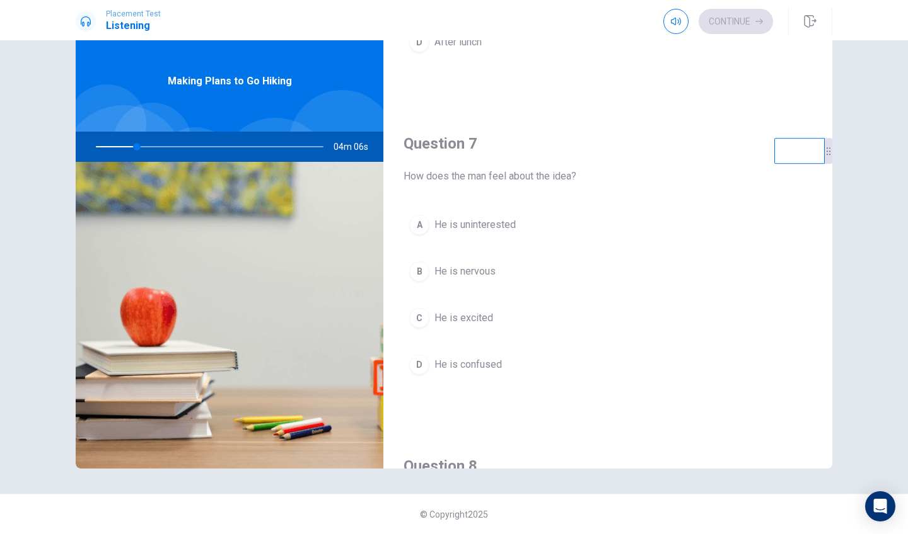
click at [406, 175] on span "How does the man feel about the idea?" at bounding box center [607, 176] width 408 height 15
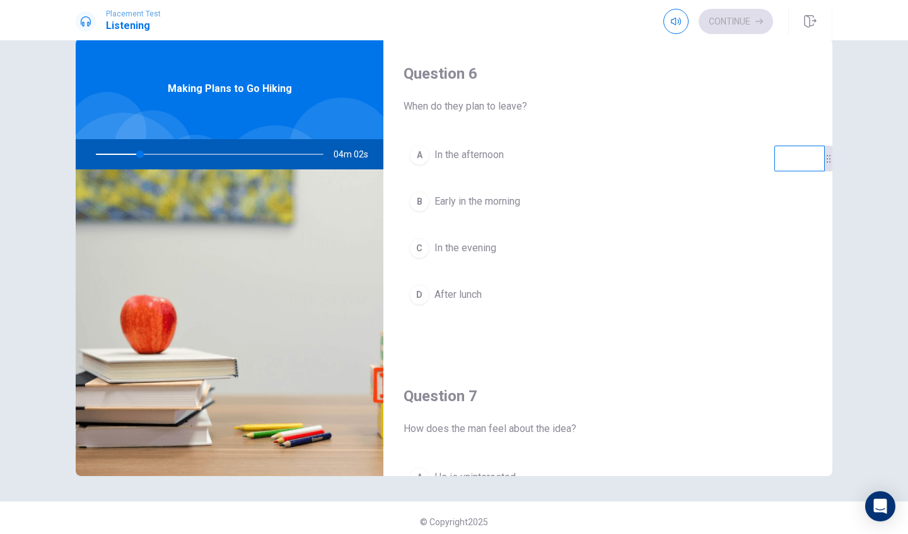
scroll to position [25, 0]
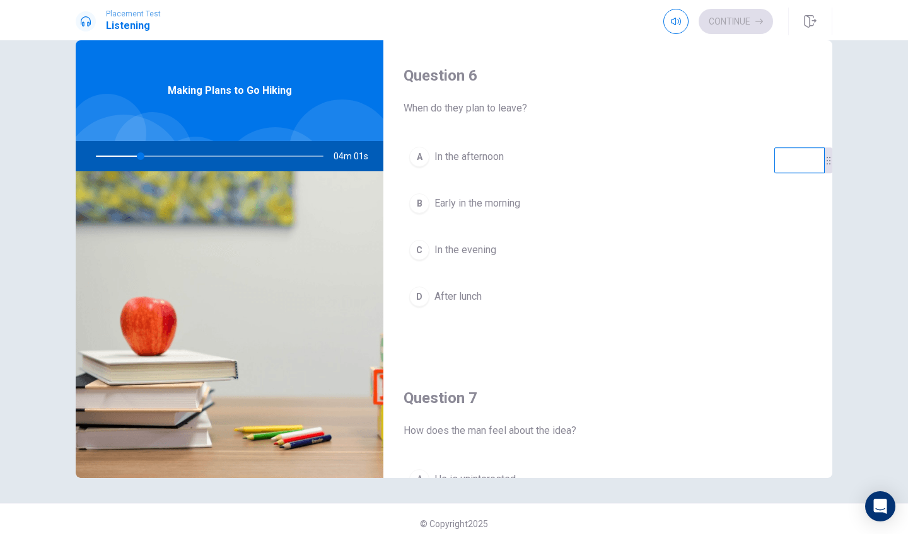
click at [406, 110] on span "When do they plan to leave?" at bounding box center [607, 108] width 408 height 15
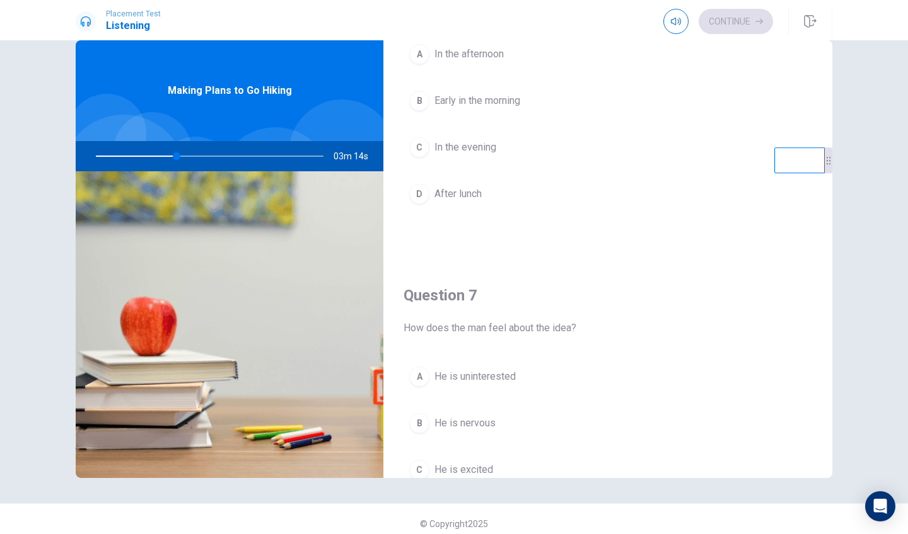
scroll to position [101, 0]
click at [464, 187] on button "D After lunch" at bounding box center [607, 196] width 408 height 32
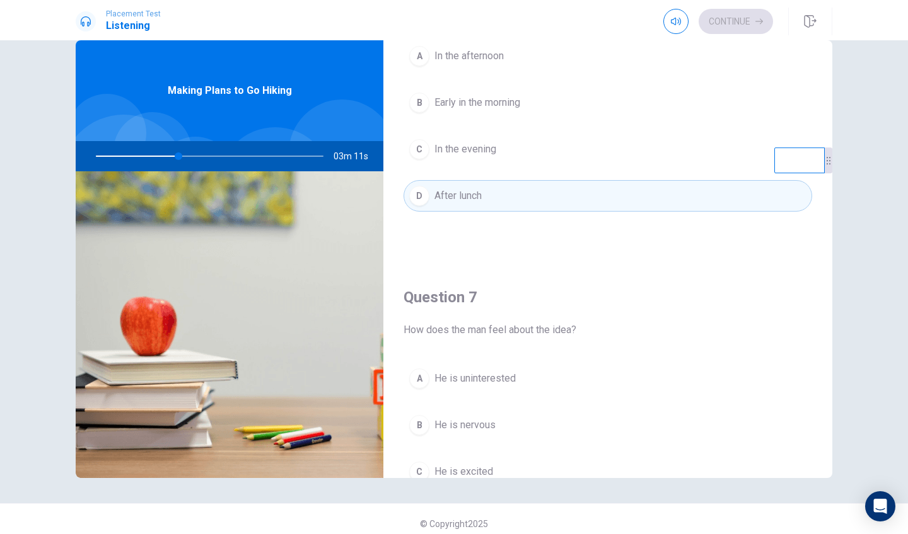
click at [476, 156] on span "In the evening" at bounding box center [465, 149] width 62 height 15
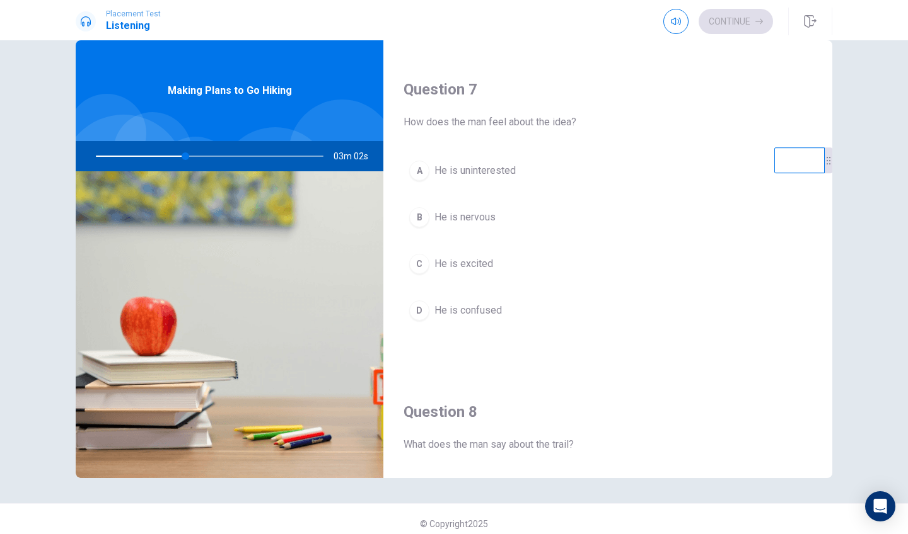
scroll to position [314, 0]
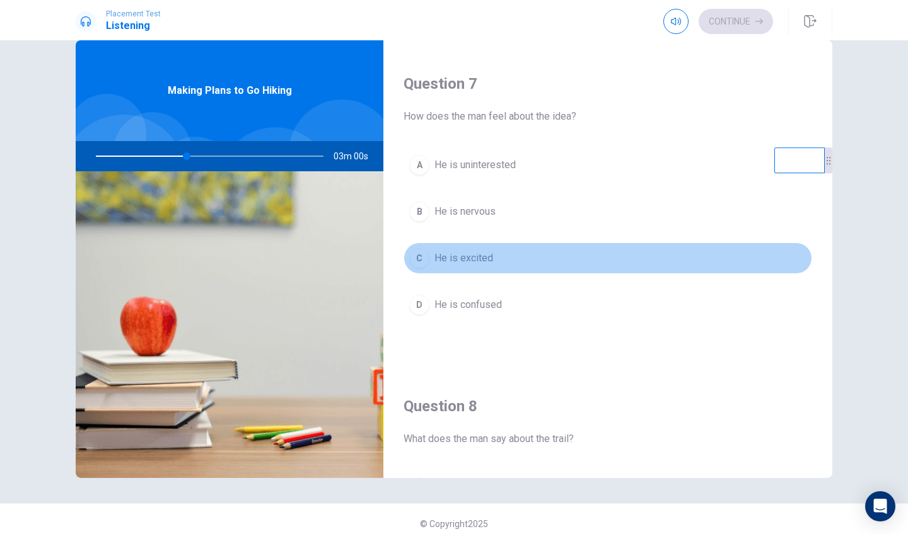
click at [480, 257] on span "He is excited" at bounding box center [463, 258] width 59 height 15
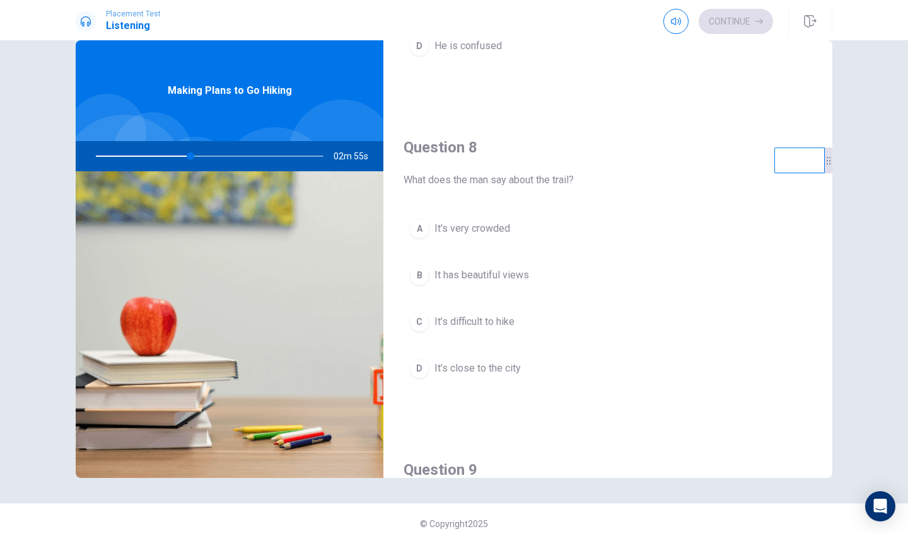
scroll to position [591, 0]
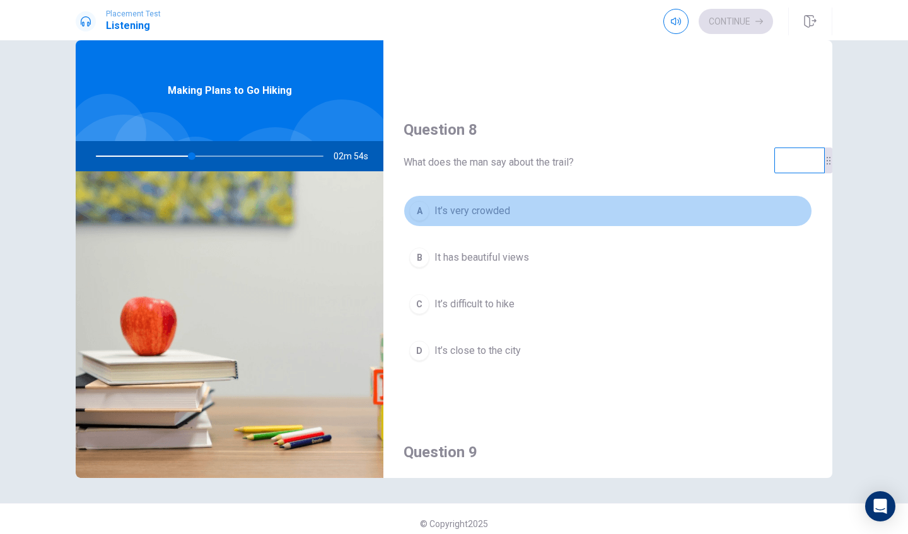
click at [491, 216] on span "It’s very crowded" at bounding box center [472, 211] width 76 height 15
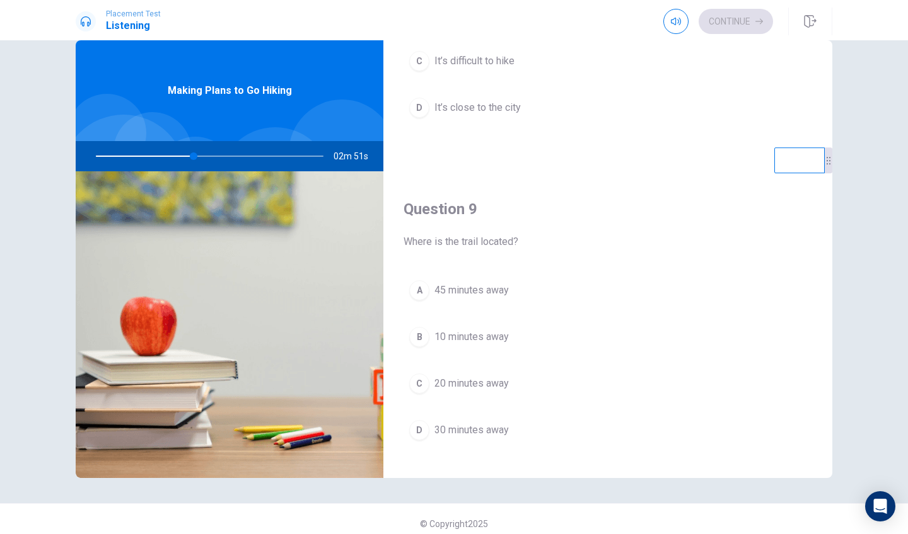
scroll to position [835, 0]
click at [472, 437] on span "30 minutes away" at bounding box center [471, 429] width 74 height 15
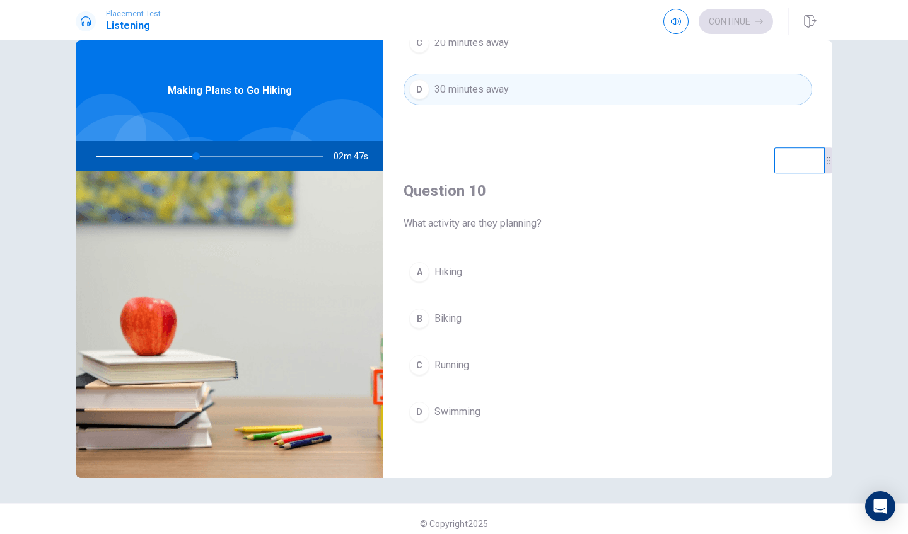
scroll to position [1175, 0]
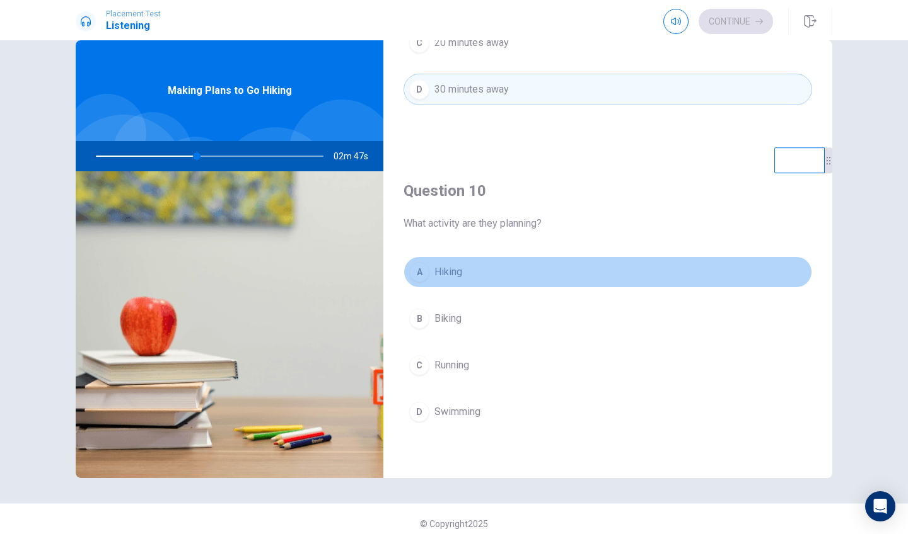
click at [458, 283] on button "A Hiking" at bounding box center [607, 272] width 408 height 32
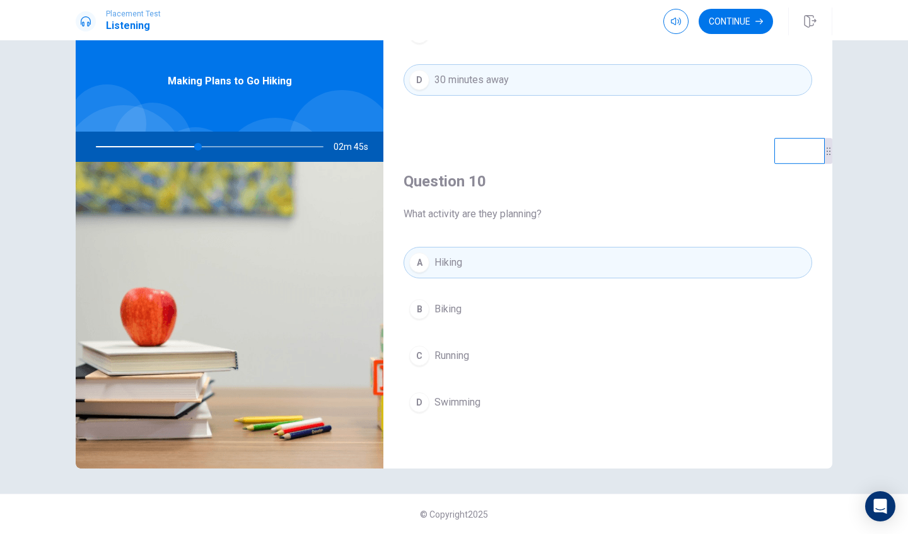
scroll to position [35, 0]
click at [754, 28] on button "Continue" at bounding box center [735, 21] width 74 height 25
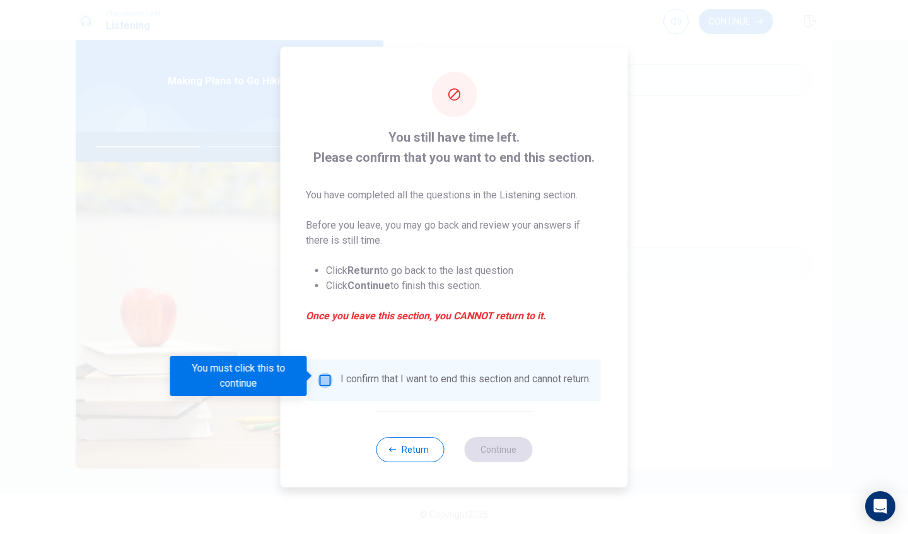
click at [320, 380] on input "You must click this to continue" at bounding box center [325, 380] width 15 height 15
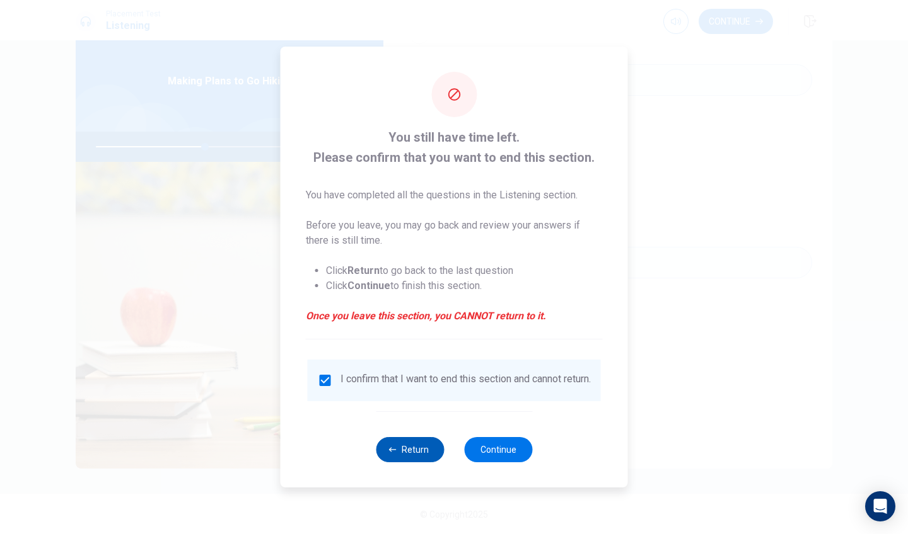
click at [428, 444] on button "Return" at bounding box center [410, 449] width 68 height 25
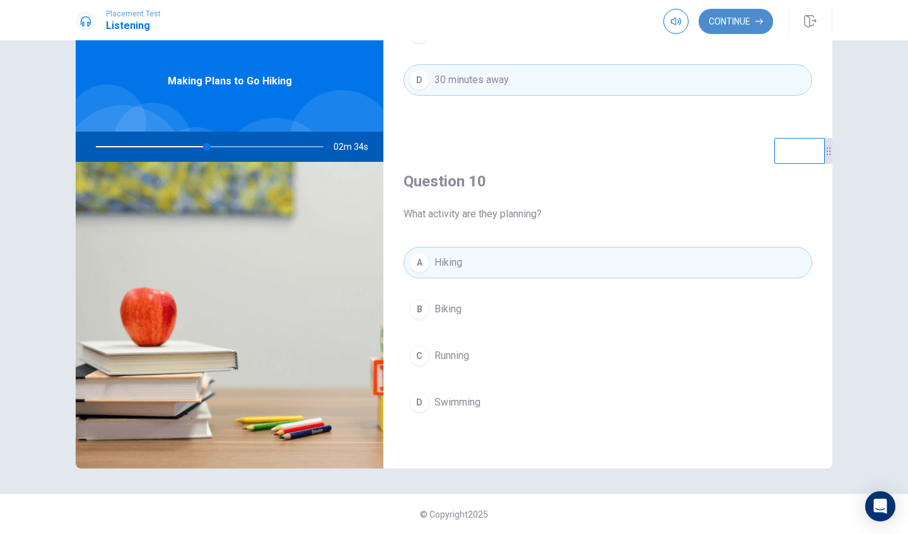
click at [754, 17] on button "Continue" at bounding box center [735, 21] width 74 height 25
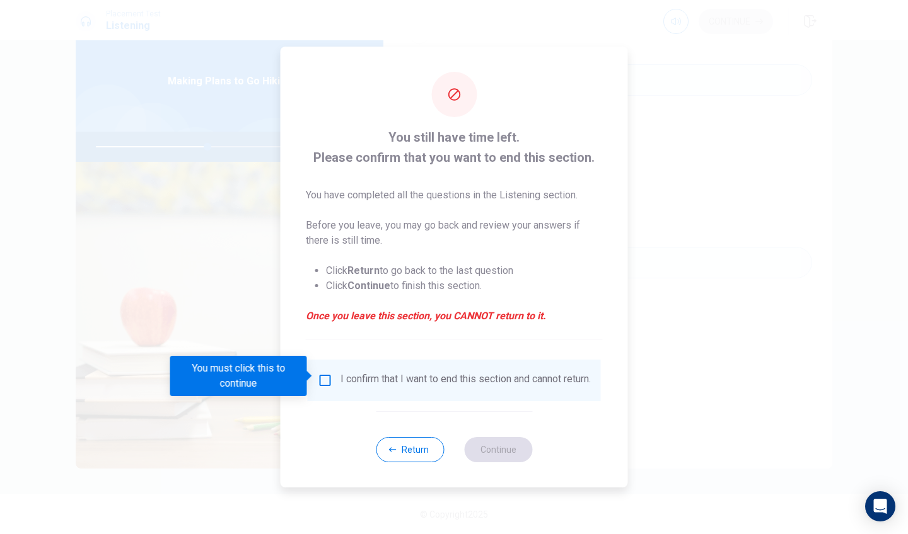
click at [319, 380] on input "You must click this to continue" at bounding box center [325, 380] width 15 height 15
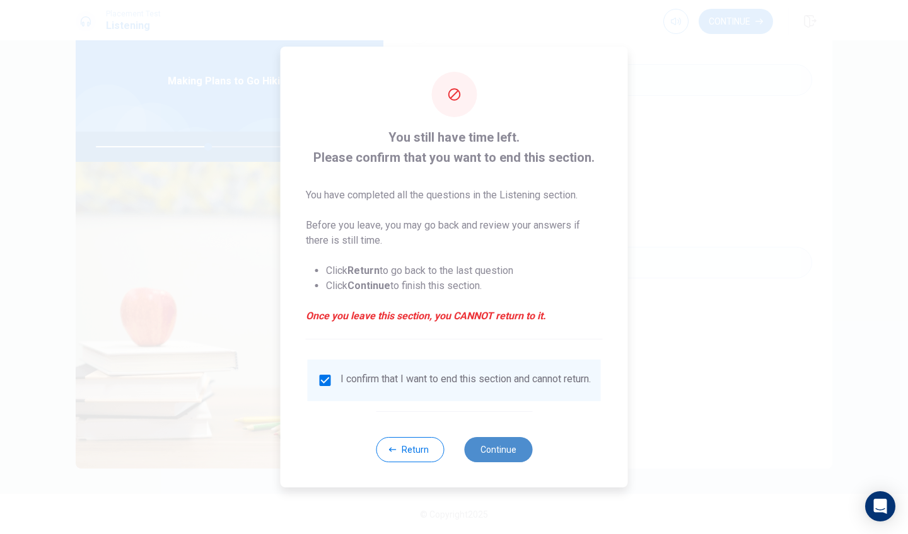
click at [499, 461] on button "Continue" at bounding box center [498, 449] width 68 height 25
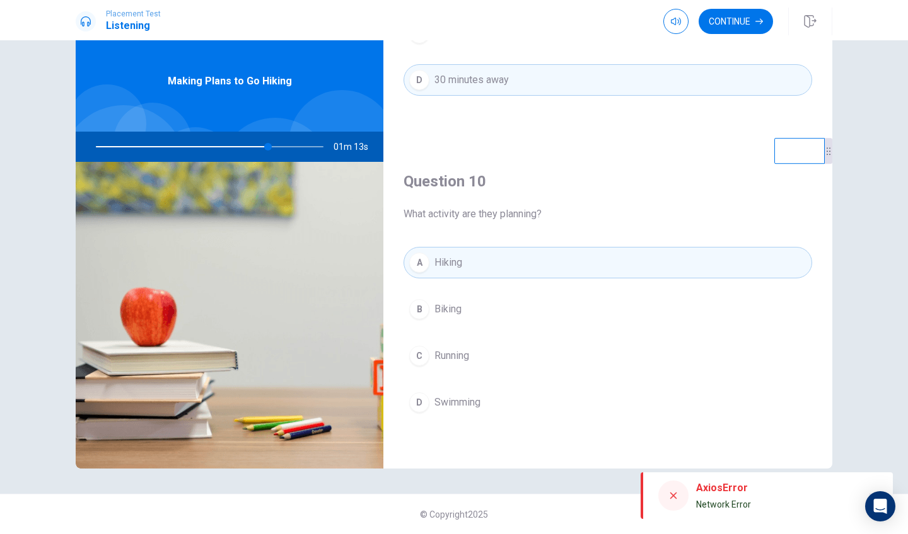
scroll to position [0, 0]
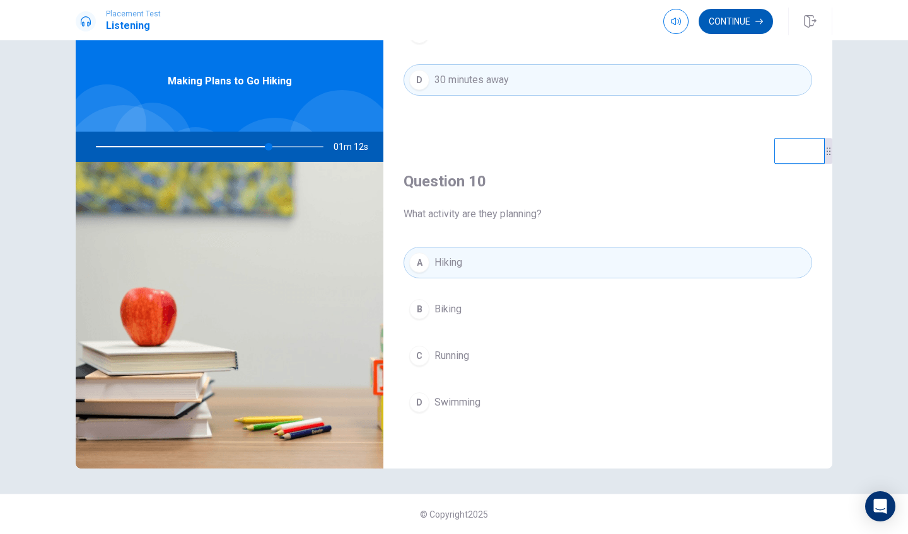
click at [717, 13] on button "Continue" at bounding box center [735, 21] width 74 height 25
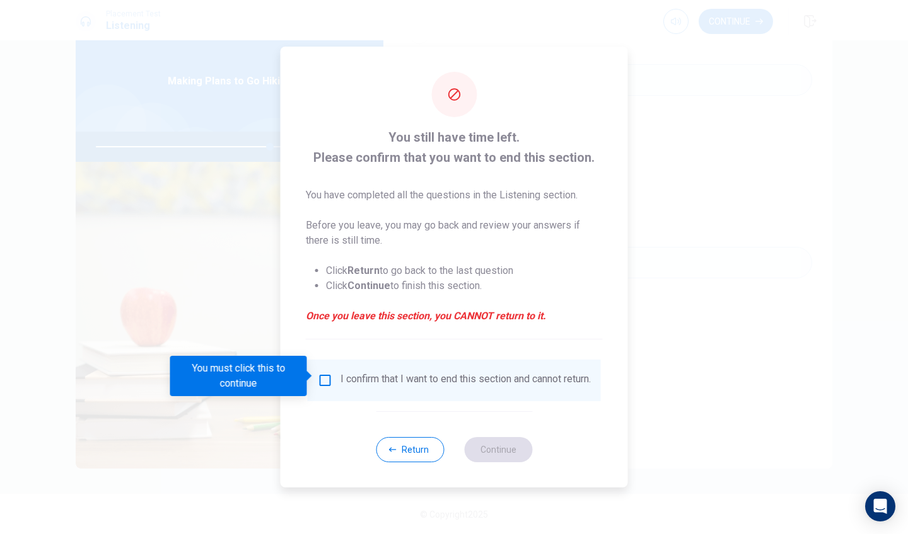
click at [328, 382] on input "You must click this to continue" at bounding box center [325, 380] width 15 height 15
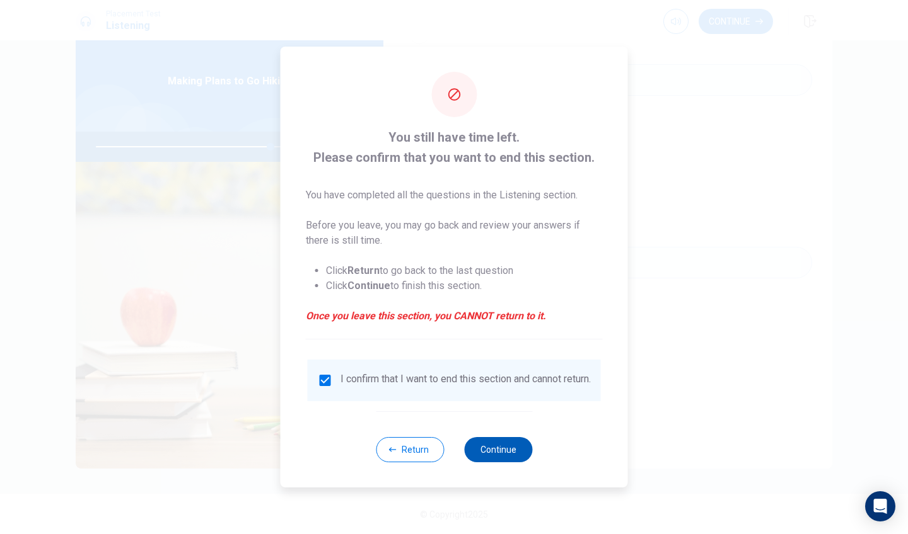
click at [507, 456] on button "Continue" at bounding box center [498, 449] width 68 height 25
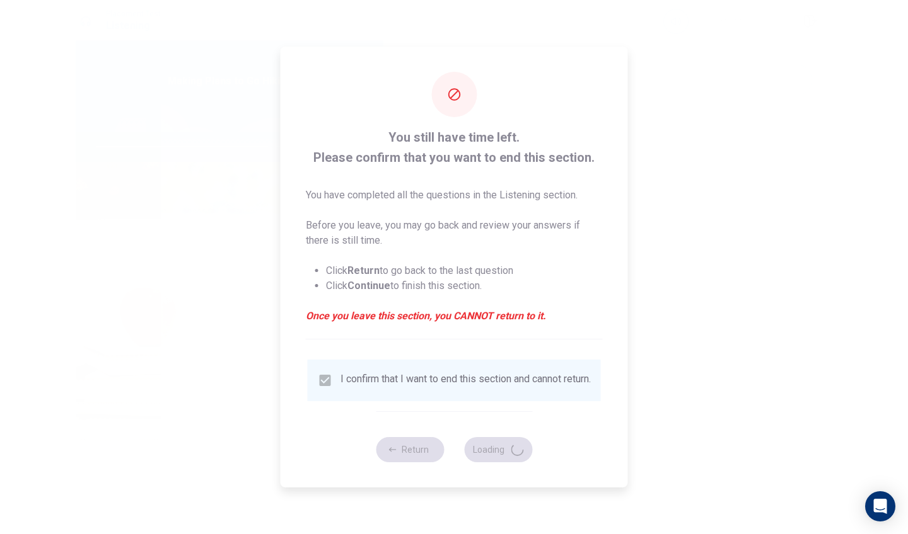
type input "78"
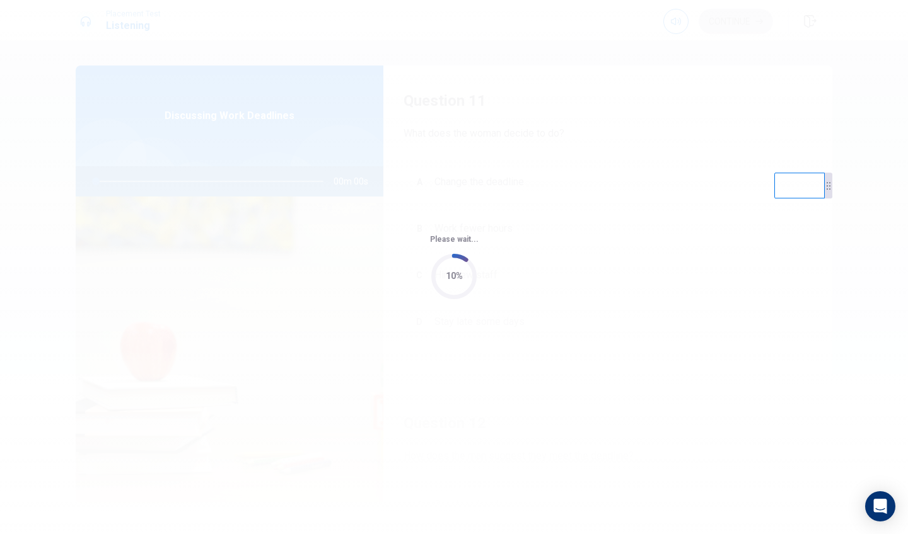
drag, startPoint x: 768, startPoint y: 4, endPoint x: 812, endPoint y: 81, distance: 89.2
click at [768, 81] on div "Please wait... 10%" at bounding box center [454, 267] width 908 height 534
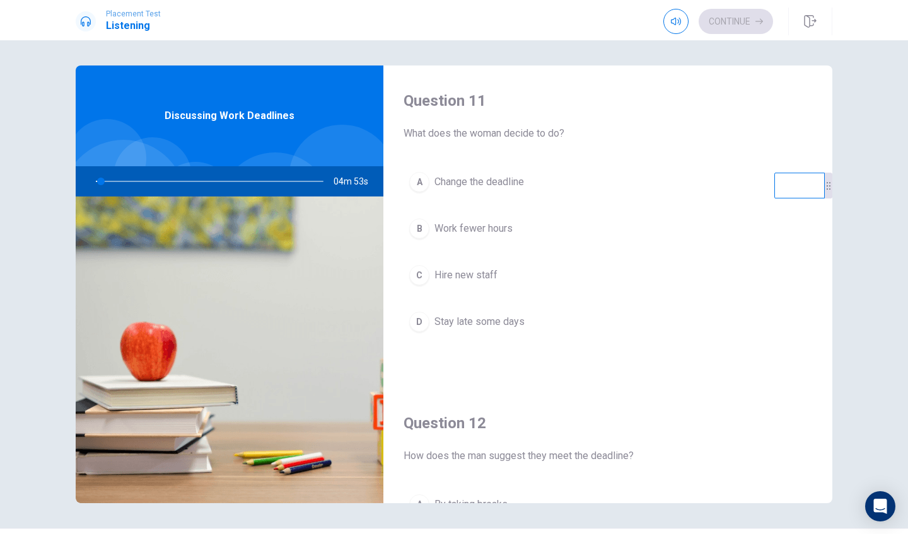
drag, startPoint x: 429, startPoint y: 134, endPoint x: 440, endPoint y: 136, distance: 11.5
click at [440, 136] on span "What does the woman decide to do?" at bounding box center [607, 133] width 408 height 15
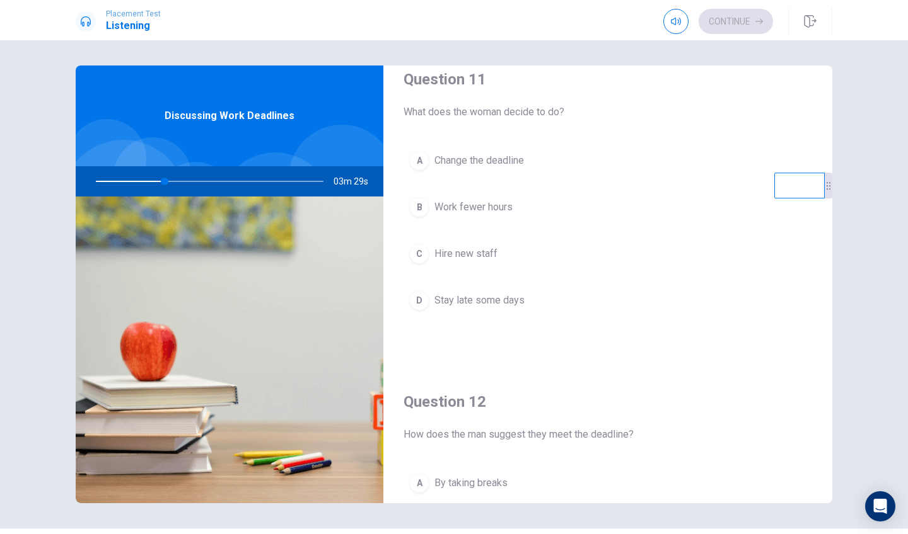
scroll to position [21, 0]
click at [473, 170] on button "A Change the deadline" at bounding box center [607, 162] width 408 height 32
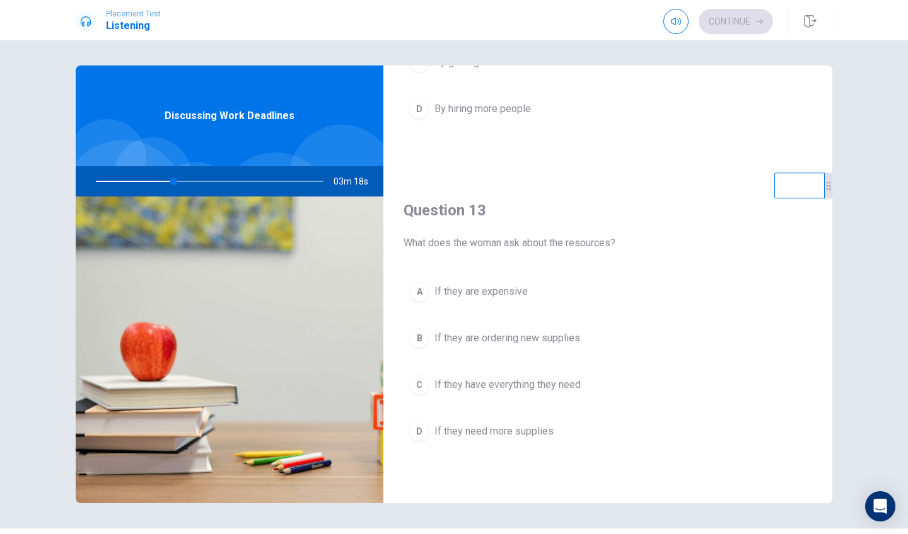
scroll to position [557, 0]
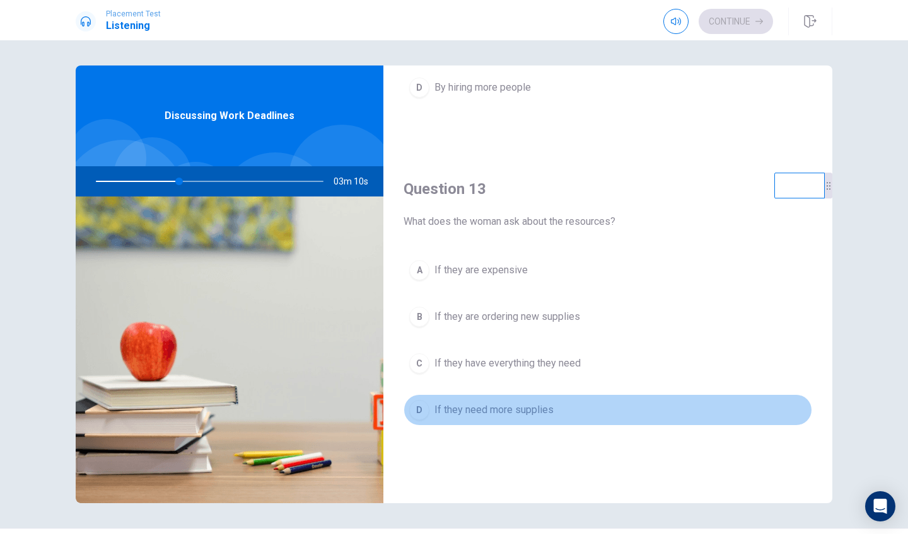
click at [518, 410] on span "If they need more supplies" at bounding box center [493, 410] width 119 height 15
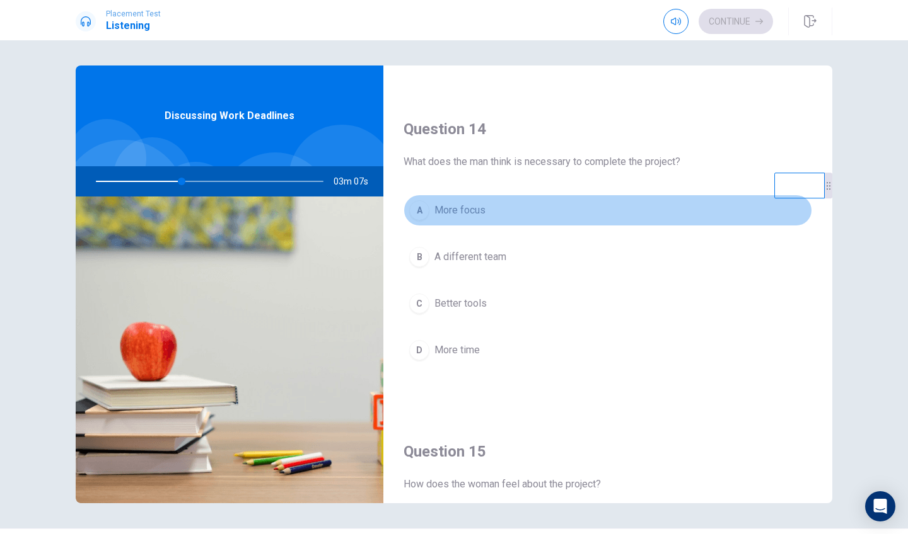
click at [543, 223] on button "A More focus" at bounding box center [607, 211] width 408 height 32
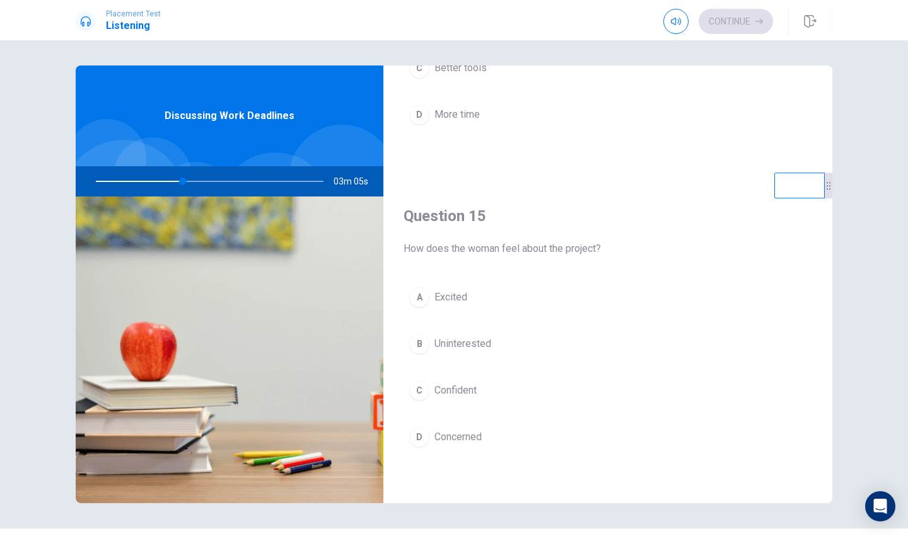
scroll to position [1175, 0]
click at [509, 314] on div "A Excited B Uninterested C Confident D Concerned" at bounding box center [607, 380] width 408 height 197
click at [505, 284] on button "A Excited" at bounding box center [607, 298] width 408 height 32
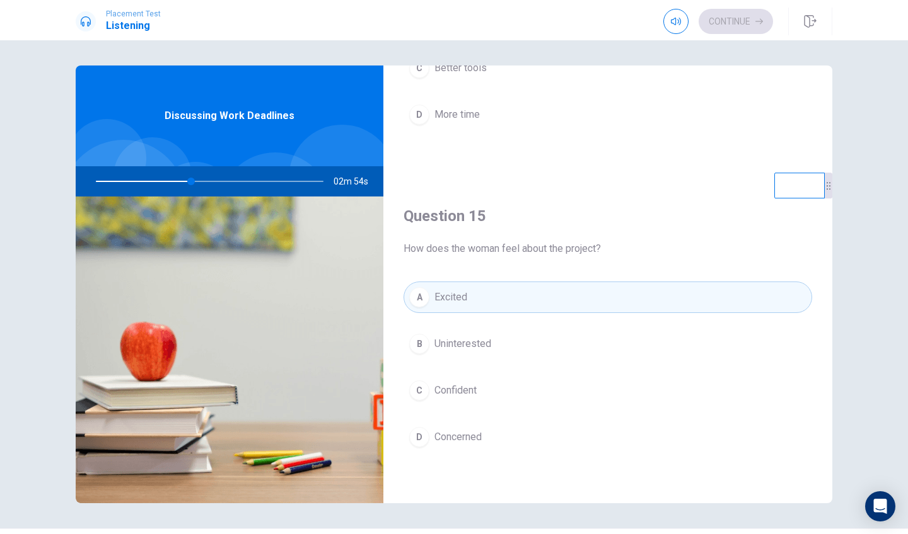
click at [497, 424] on button "D Concerned" at bounding box center [607, 438] width 408 height 32
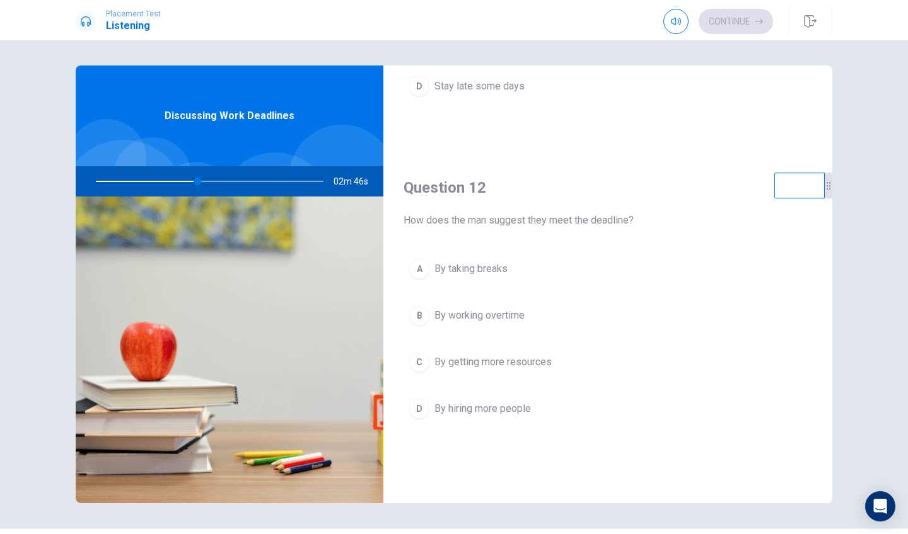
scroll to position [232, 0]
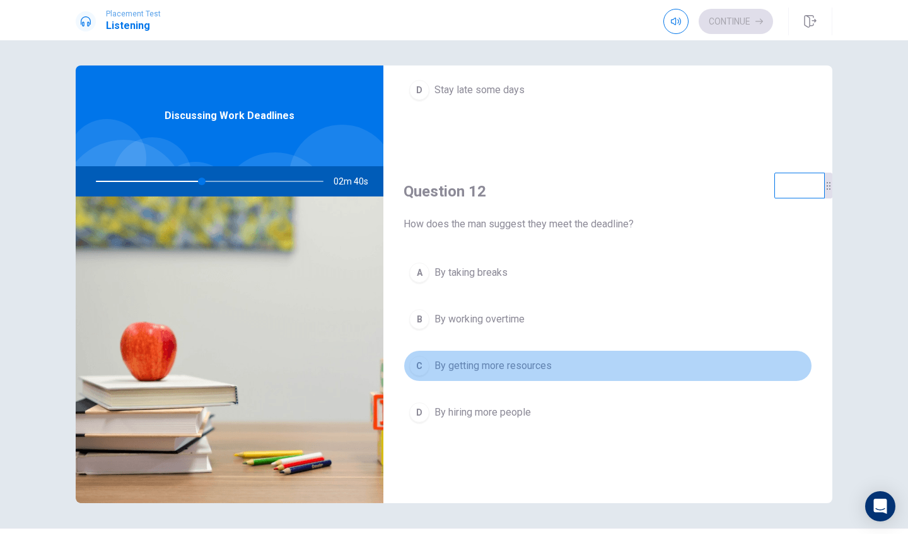
click at [518, 375] on button "C By getting more resources" at bounding box center [607, 366] width 408 height 32
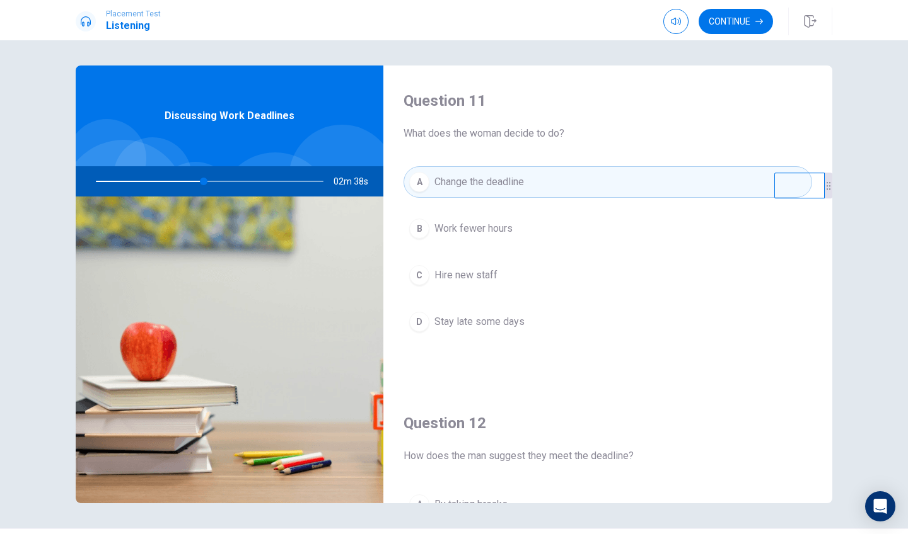
scroll to position [118, 0]
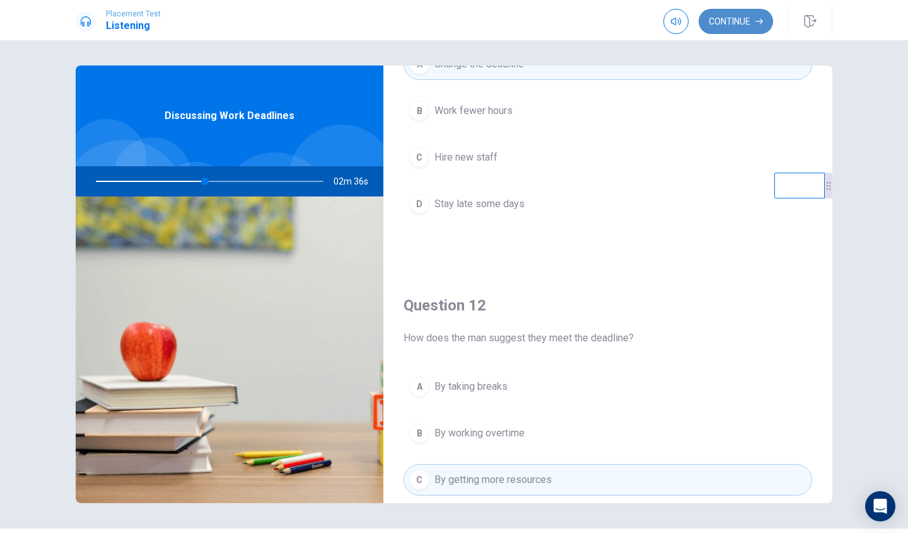
click at [712, 17] on button "Continue" at bounding box center [735, 21] width 74 height 25
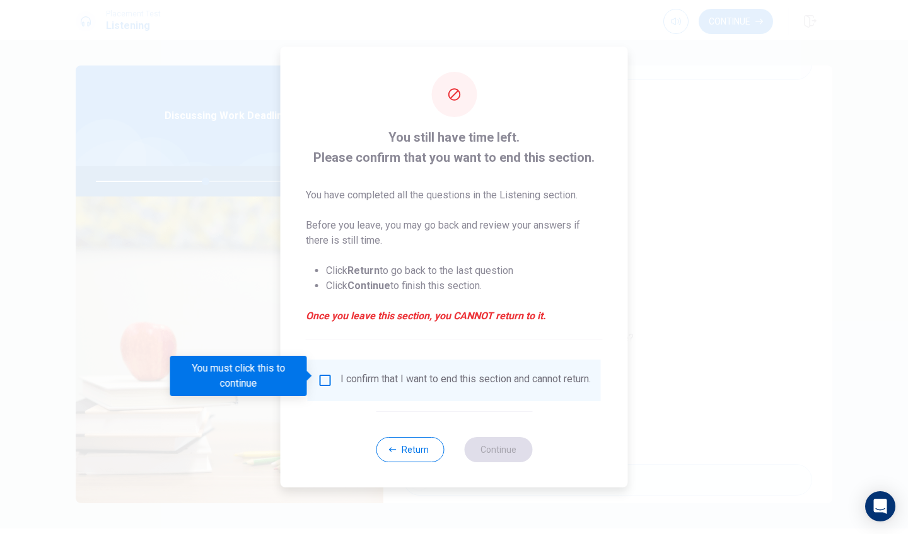
click at [328, 376] on input "You must click this to continue" at bounding box center [325, 380] width 15 height 15
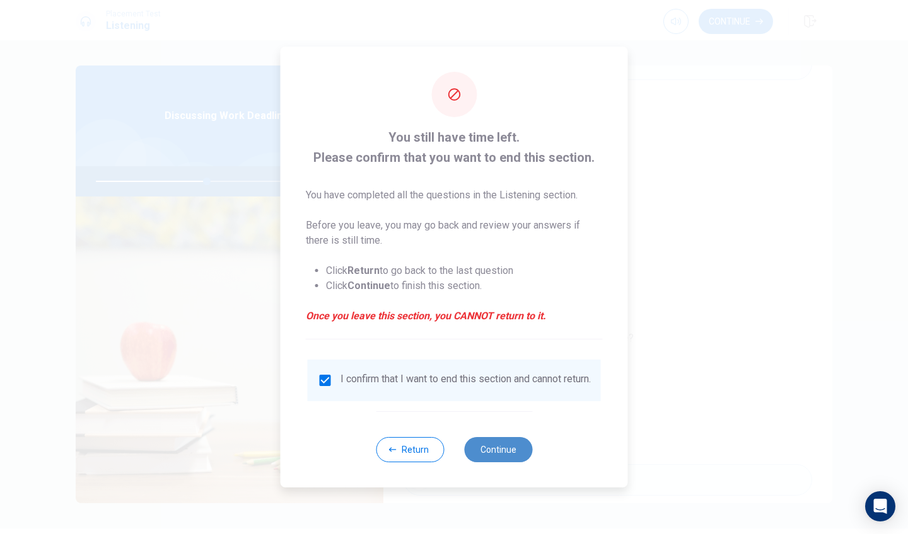
click at [500, 463] on button "Continue" at bounding box center [498, 449] width 68 height 25
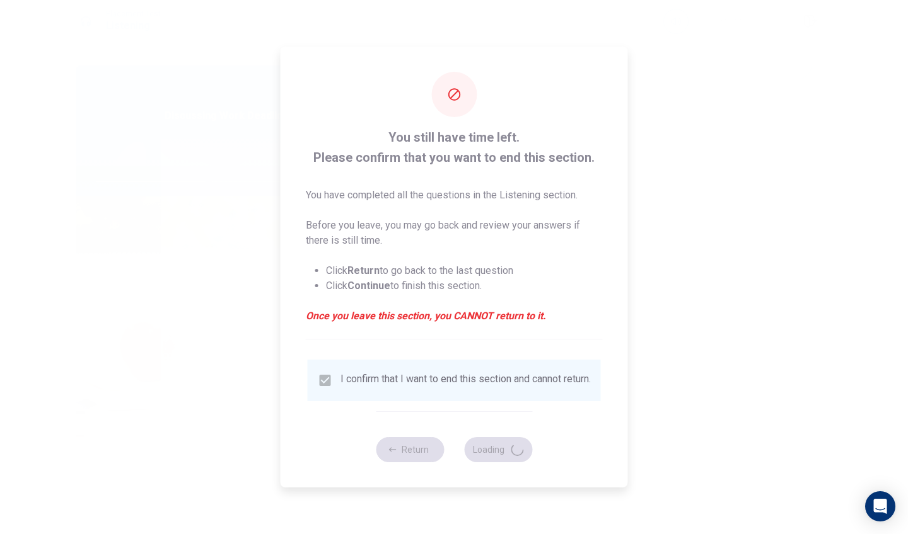
type input "50"
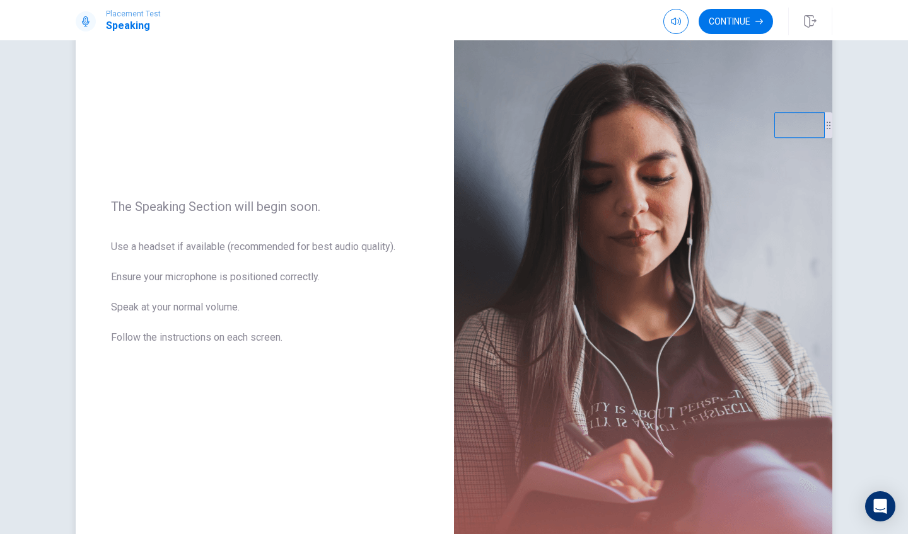
scroll to position [57, 0]
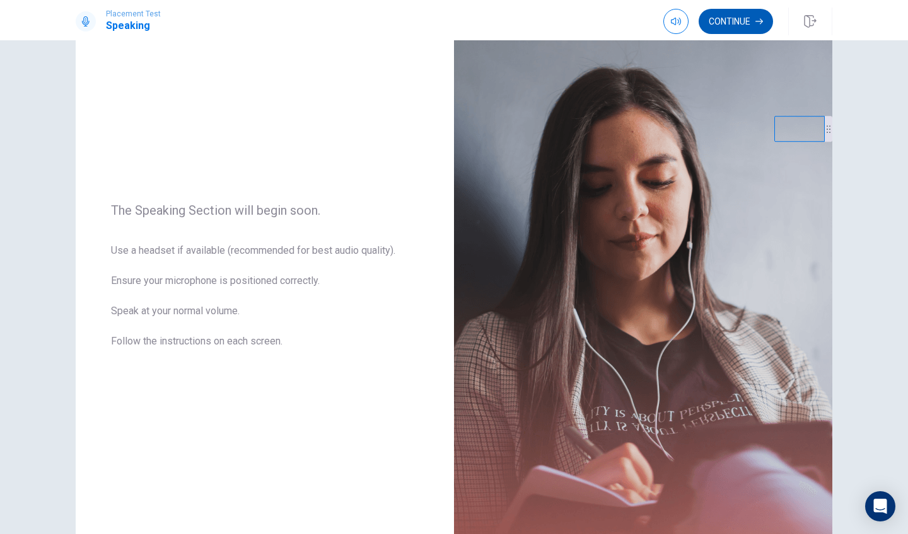
click at [730, 21] on button "Continue" at bounding box center [735, 21] width 74 height 25
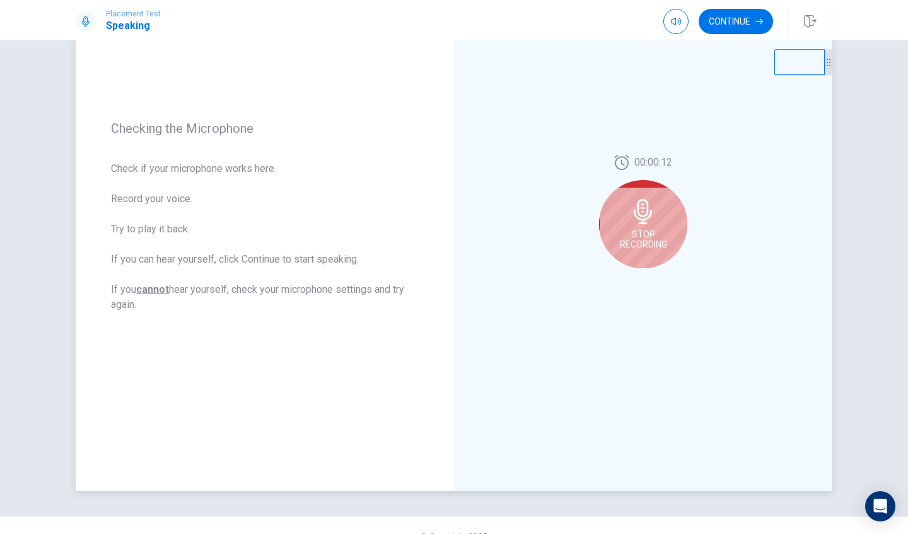
scroll to position [121, 0]
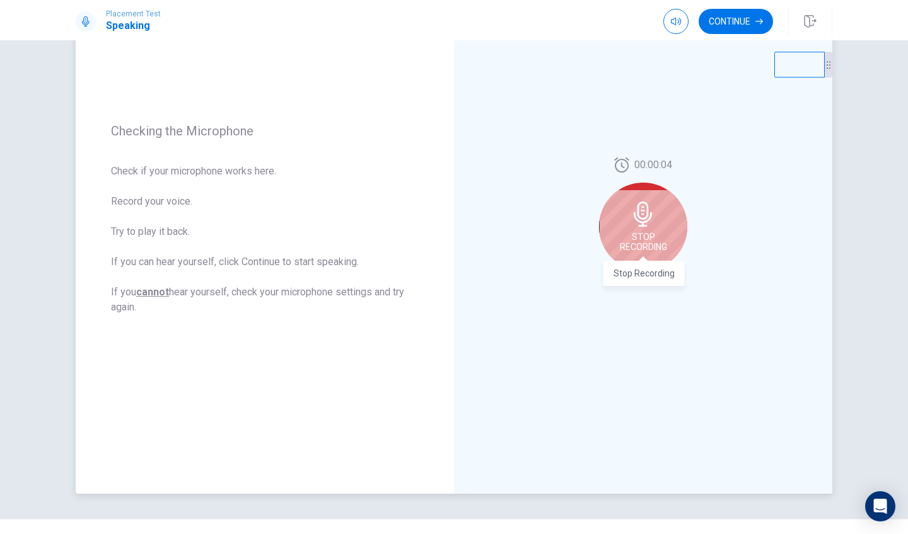
click at [626, 251] on span "Stop Recording" at bounding box center [642, 242] width 47 height 20
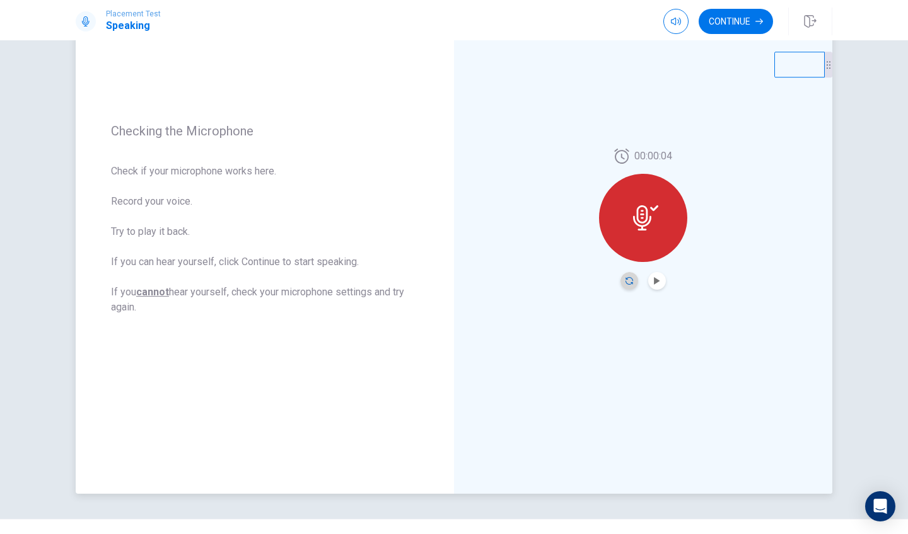
click at [631, 283] on icon "Record Again" at bounding box center [629, 281] width 8 height 8
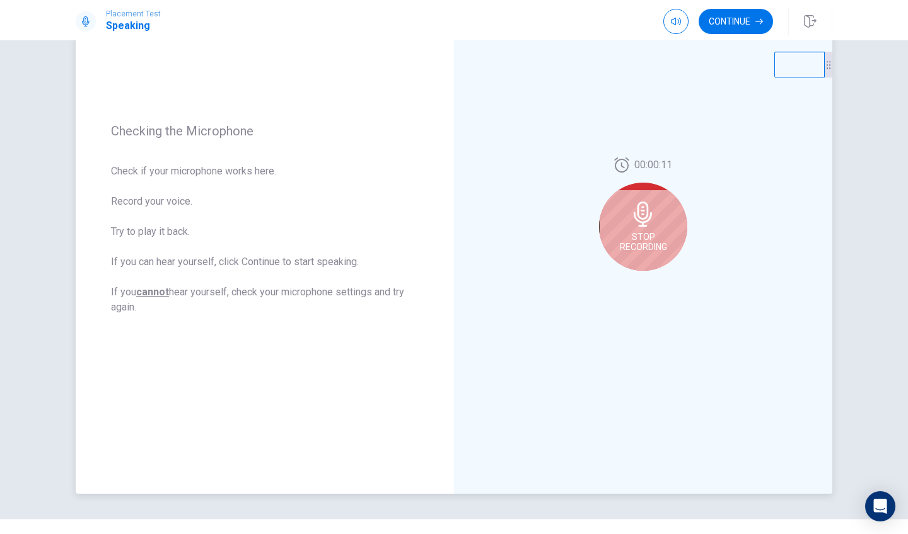
click at [645, 258] on div "Stop Recording" at bounding box center [643, 227] width 88 height 88
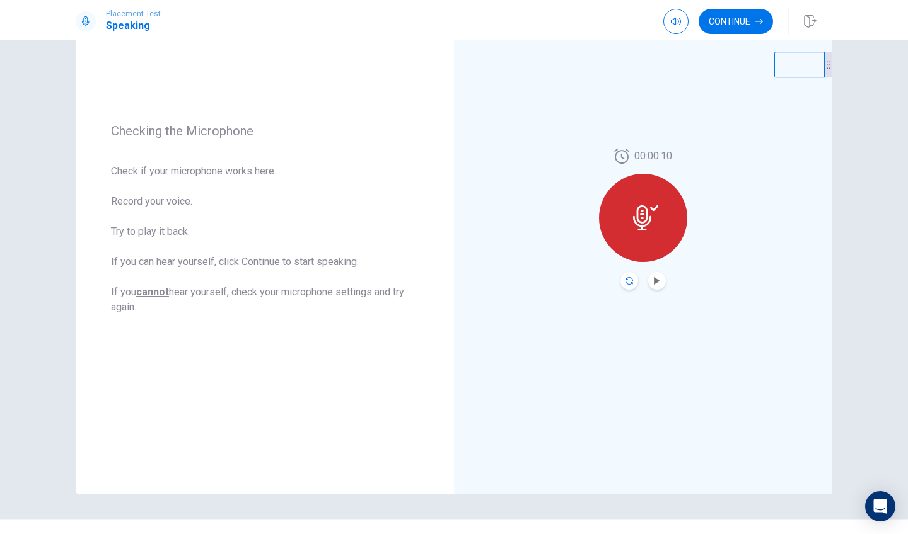
click at [626, 282] on icon "Record Again" at bounding box center [629, 281] width 8 height 8
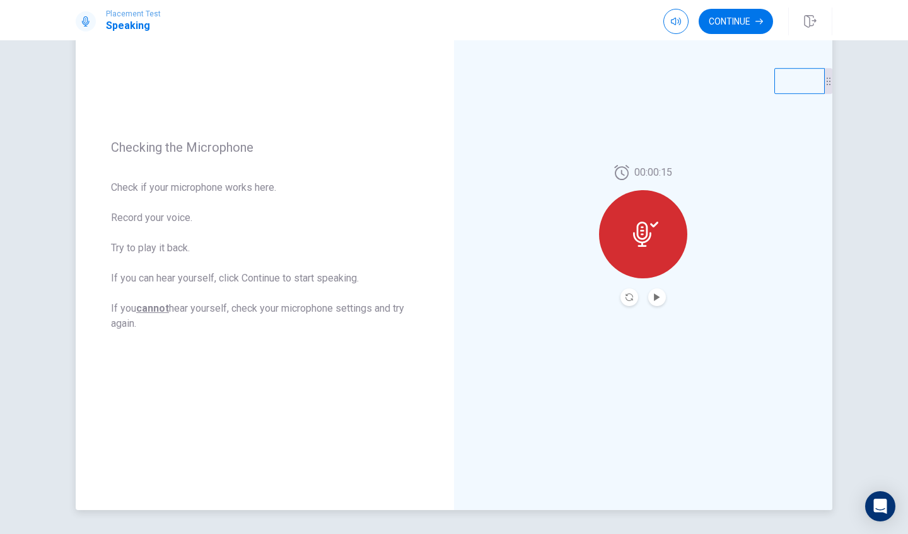
scroll to position [103, 0]
click at [659, 299] on icon "Play Audio" at bounding box center [657, 299] width 6 height 8
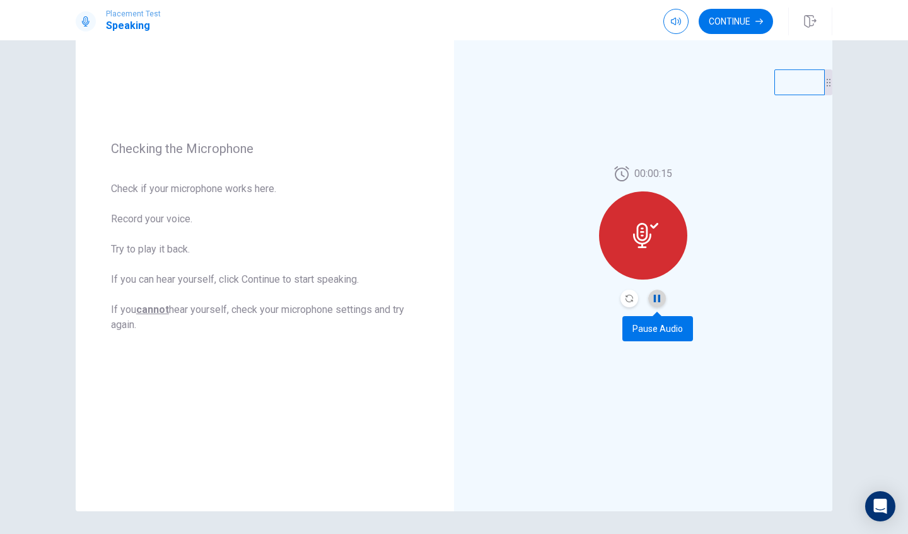
click at [659, 299] on icon "Pause Audio" at bounding box center [657, 299] width 6 height 8
click at [730, 33] on button "Continue" at bounding box center [735, 21] width 74 height 25
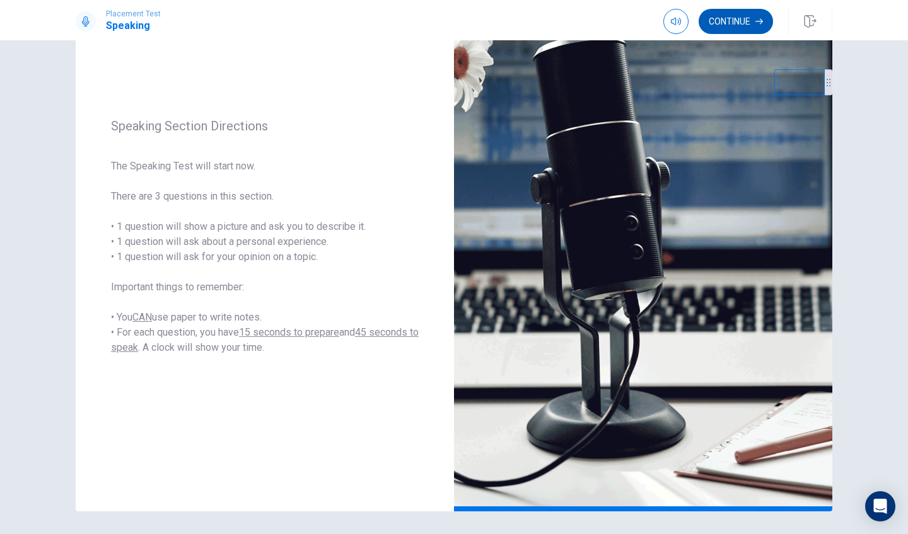
click at [755, 16] on button "Continue" at bounding box center [735, 21] width 74 height 25
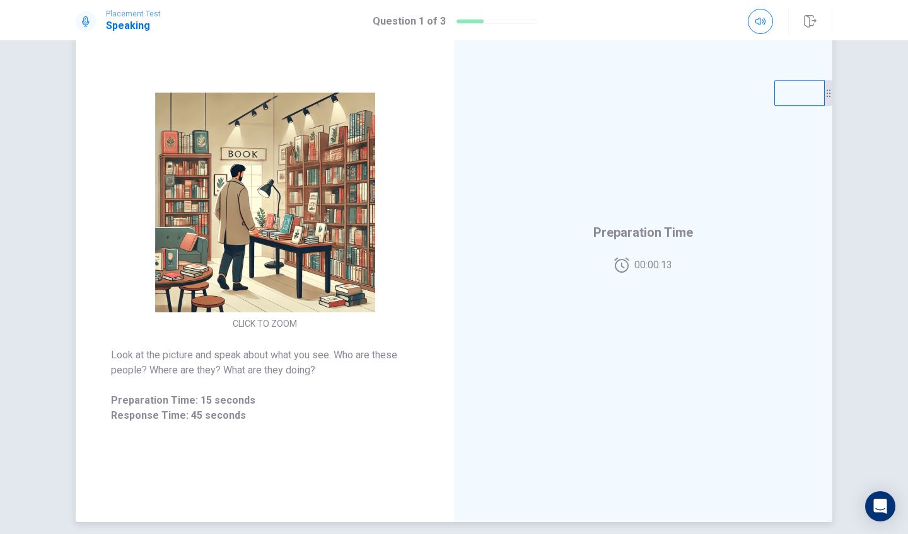
scroll to position [91, 0]
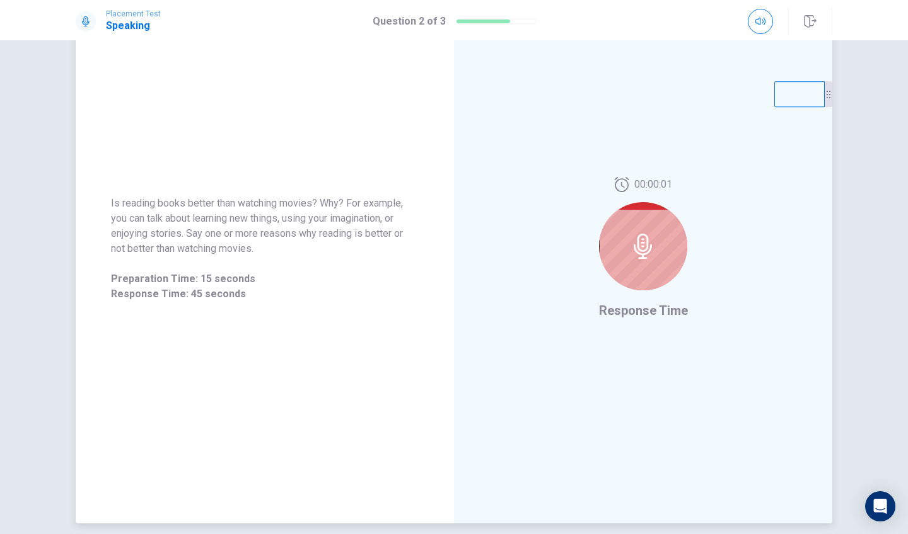
click at [614, 269] on div at bounding box center [643, 246] width 88 height 88
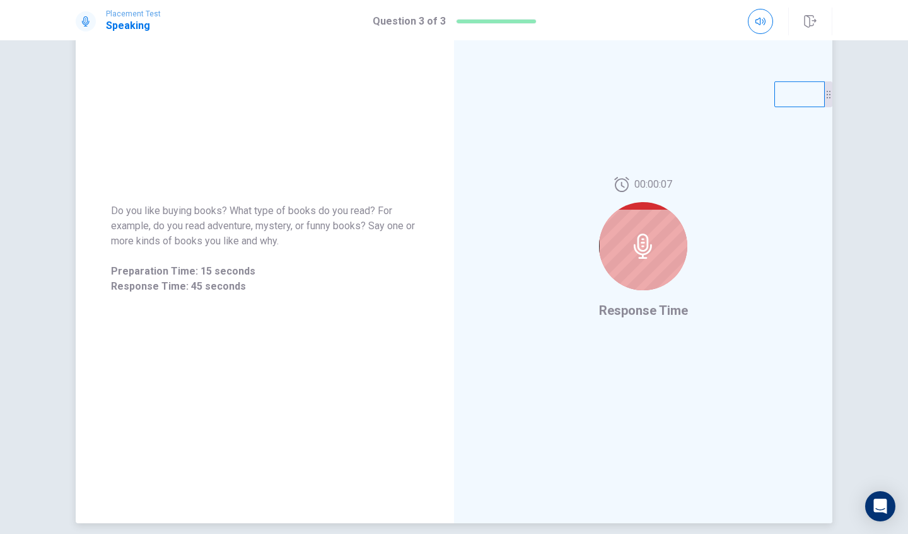
click at [637, 263] on div at bounding box center [643, 246] width 88 height 88
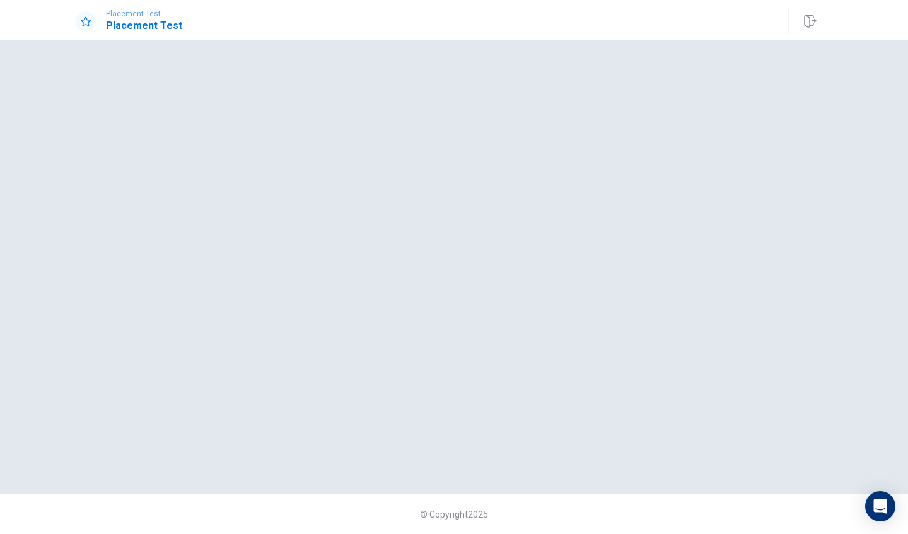
scroll to position [0, 0]
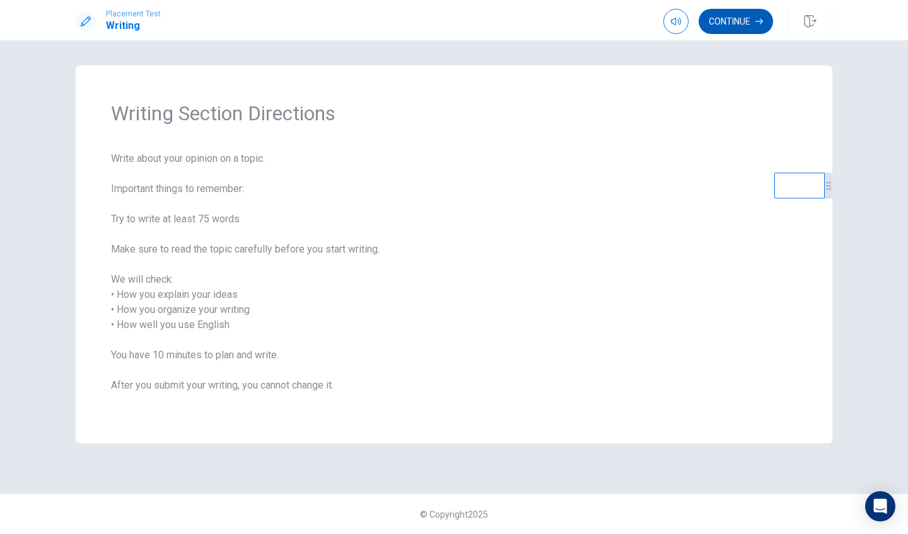
click at [754, 30] on button "Continue" at bounding box center [735, 21] width 74 height 25
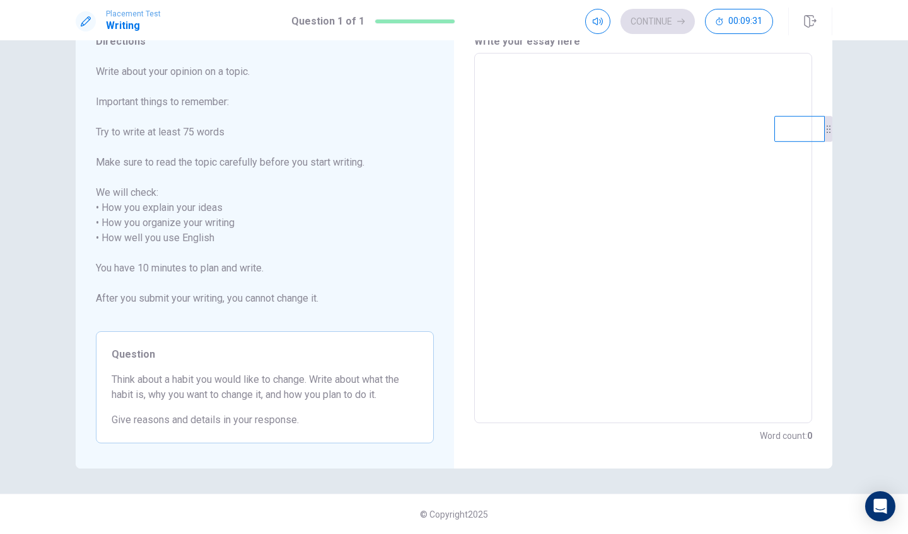
click at [483, 84] on textarea at bounding box center [643, 239] width 320 height 350
type textarea "i"
type textarea "x"
type textarea "I"
type textarea "x"
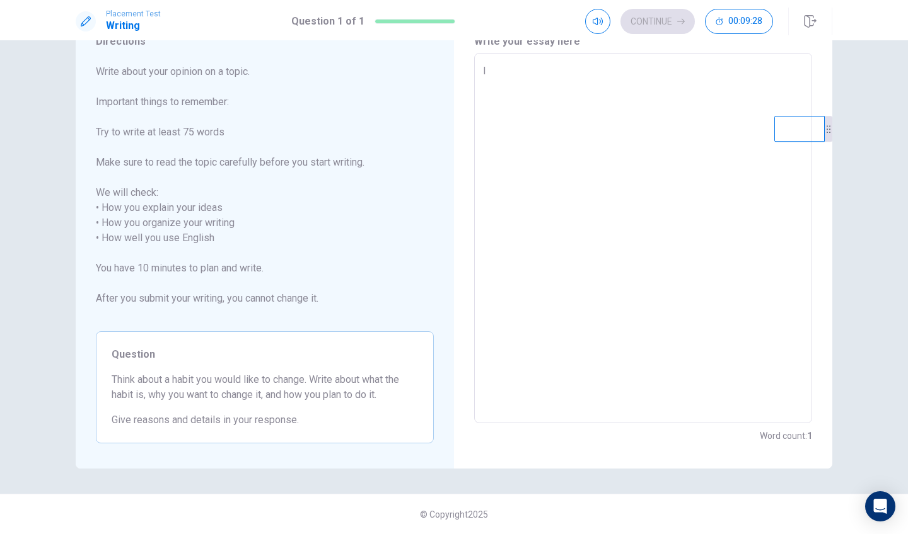
type textarea "I"
type textarea "x"
type textarea "I w"
type textarea "x"
type textarea "I wa"
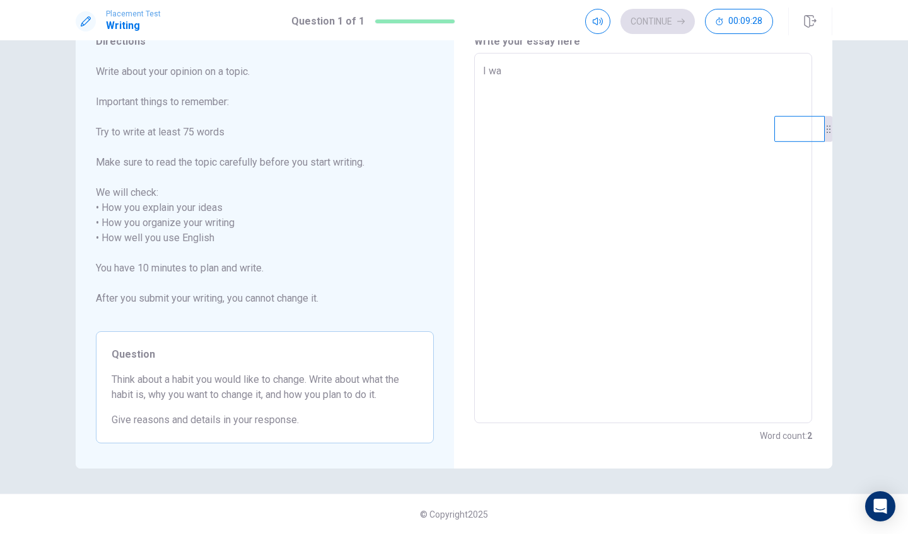
type textarea "x"
type textarea "I wan"
type textarea "x"
type textarea "I want"
type textarea "x"
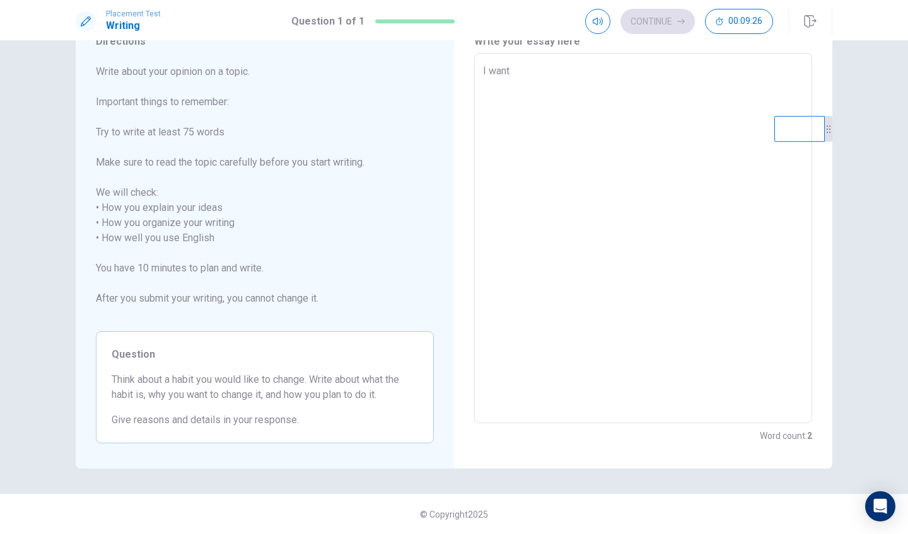
type textarea "I want"
type textarea "x"
type textarea "I want t"
type textarea "x"
type textarea "I want to"
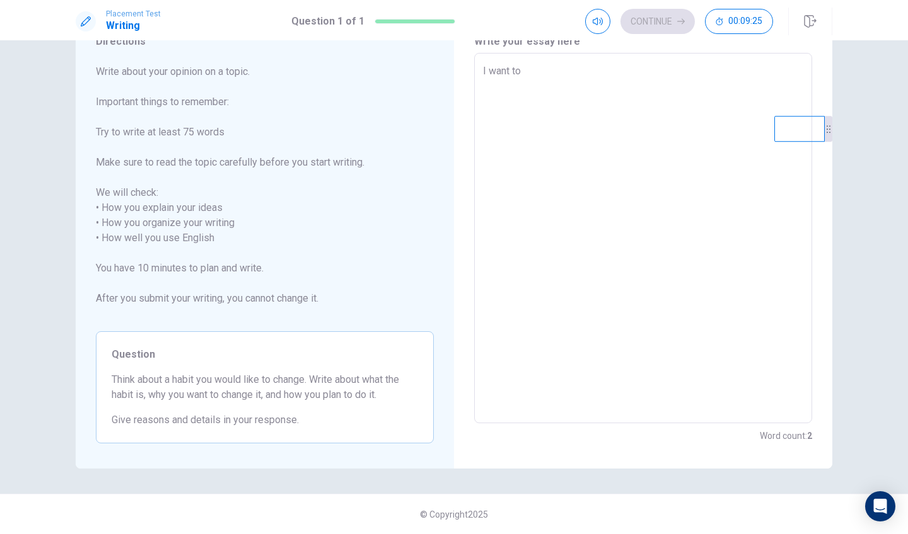
type textarea "x"
type textarea "I want to"
type textarea "x"
type textarea "I want to c"
type textarea "x"
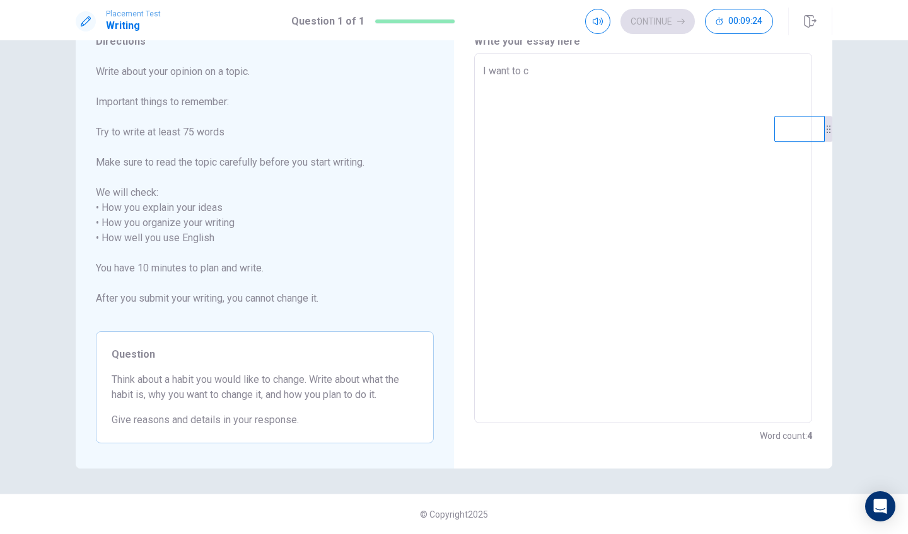
type textarea "I want to ch"
type textarea "x"
type textarea "I want to cha"
type textarea "x"
type textarea "I want to [PERSON_NAME]"
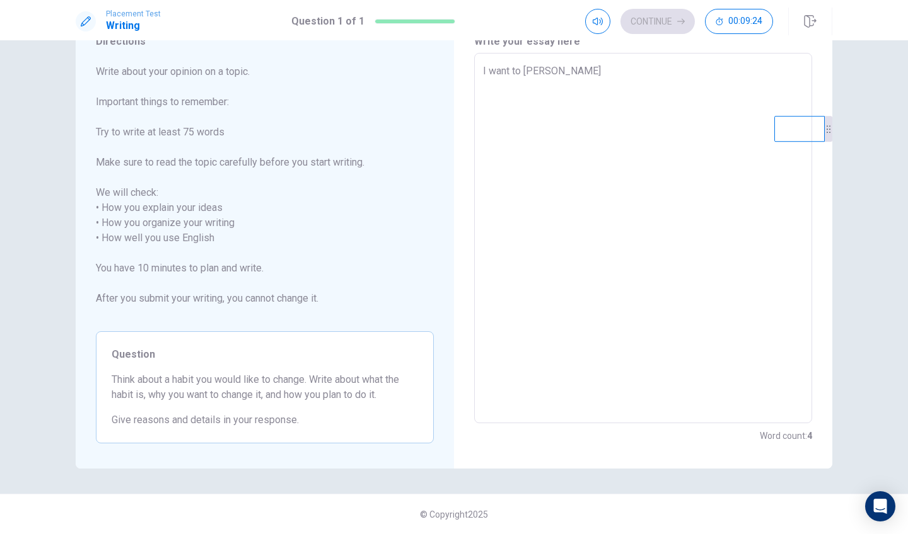
type textarea "x"
type textarea "I want to [PERSON_NAME]"
type textarea "x"
type textarea "I want to change"
type textarea "x"
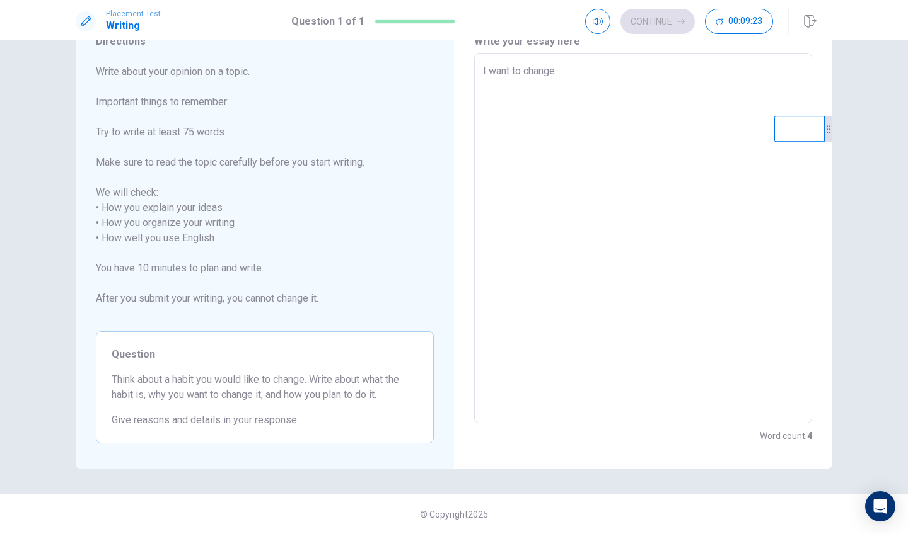
type textarea "I want to change"
type textarea "x"
type textarea "I want to change t"
type textarea "x"
type textarea "I want to change th"
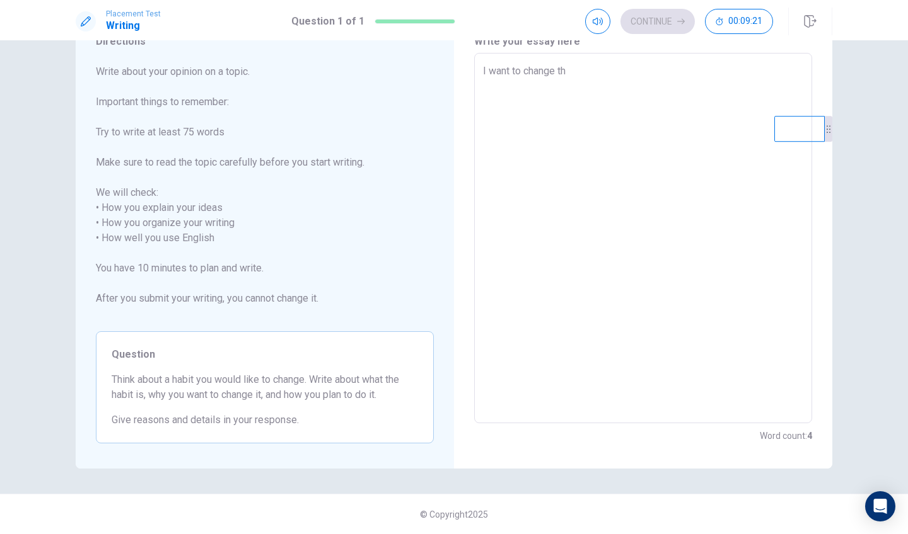
type textarea "x"
type textarea "I want to change the"
type textarea "x"
type textarea "I want to change the"
type textarea "x"
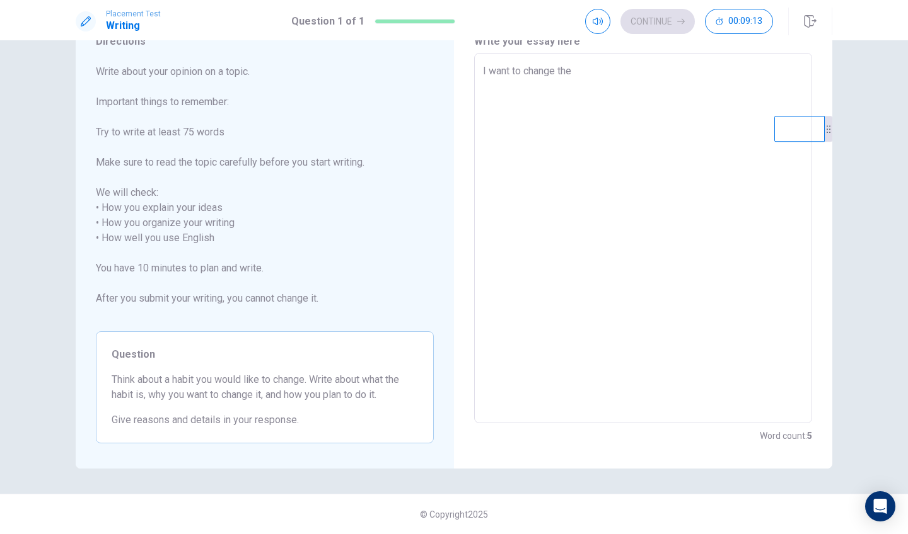
type textarea "I want to change the h"
type textarea "x"
type textarea "I want to change the ha"
type textarea "x"
type textarea "I want to change the hab"
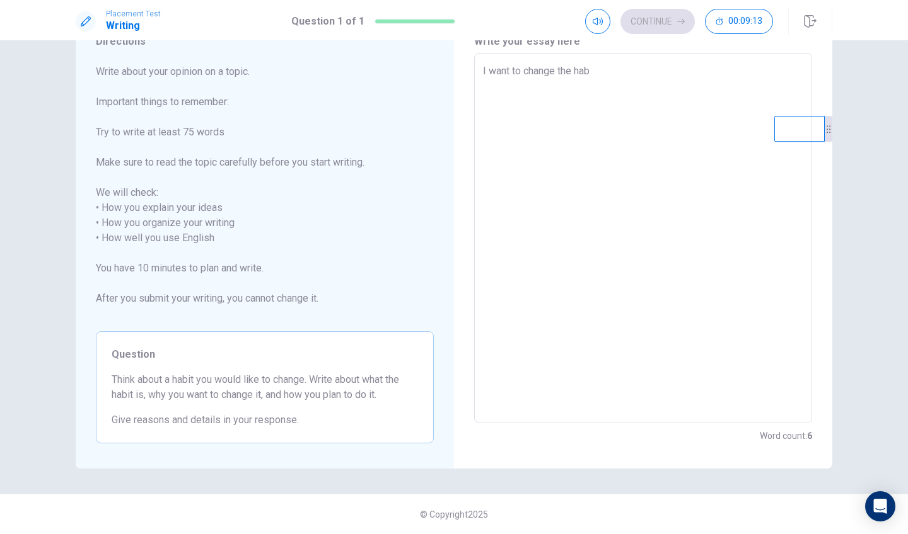
type textarea "x"
type textarea "I want to change the habi"
type textarea "x"
type textarea "I want to change the habit"
type textarea "x"
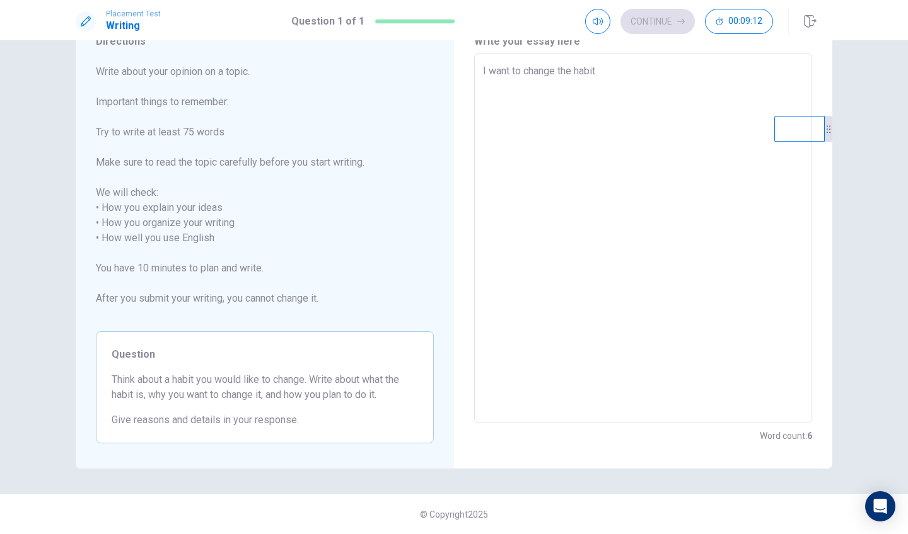
type textarea "I want to change the habit"
type textarea "x"
type textarea "I want to change the habit t"
type textarea "x"
type textarea "I want to change the habit th"
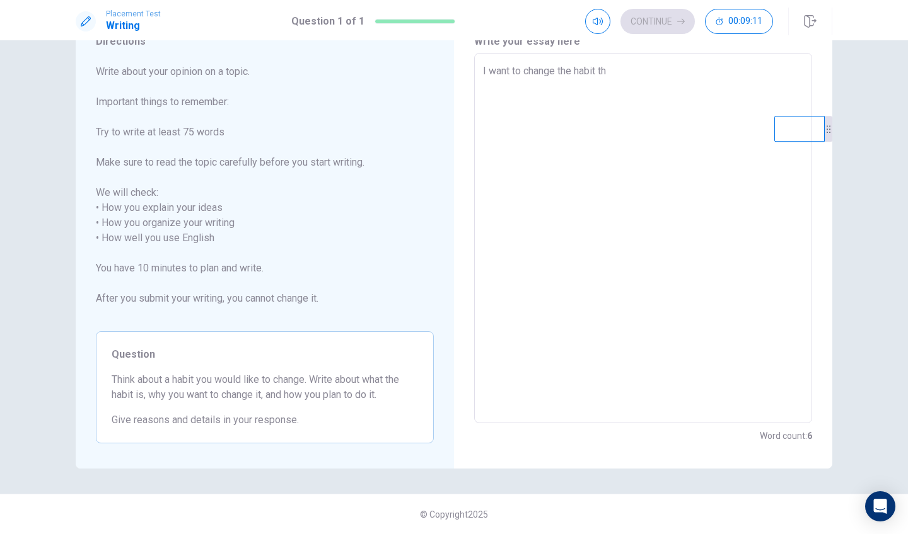
type textarea "x"
type textarea "I want to change the habit tha"
type textarea "x"
type textarea "I want to change the habit that"
type textarea "x"
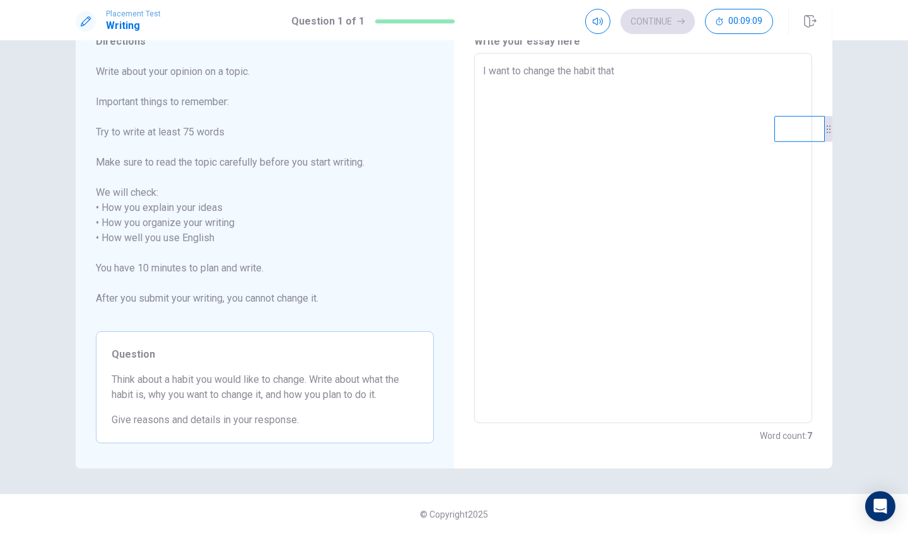
type textarea "I want to change the habit tha"
type textarea "x"
type textarea "I want to change the habit th"
type textarea "x"
type textarea "I want to change the habit t"
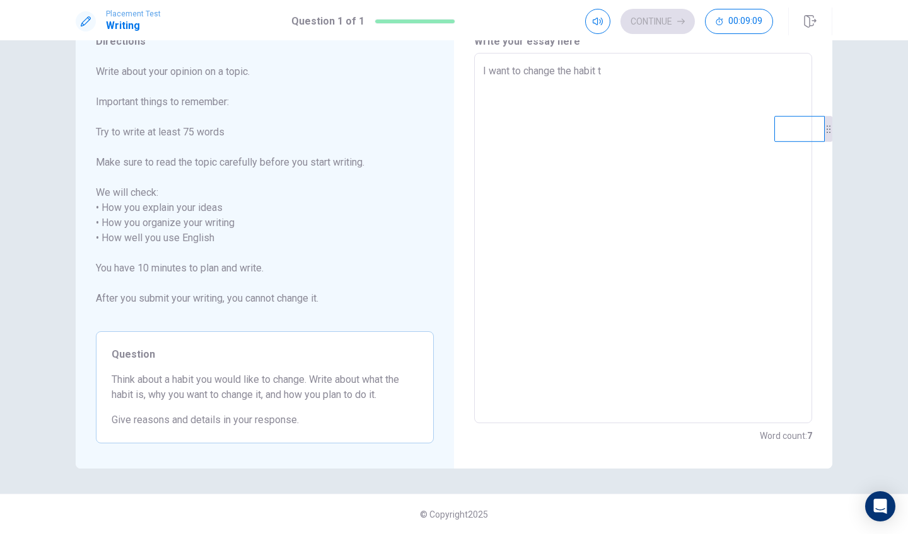
type textarea "x"
type textarea "I want to change the habit"
type textarea "x"
type textarea "I want to change the habit"
type textarea "x"
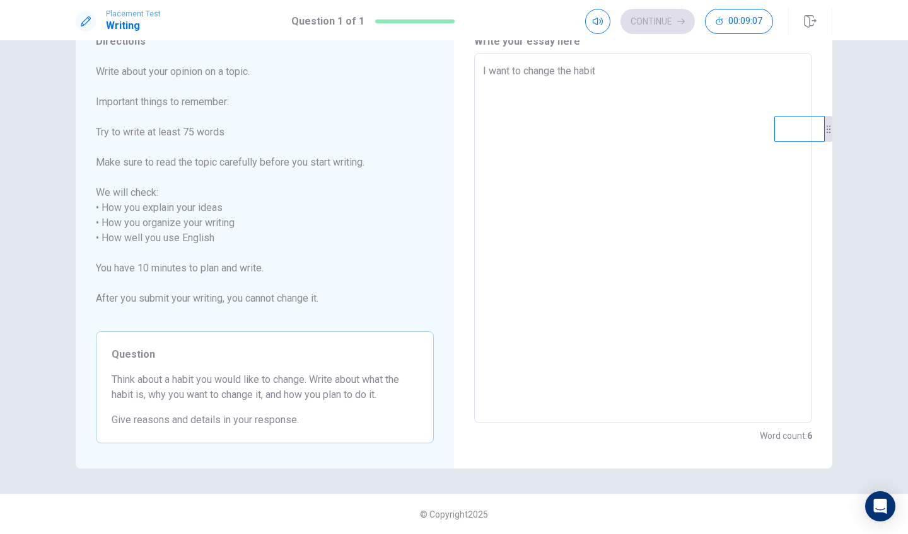
type textarea "I want to change the habi"
type textarea "x"
type textarea "I want to change the hab"
type textarea "x"
type textarea "I want to change the ha"
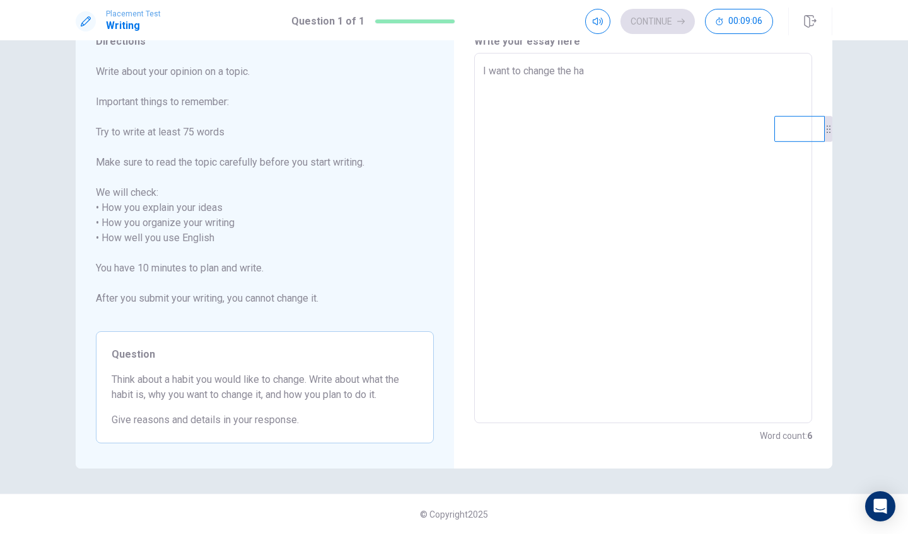
type textarea "x"
type textarea "I want to change the h"
type textarea "x"
type textarea "I want to change the"
type textarea "x"
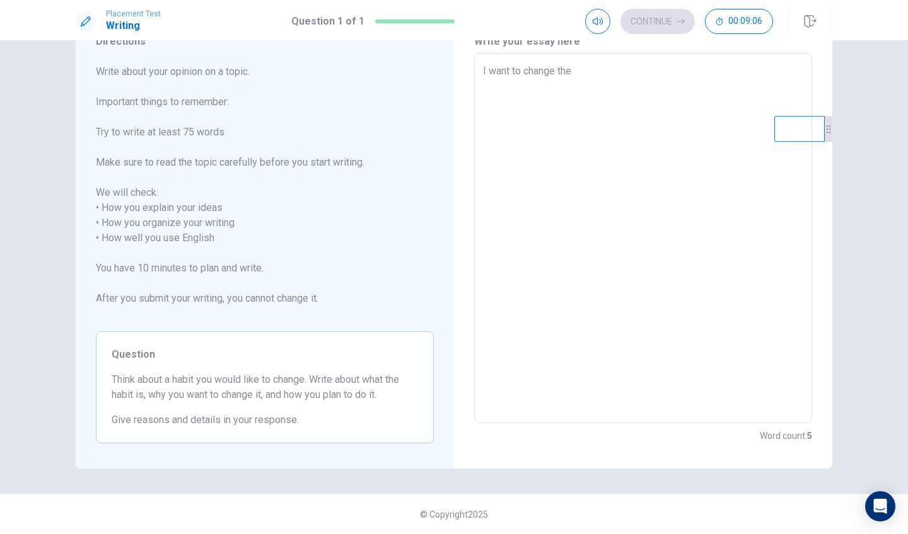
type textarea "I want to change the"
type textarea "x"
type textarea "I want to change th"
type textarea "x"
type textarea "I want to change t"
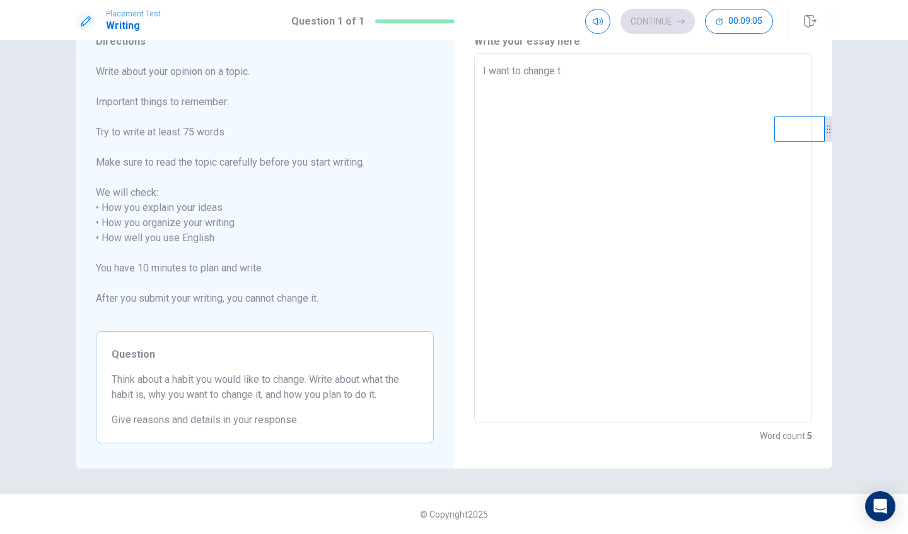
type textarea "x"
type textarea "I want to change"
type textarea "x"
type textarea "I want to change"
type textarea "x"
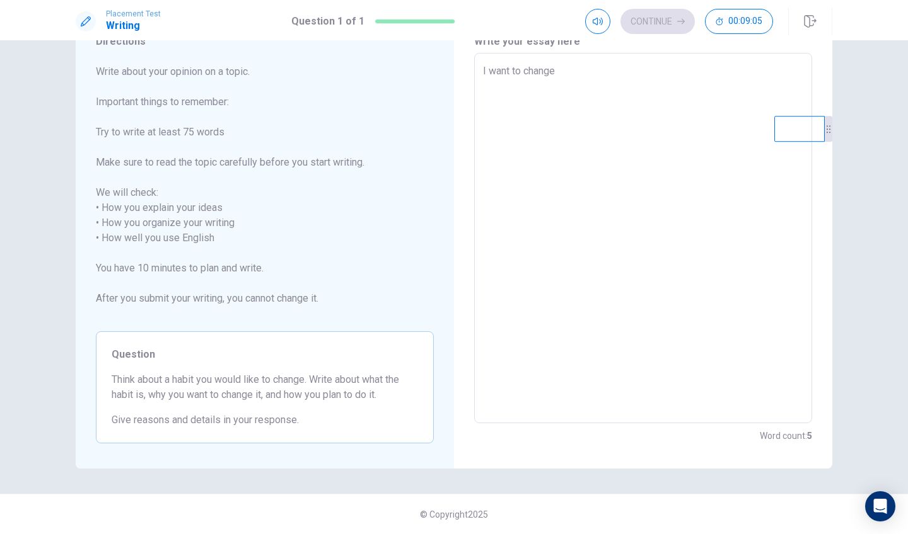
type textarea "I want to [PERSON_NAME]"
type textarea "x"
type textarea "I want to [PERSON_NAME]"
type textarea "x"
type textarea "I want to cha"
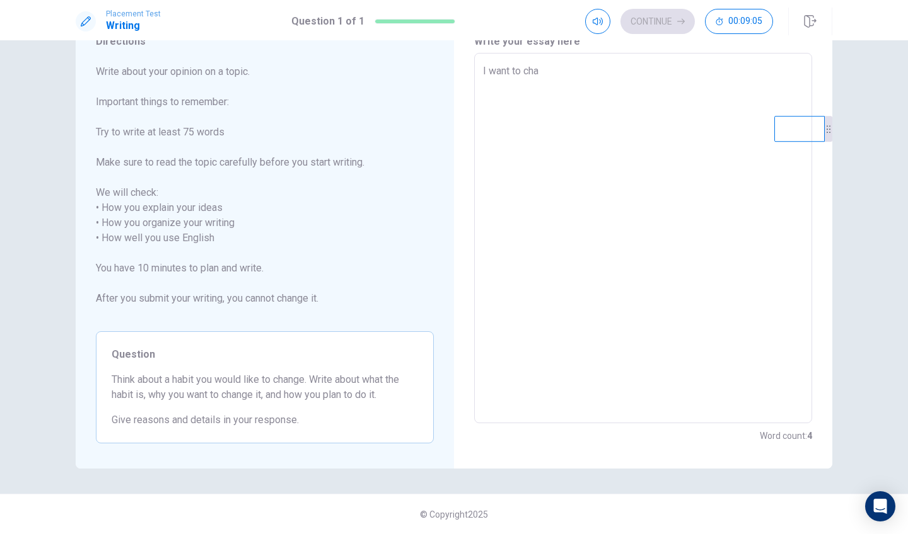
type textarea "x"
type textarea "I want to ch"
type textarea "x"
type textarea "I want to c"
type textarea "x"
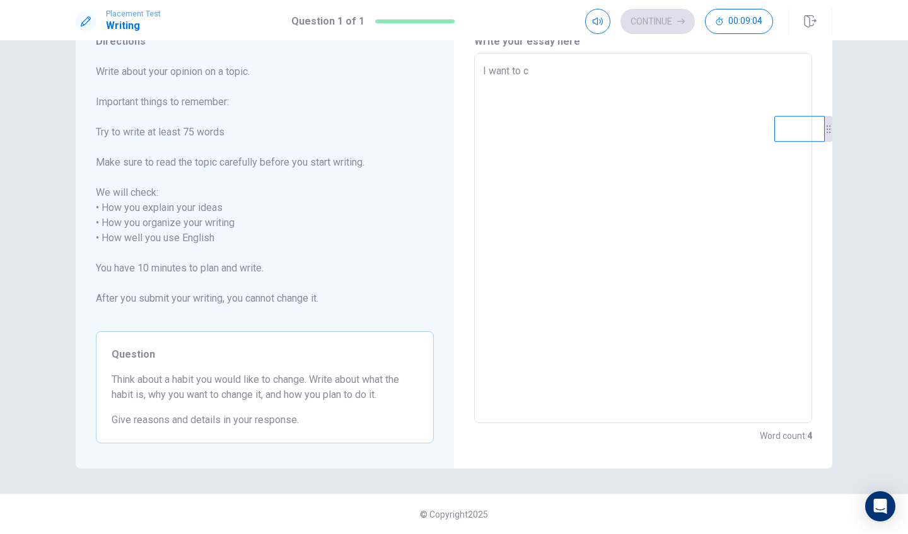
type textarea "I want to"
type textarea "x"
type textarea "I want to r"
type textarea "x"
type textarea "I want to ru"
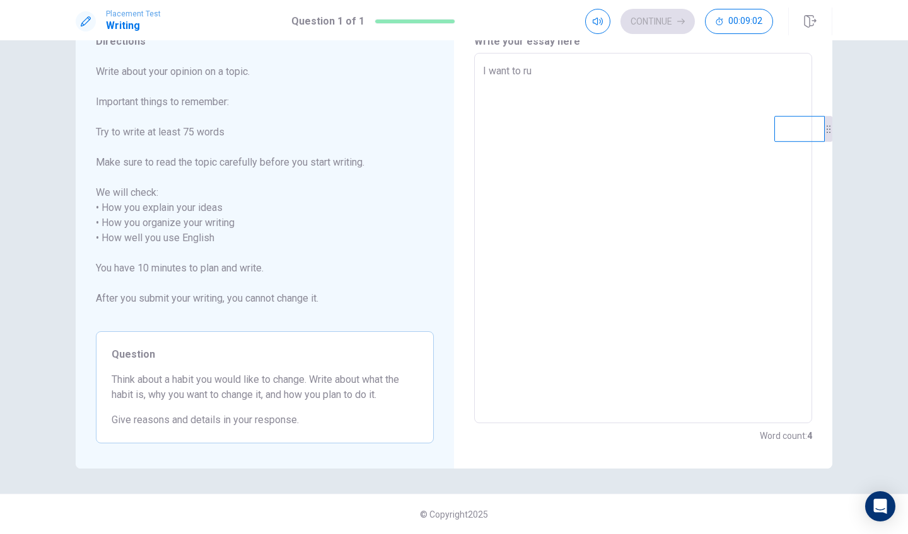
type textarea "x"
type textarea "I want to r"
type textarea "x"
type textarea "I want to"
type textarea "x"
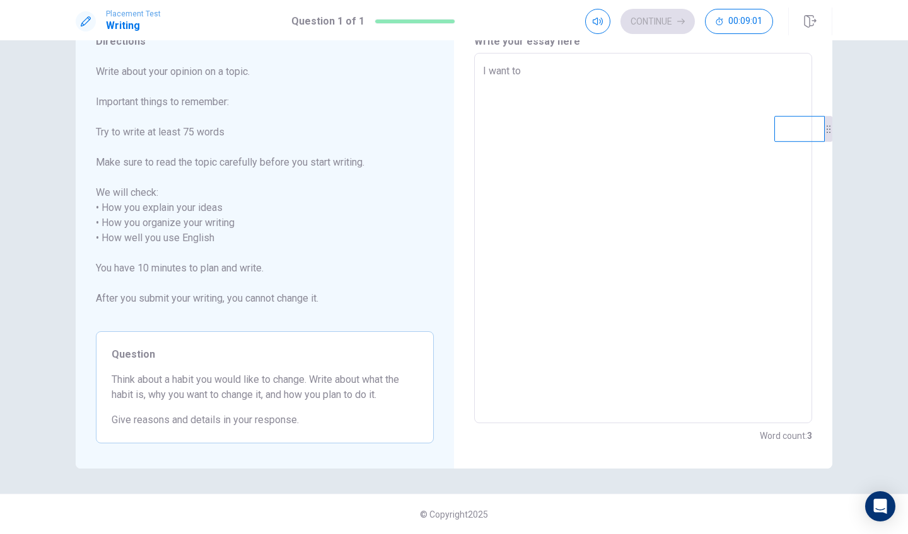
type textarea "I want to d"
type textarea "x"
type textarea "I want to do"
type textarea "x"
type textarea "I want to do"
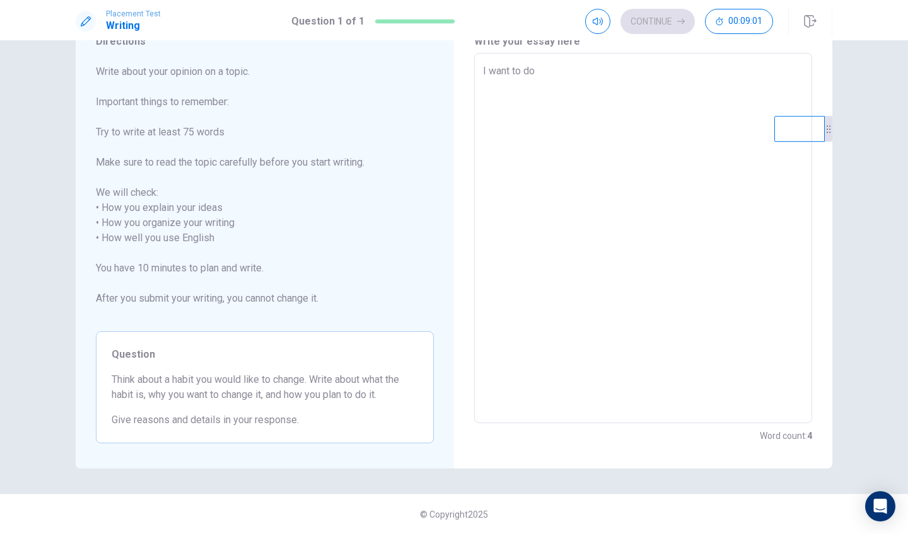
type textarea "x"
type textarea "I want to do s"
type textarea "x"
type textarea "I want to do so"
type textarea "x"
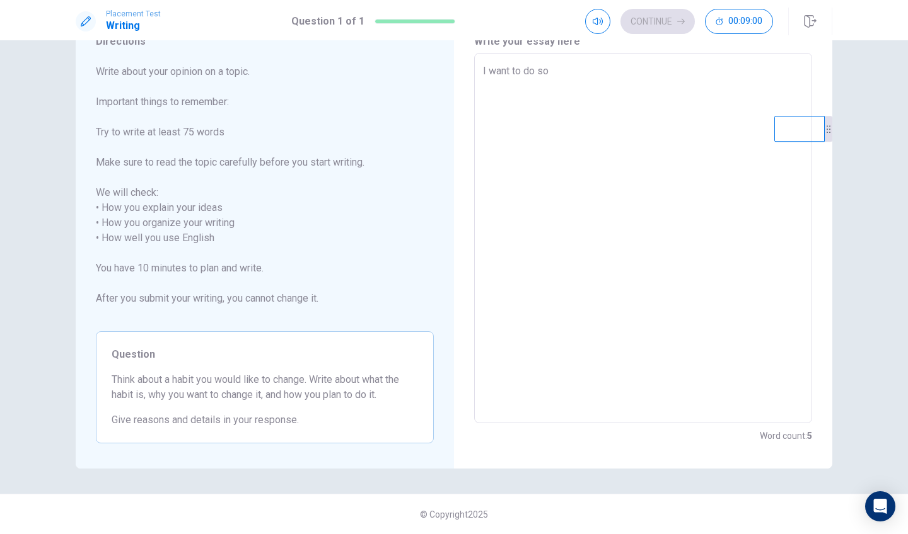
type textarea "I want to do som"
type textarea "x"
type textarea "I want to do some"
type textarea "x"
type textarea "I want to do some"
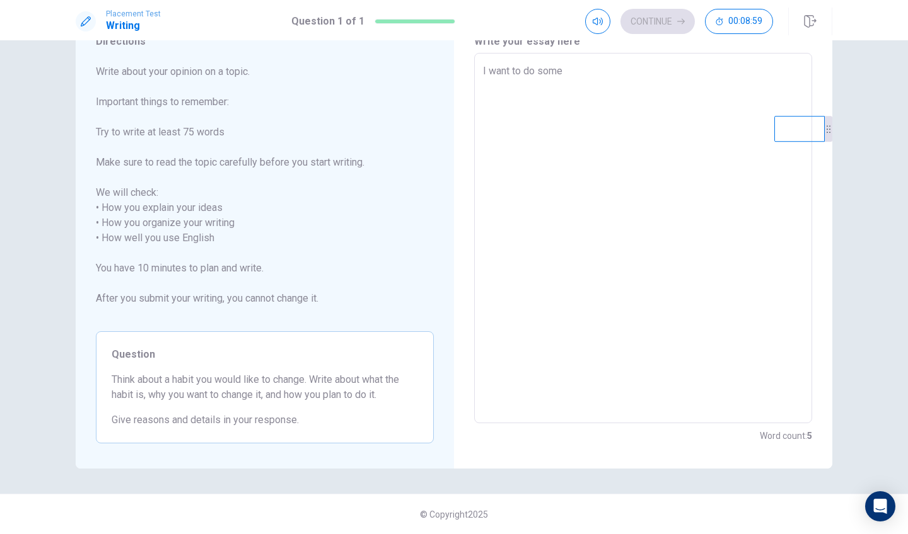
type textarea "x"
type textarea "I want to do some s"
type textarea "x"
type textarea "I want to do some sp"
type textarea "x"
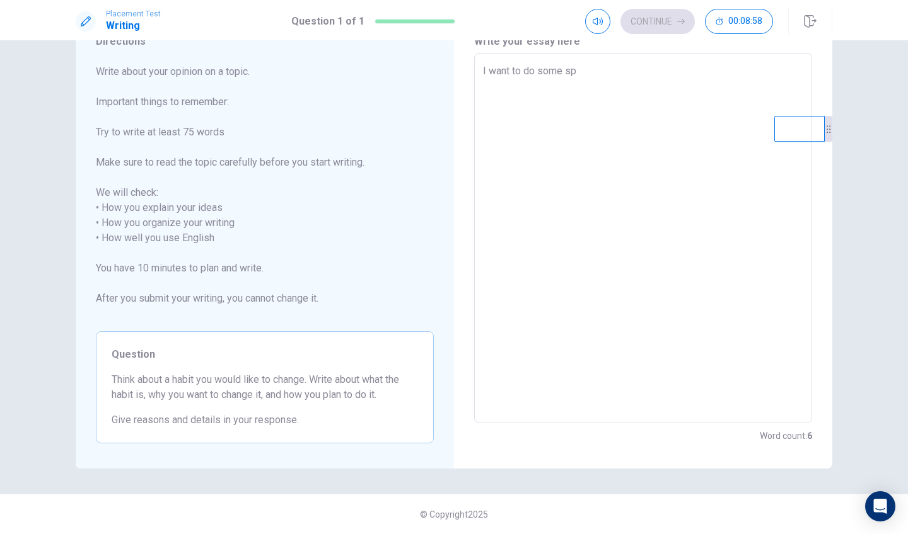
type textarea "I want to do some spo"
type textarea "x"
type textarea "I want to do some spor"
type textarea "x"
type textarea "I want to do some sport"
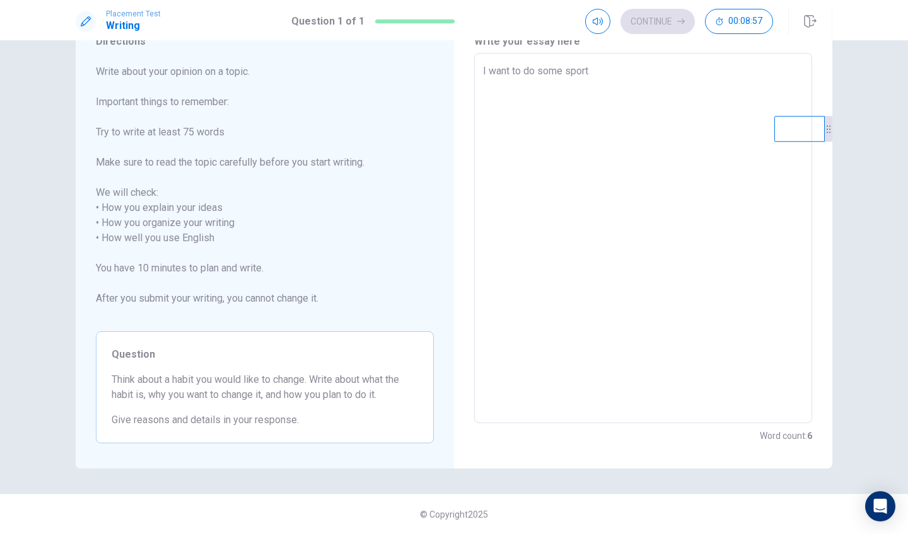
type textarea "x"
type textarea "I want to do some sports"
type textarea "x"
type textarea "I want to do some sportsw"
type textarea "x"
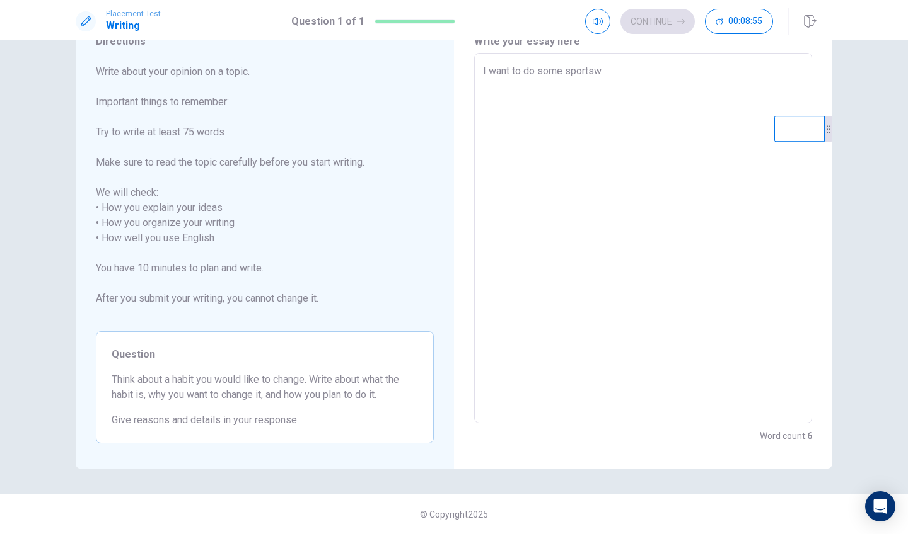
type textarea "I want to do some sportswh"
type textarea "x"
type textarea "I want to do some sportswhy"
type textarea "x"
type textarea "I want to do some sportswh"
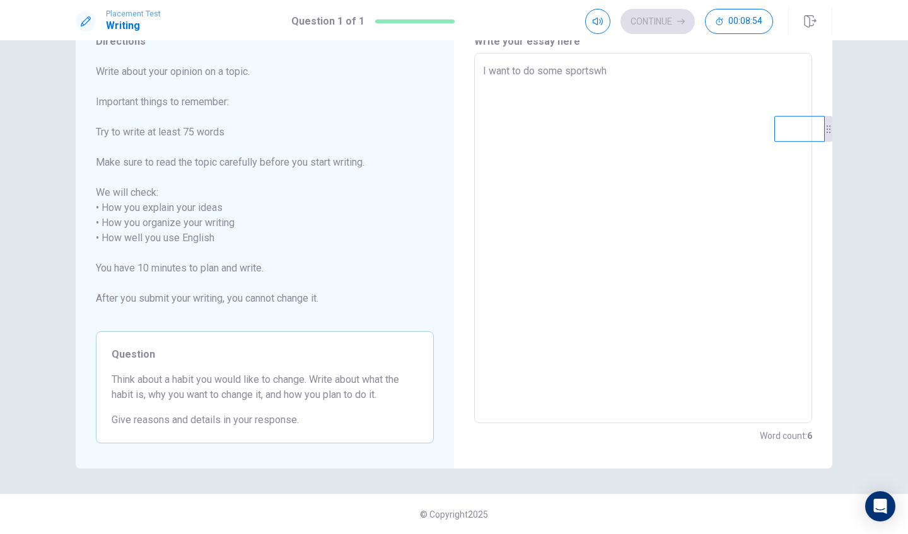
type textarea "x"
type textarea "I want to do some sportsw"
type textarea "x"
type textarea "I want to do some sports"
type textarea "x"
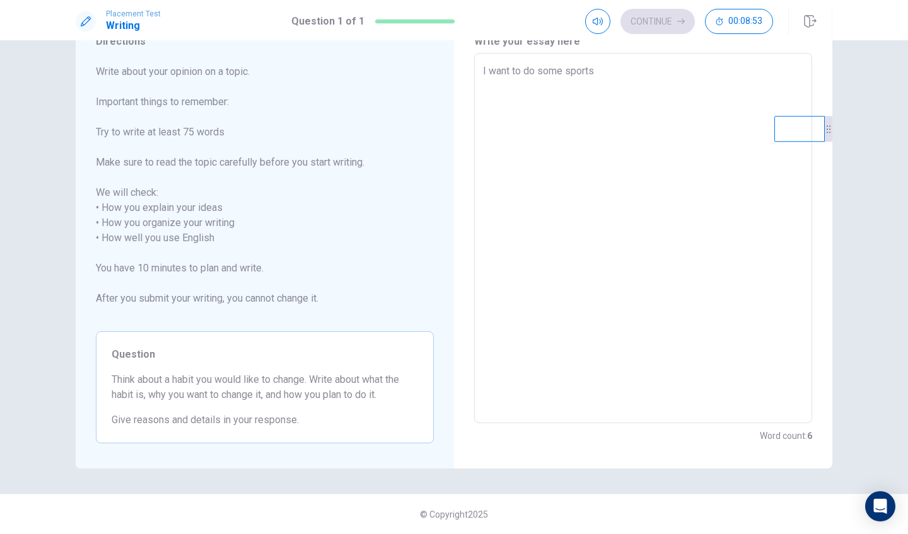
type textarea "I want to do some sports"
type textarea "x"
type textarea "I want to do some sports w"
type textarea "x"
type textarea "I want to do some sports wh"
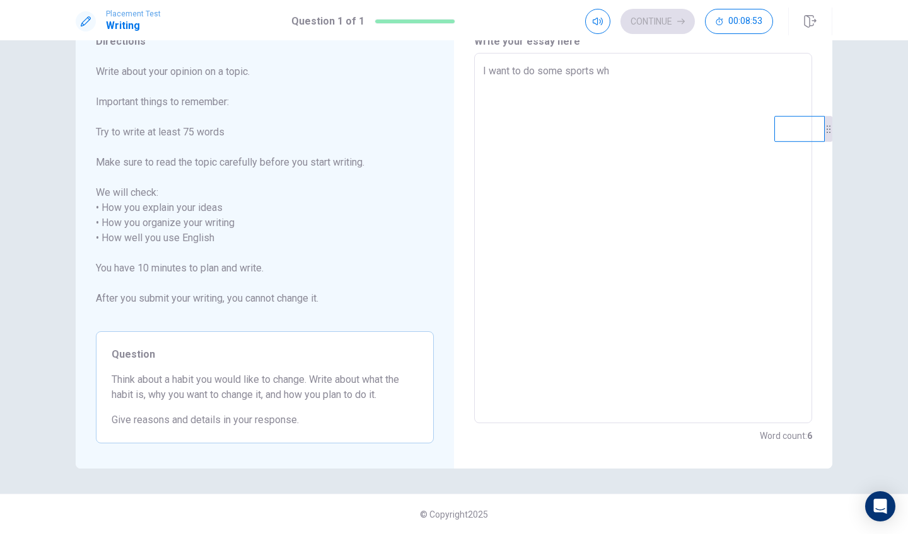
type textarea "x"
type textarea "I want to do some sports why"
type textarea "x"
type textarea "I want to do some sports why"
type textarea "x"
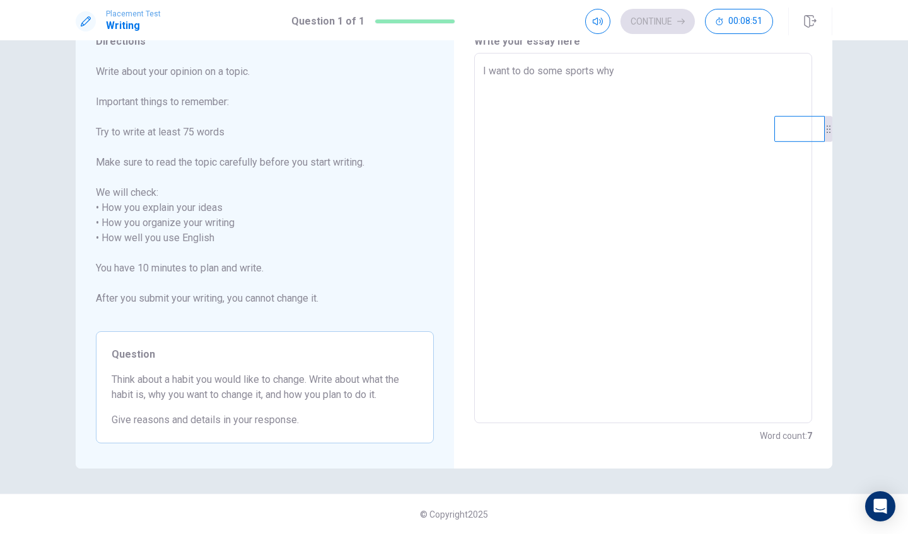
type textarea "I want to do some sports why i"
type textarea "x"
type textarea "I want to do some sports why"
type textarea "x"
type textarea "I want to do some sports why I"
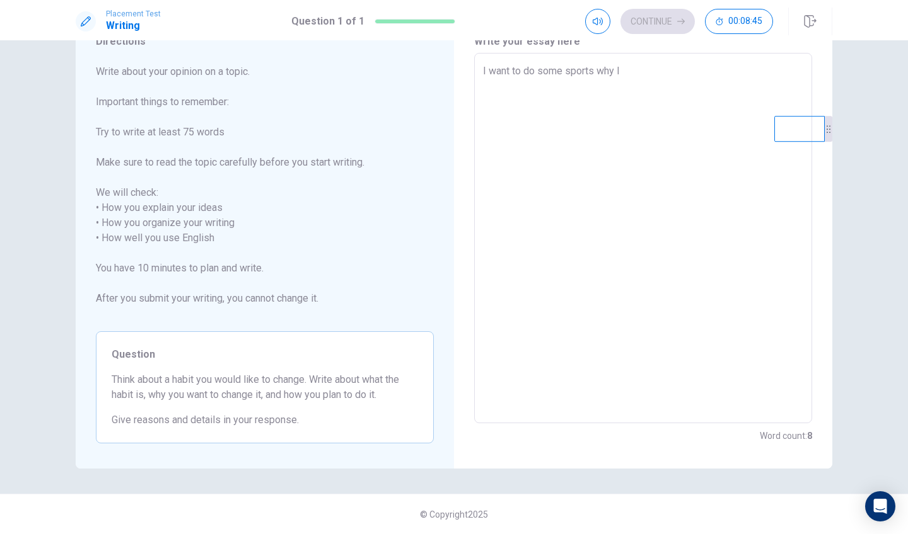
type textarea "x"
type textarea "I want to do some sports why I"
type textarea "x"
type textarea "I want to do some sports why I c"
type textarea "x"
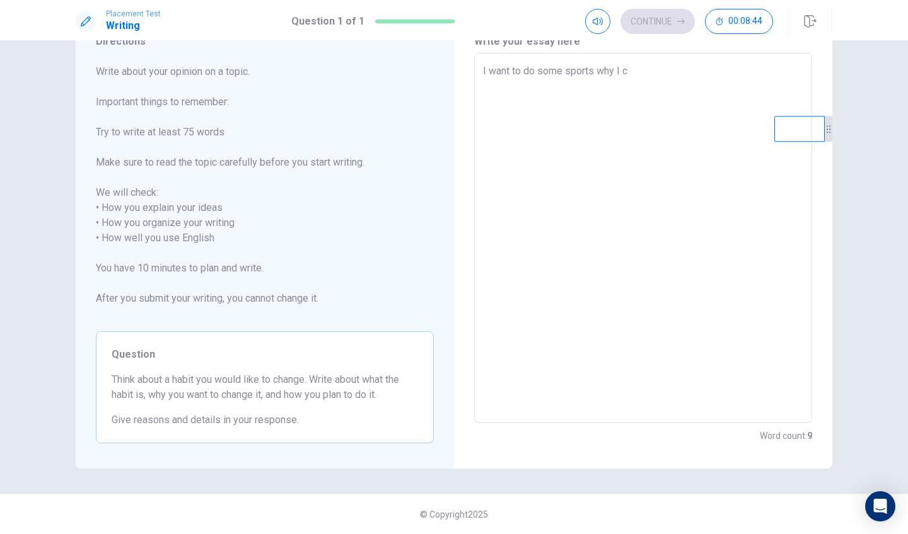
type textarea "I want to do some sports why I ca"
type textarea "x"
type textarea "I want to do some sports why I can"
type textarea "x"
type textarea "I want to do some sports why I ca"
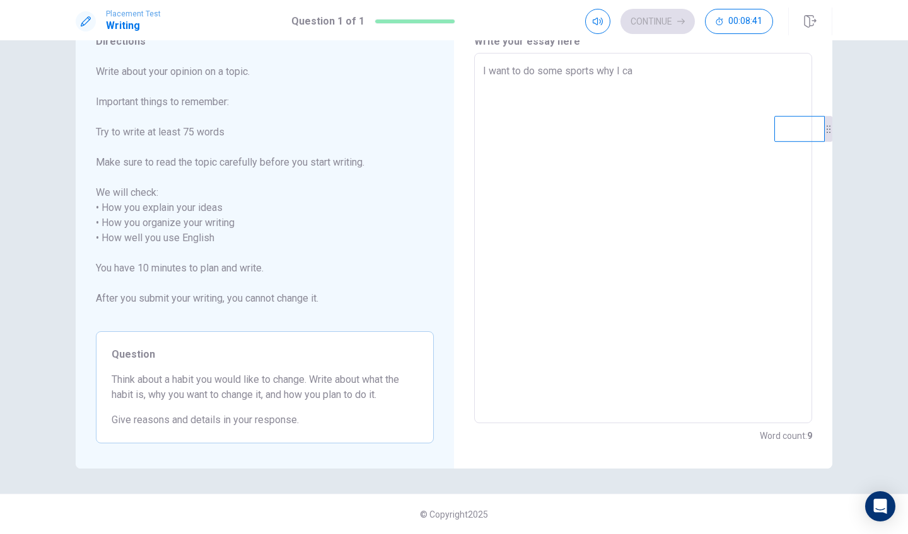
type textarea "x"
type textarea "I want to do some sports why I c"
type textarea "x"
type textarea "I want to do some sports why I"
type textarea "x"
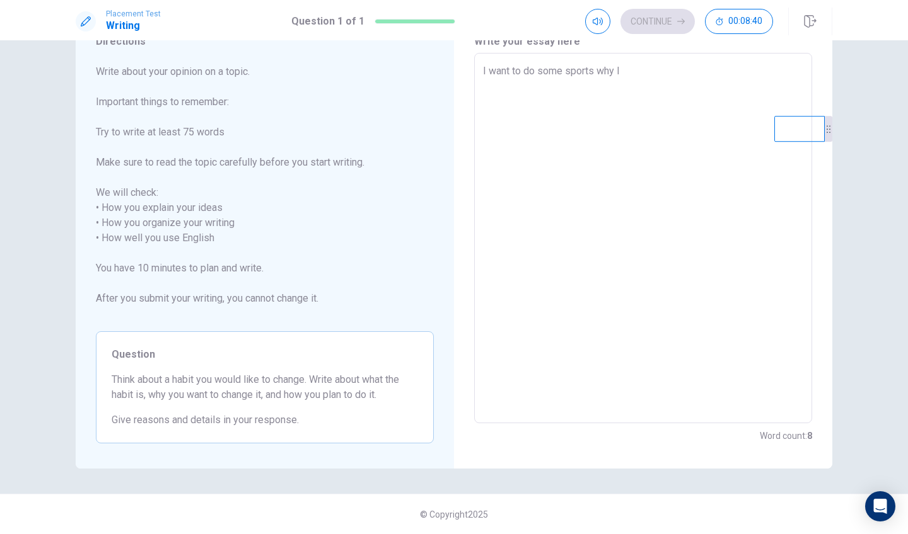
type textarea "I want to do some sports why I w"
type textarea "x"
type textarea "I want to do some sports why I wi"
type textarea "x"
type textarea "I want to do some sports why I wil"
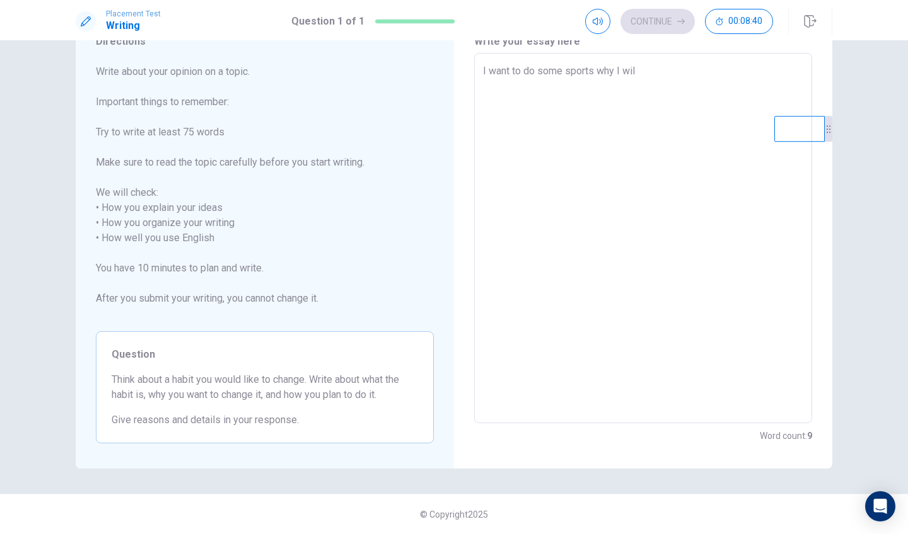
type textarea "x"
type textarea "I want to do some sports why I will"
type textarea "x"
type textarea "I want to do some sports why I will"
type textarea "x"
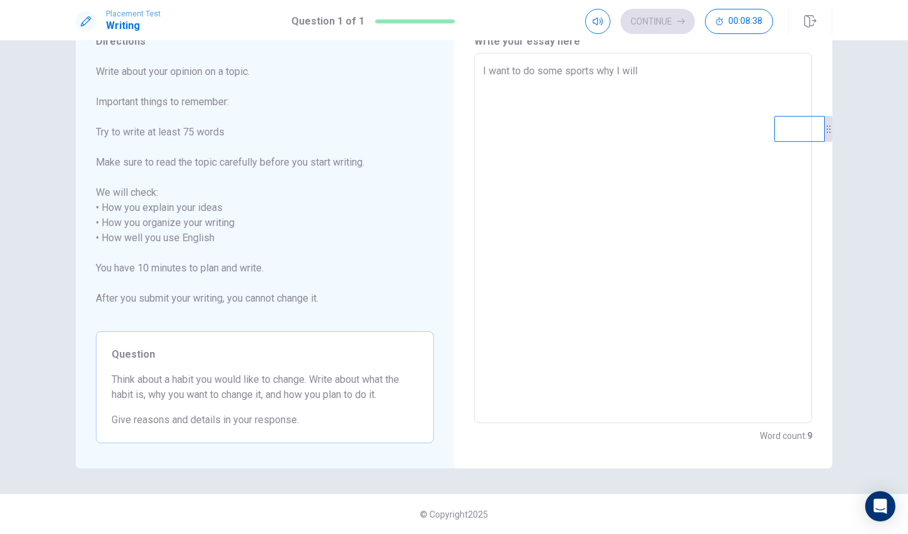
type textarea "I want to do some sports why I will b"
type textarea "x"
type textarea "I want to do some sports why I will be"
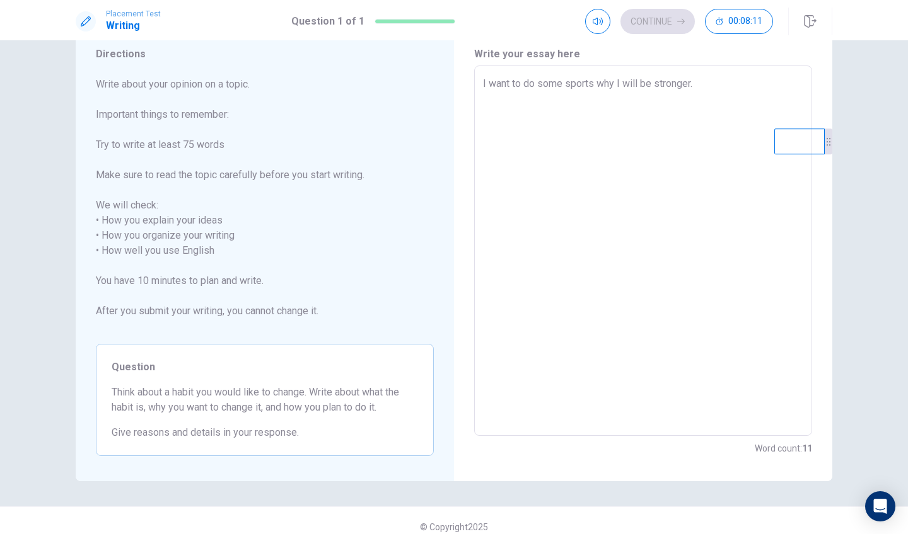
scroll to position [45, 0]
click at [684, 95] on textarea "I want to do some sports why I will be stronger. For example,I will spare some …" at bounding box center [643, 250] width 320 height 350
click at [738, 94] on textarea "I want to do some sports why I will be stronger. For example,I will spare some …" at bounding box center [643, 250] width 320 height 350
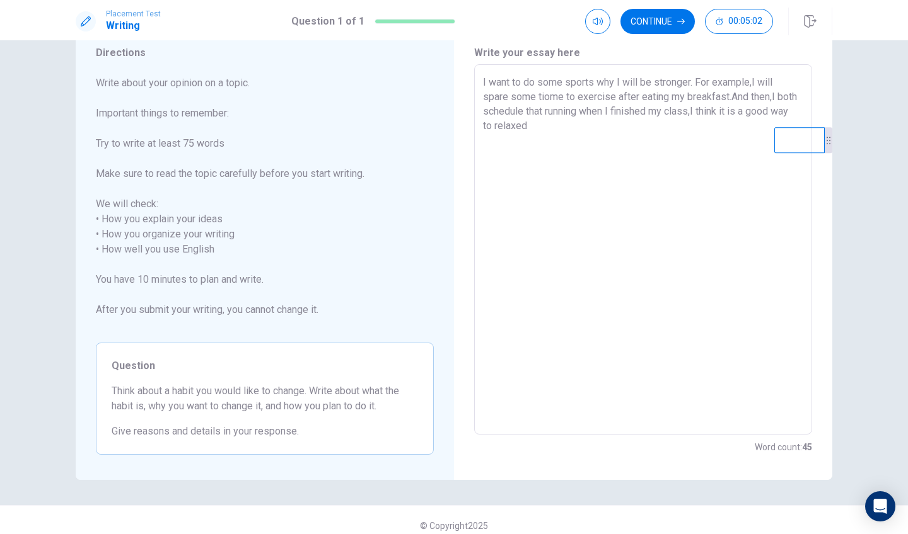
click at [516, 129] on textarea "I want to do some sports why I will be stronger. For example,I will spare some …" at bounding box center [643, 250] width 320 height 350
click at [617, 130] on textarea "I want to do some sports why I will be stronger. For example,I will spare some …" at bounding box center [643, 250] width 320 height 350
click at [664, 133] on textarea "I want to do some sports why I will be stronger. For example,I will spare some …" at bounding box center [643, 250] width 320 height 350
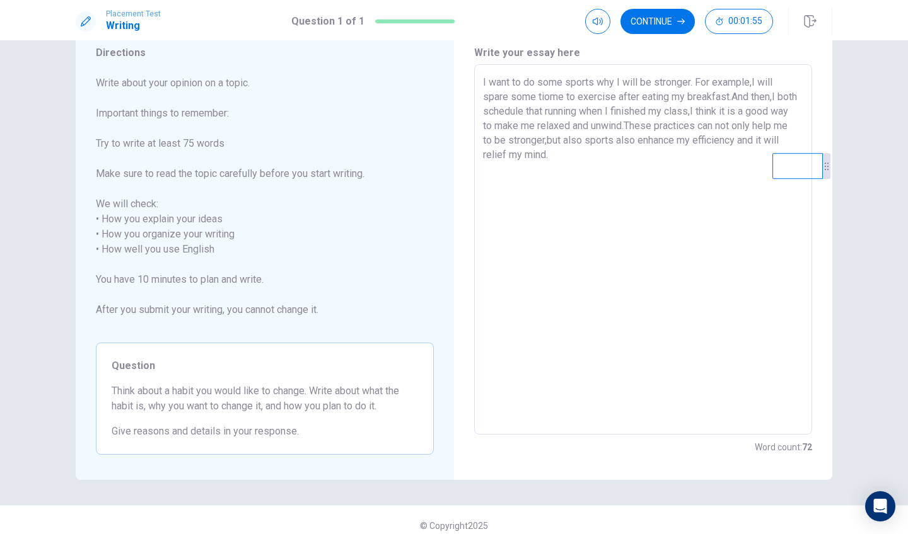
drag, startPoint x: 805, startPoint y: 134, endPoint x: 804, endPoint y: 159, distance: 25.9
click at [768, 159] on video at bounding box center [797, 166] width 50 height 26
click at [577, 159] on textarea "I want to do some sports why I will be stronger. For example,I will spare some …" at bounding box center [643, 250] width 320 height 350
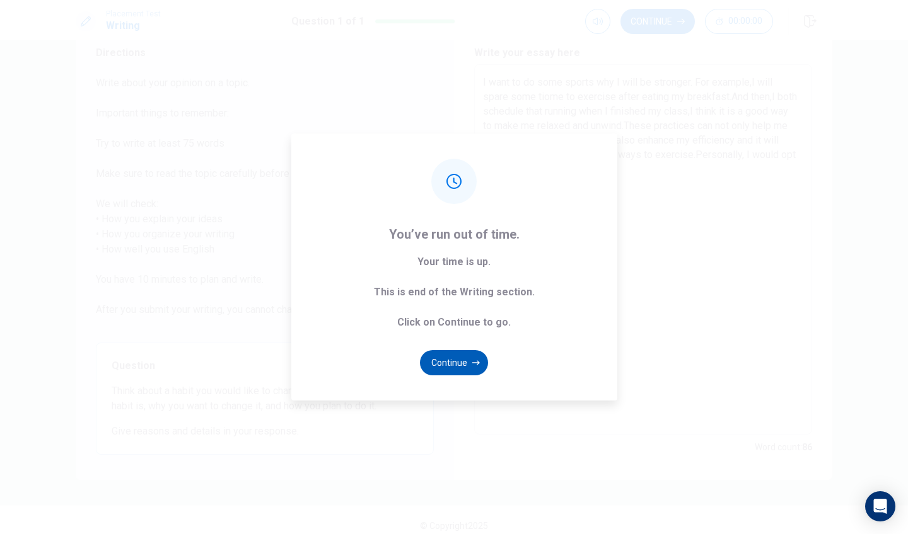
click at [465, 369] on button "Continue" at bounding box center [454, 362] width 68 height 25
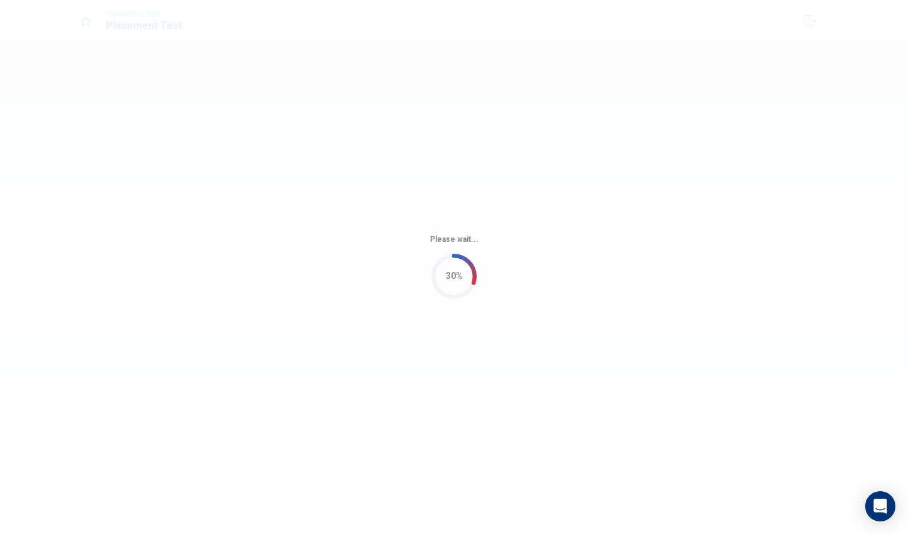
scroll to position [0, 0]
